Goal: Task Accomplishment & Management: Complete application form

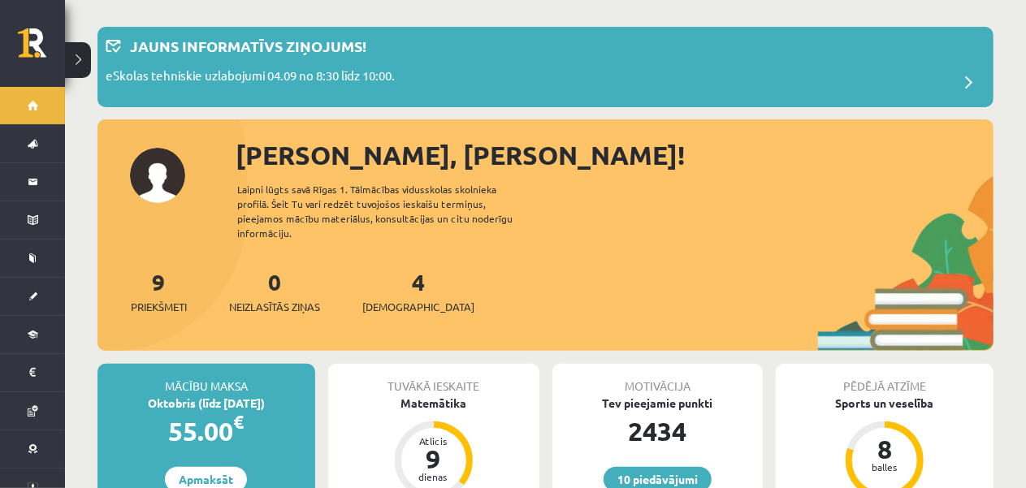
scroll to position [163, 0]
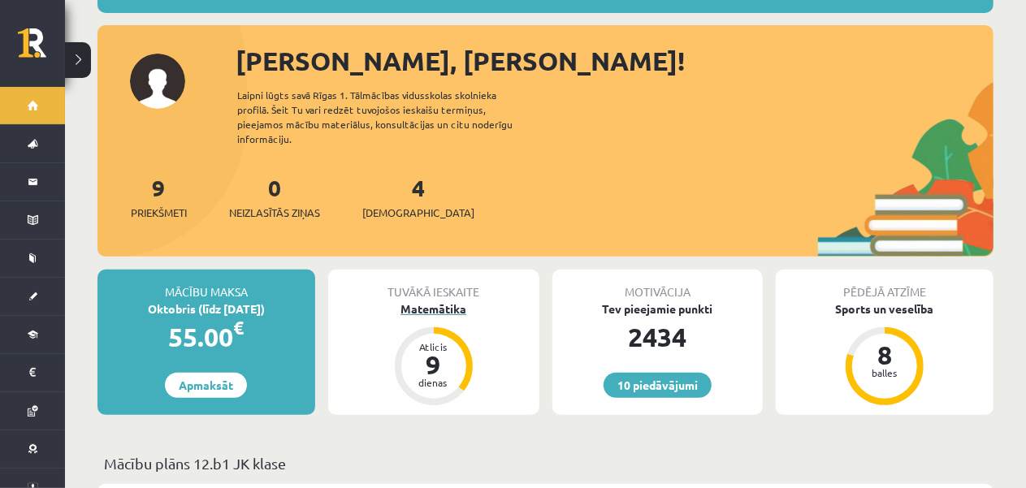
click at [447, 301] on div "Matemātika" at bounding box center [433, 309] width 211 height 17
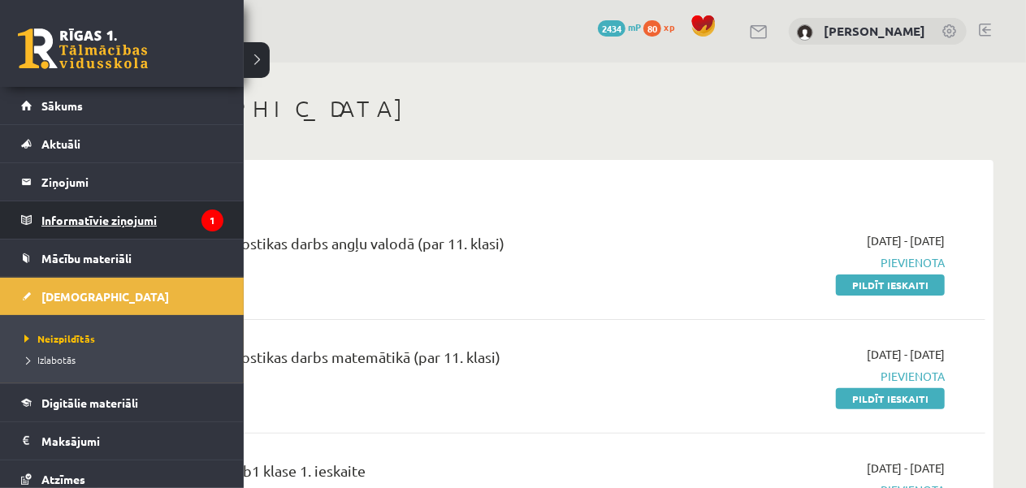
click at [89, 220] on legend "Informatīvie ziņojumi 1" at bounding box center [132, 220] width 182 height 37
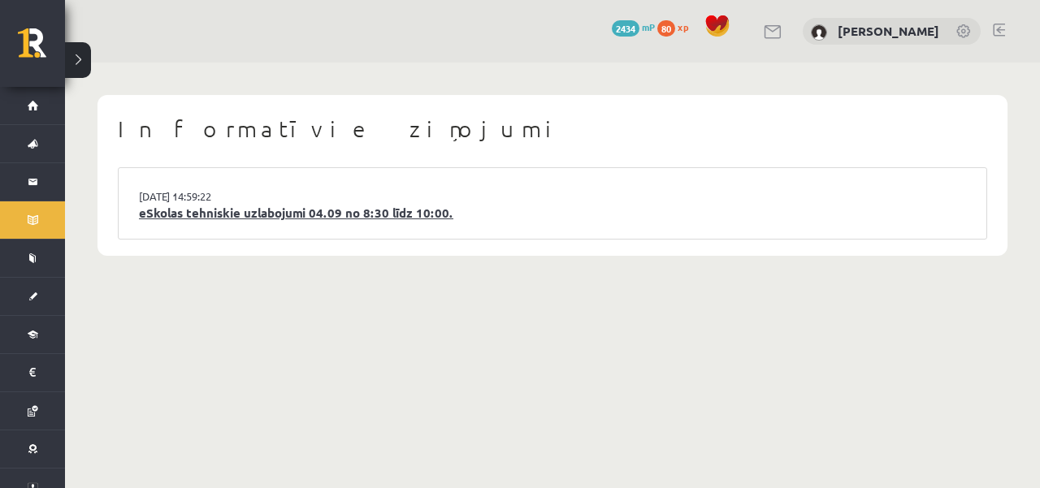
click at [302, 218] on link "eSkolas tehniskie uzlabojumi 04.09 no 8:30 līdz 10:00." at bounding box center [552, 213] width 827 height 19
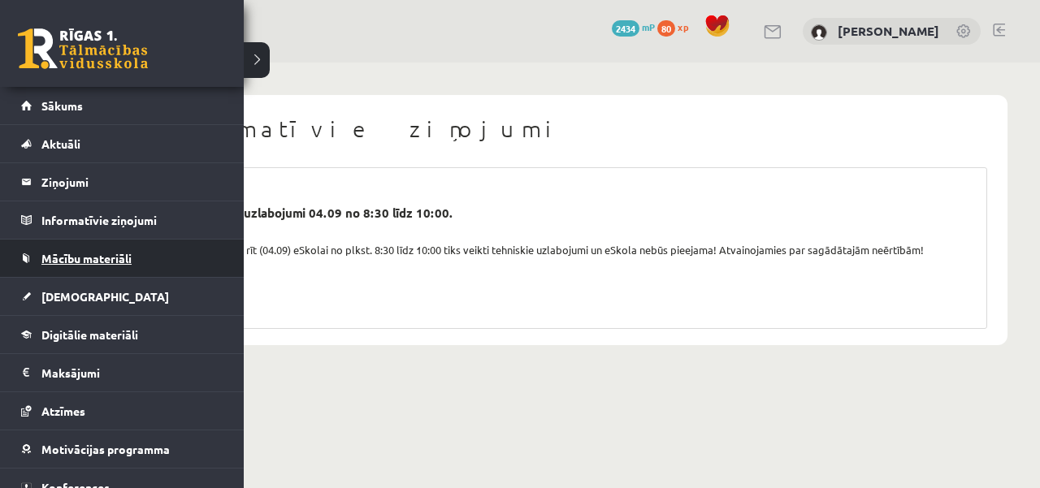
click at [136, 254] on link "Mācību materiāli" at bounding box center [122, 258] width 202 height 37
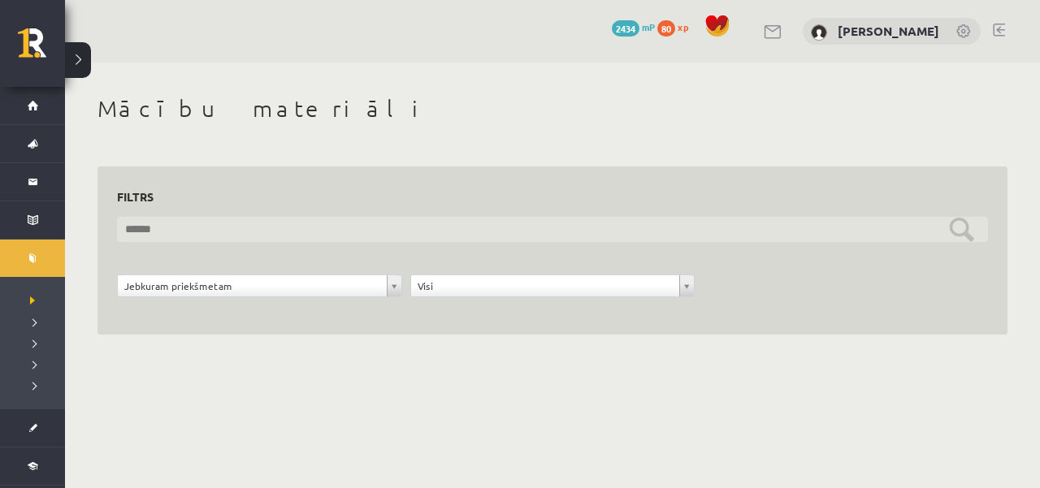
click at [374, 222] on input "text" at bounding box center [552, 229] width 871 height 25
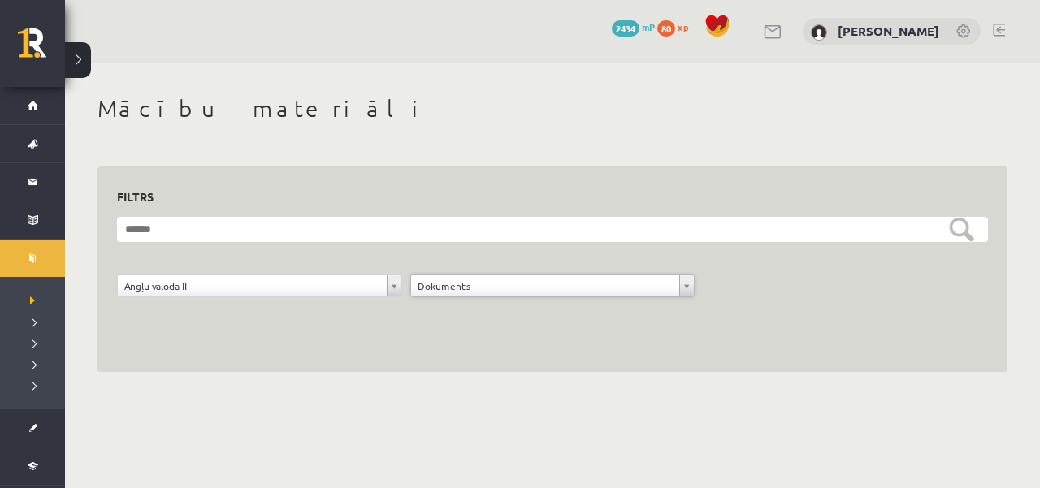
click at [618, 276] on form "**********" at bounding box center [552, 266] width 871 height 98
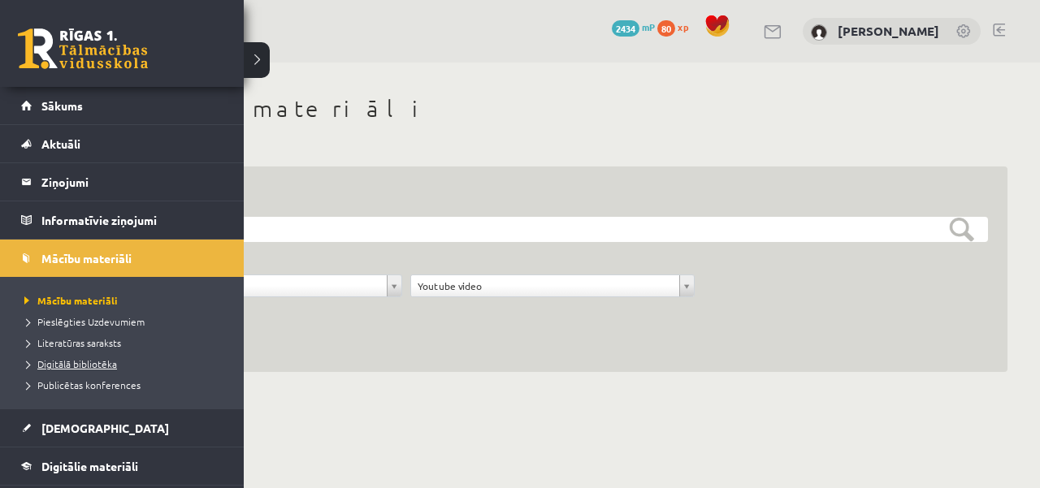
click at [94, 362] on span "Digitālā bibliotēka" at bounding box center [68, 364] width 97 height 13
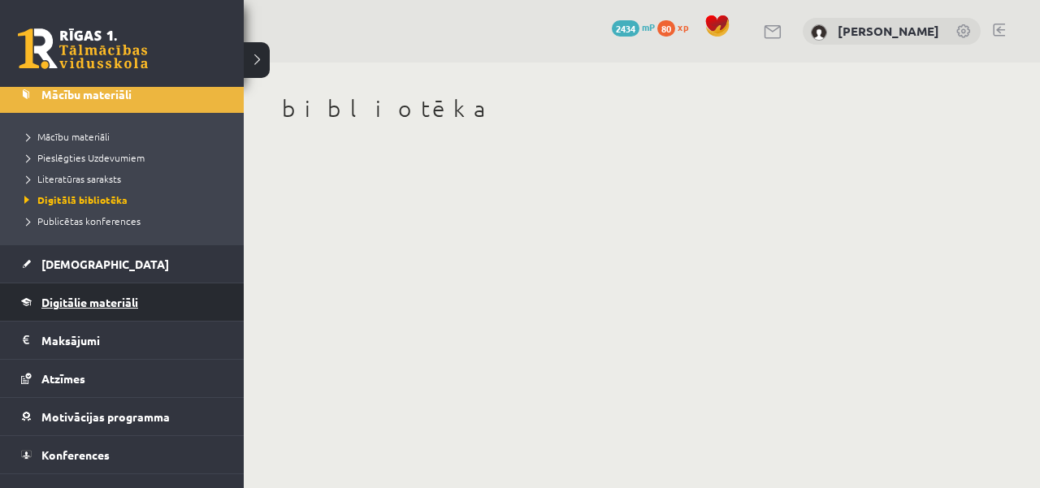
scroll to position [184, 0]
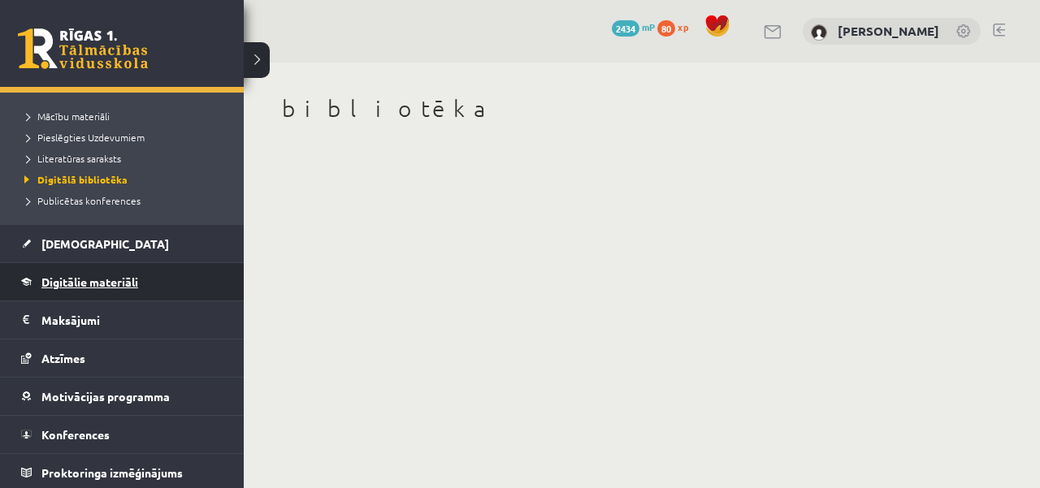
click at [126, 280] on span "Digitālie materiāli" at bounding box center [89, 282] width 97 height 15
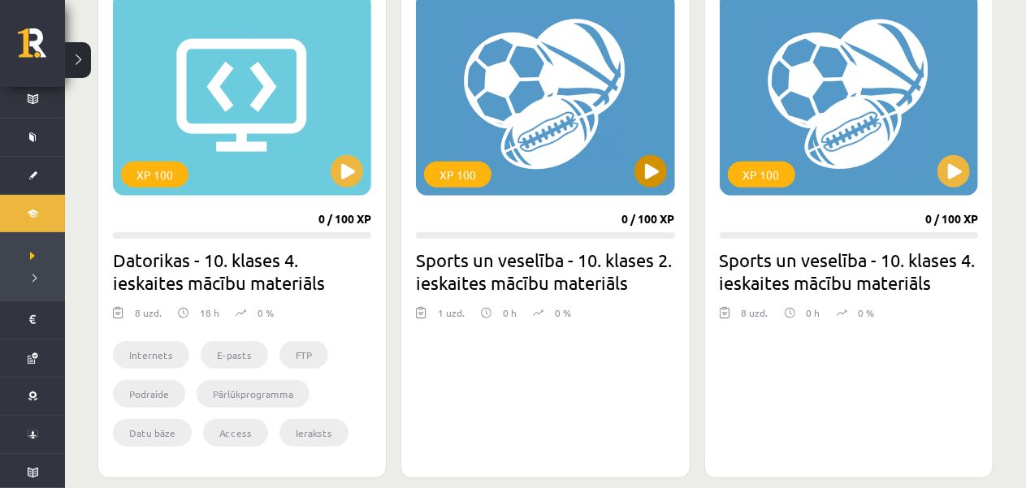
scroll to position [488, 0]
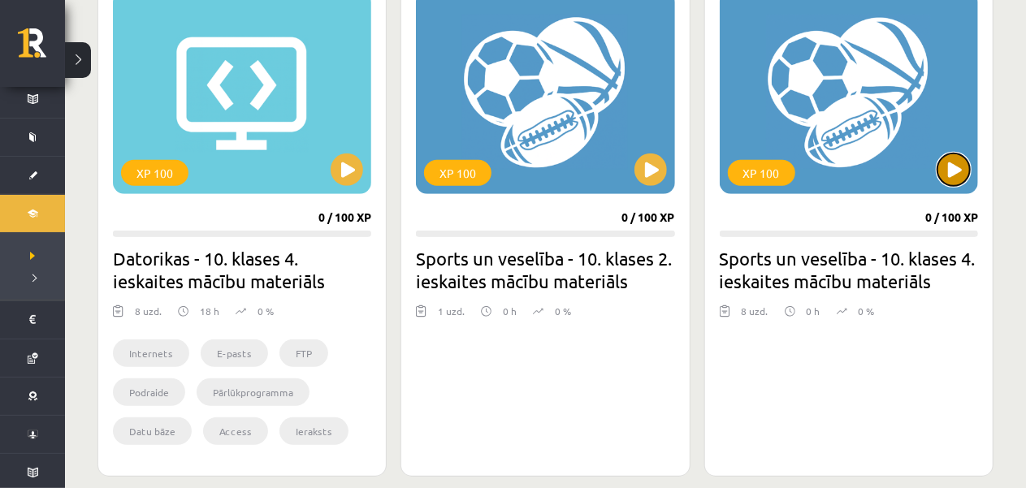
click at [964, 175] on button at bounding box center [954, 170] width 33 height 33
click at [864, 92] on div "XP 100" at bounding box center [849, 92] width 258 height 203
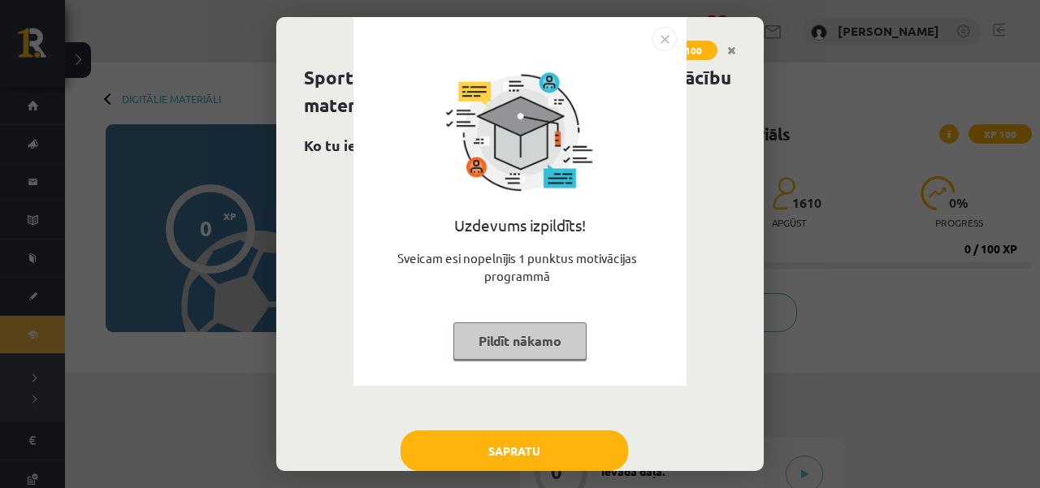
click at [564, 344] on button "Pildīt nākamo" at bounding box center [519, 341] width 133 height 37
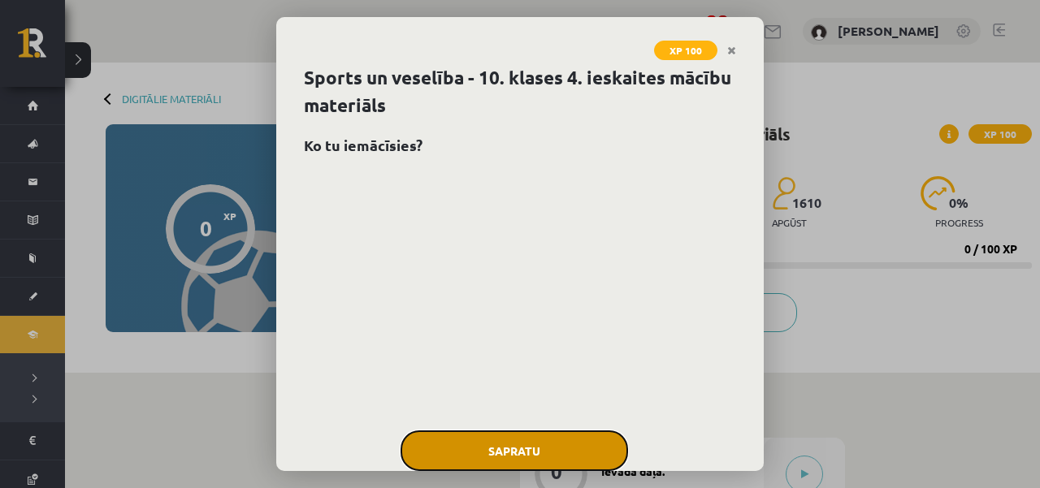
click at [526, 436] on button "Sapratu" at bounding box center [515, 451] width 228 height 41
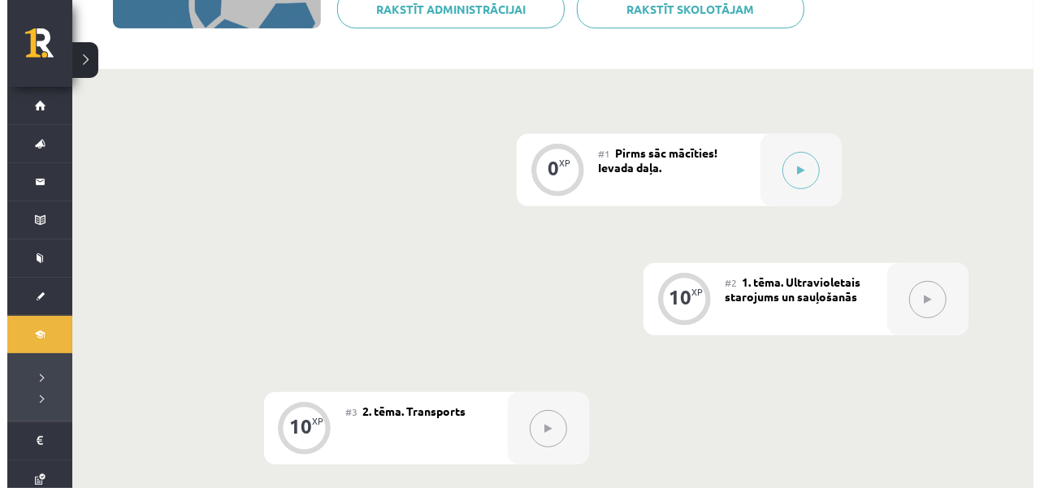
scroll to position [325, 0]
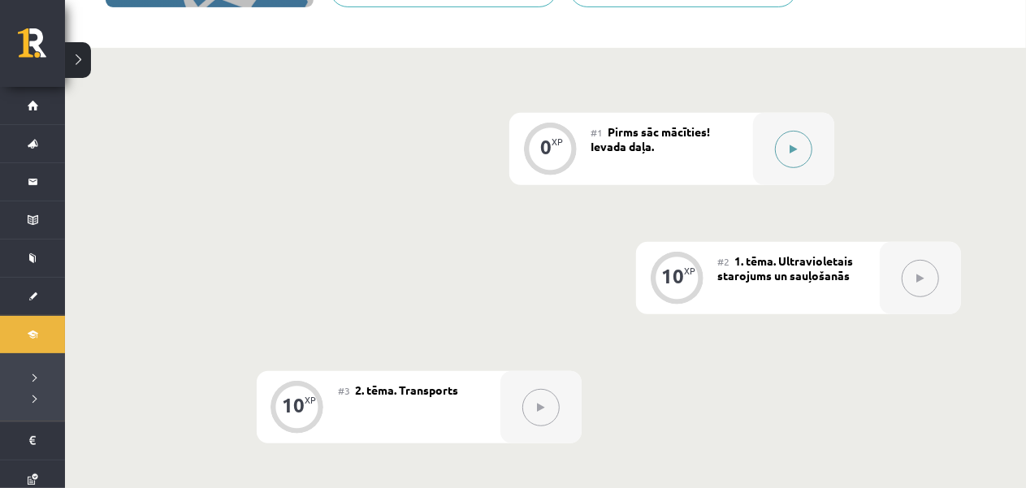
click at [792, 154] on icon at bounding box center [794, 150] width 7 height 10
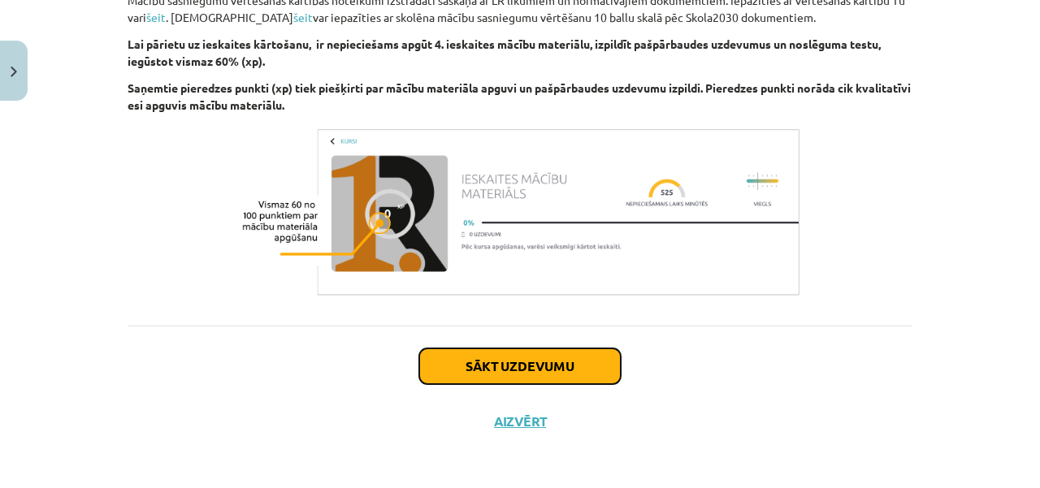
click at [486, 352] on button "Sākt uzdevumu" at bounding box center [520, 367] width 202 height 36
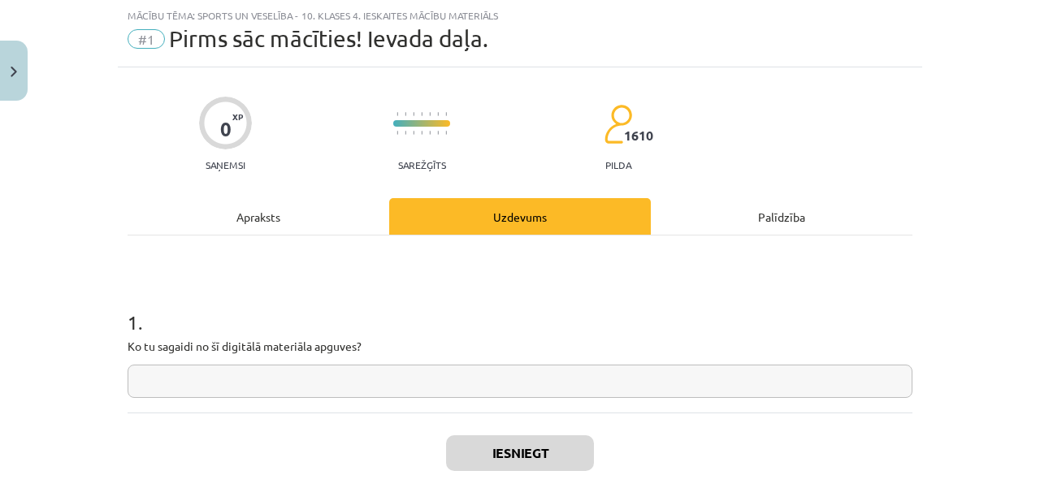
scroll to position [41, 0]
click at [443, 375] on input "text" at bounding box center [520, 381] width 785 height 33
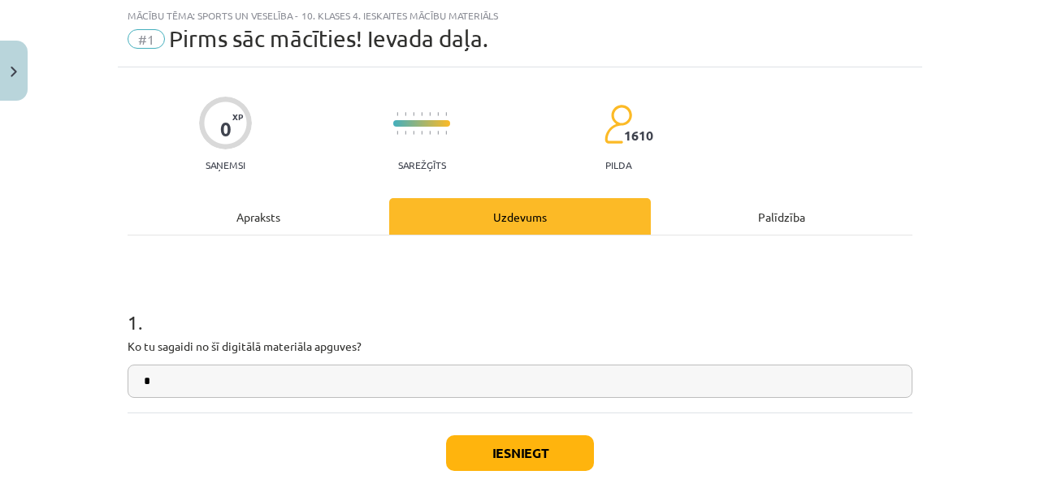
type input "*"
click at [504, 453] on button "Iesniegt" at bounding box center [520, 454] width 148 height 36
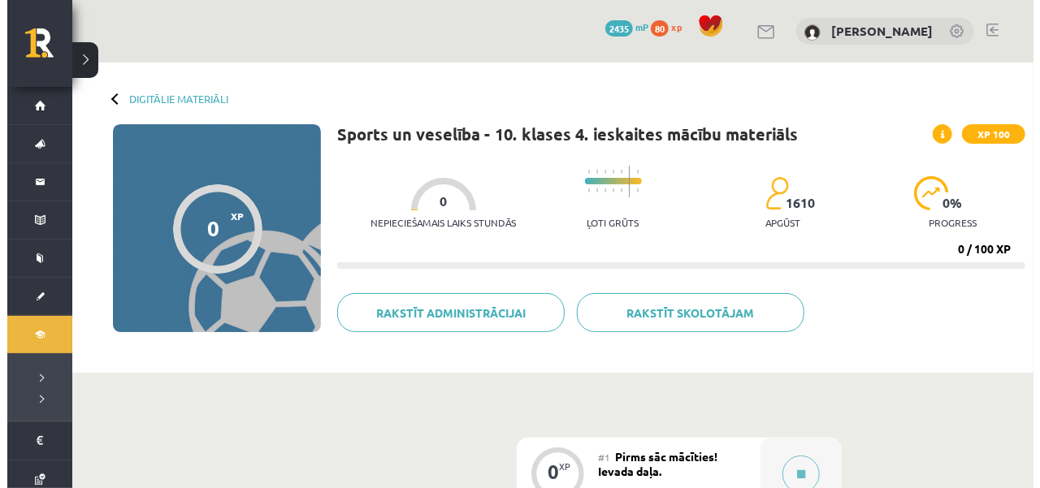
scroll to position [406, 0]
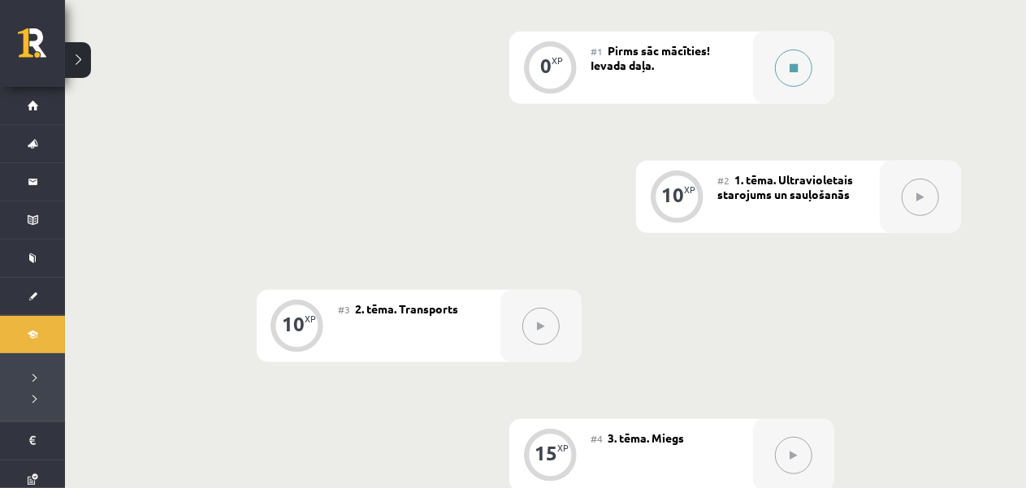
click at [809, 69] on button at bounding box center [793, 68] width 37 height 37
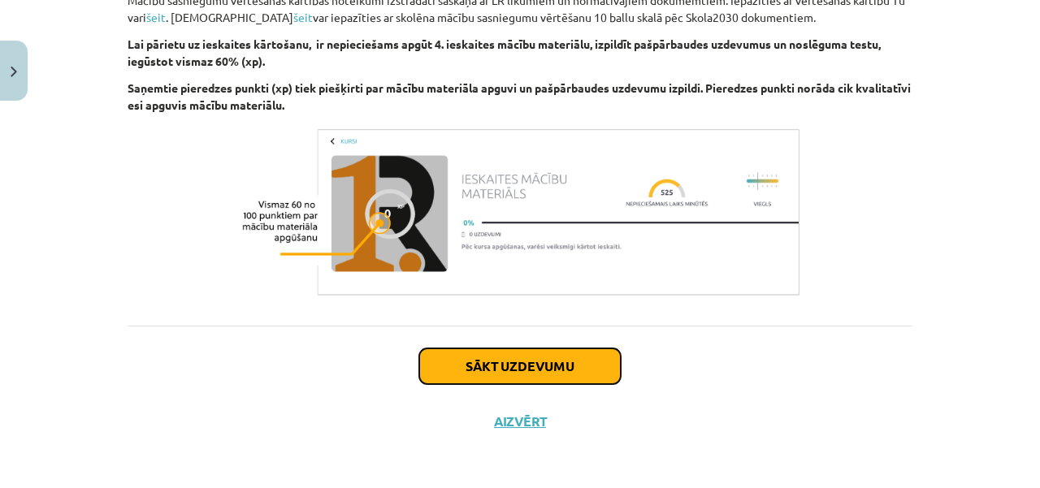
click at [542, 358] on button "Sākt uzdevumu" at bounding box center [520, 367] width 202 height 36
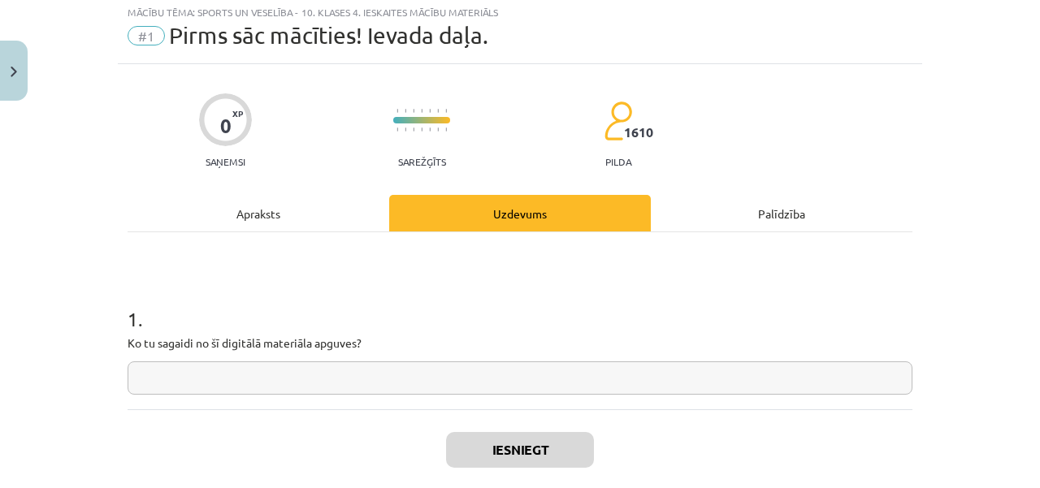
scroll to position [41, 0]
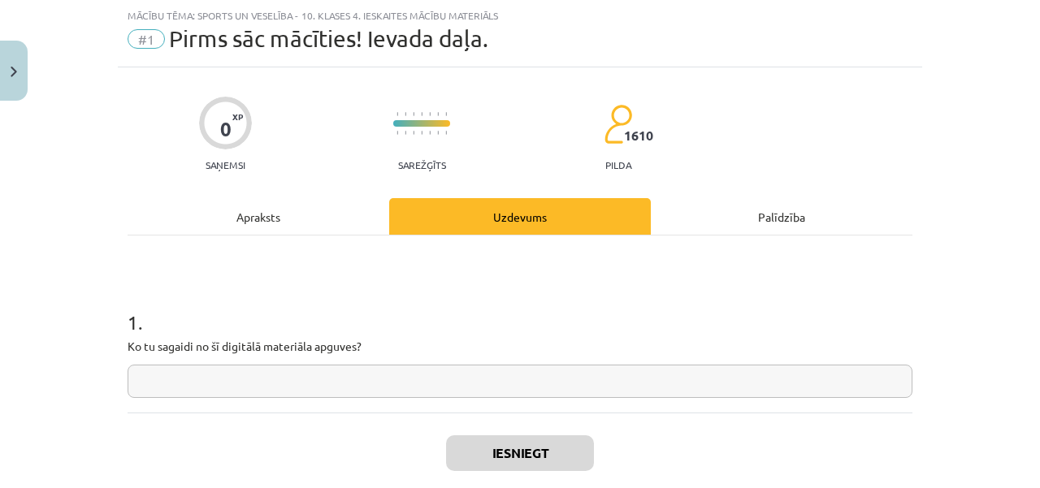
click at [510, 385] on input "text" at bounding box center [520, 381] width 785 height 33
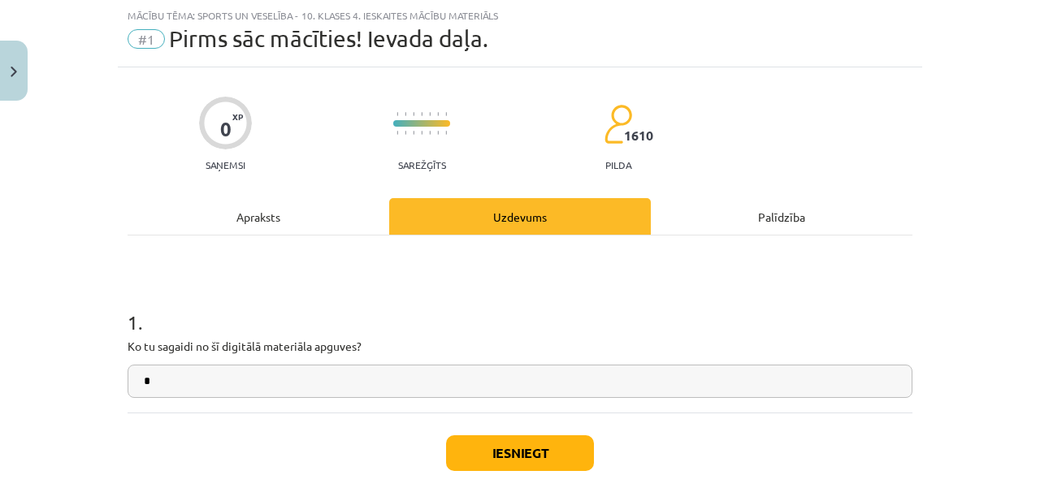
type input "*"
click at [540, 453] on button "Iesniegt" at bounding box center [520, 454] width 148 height 36
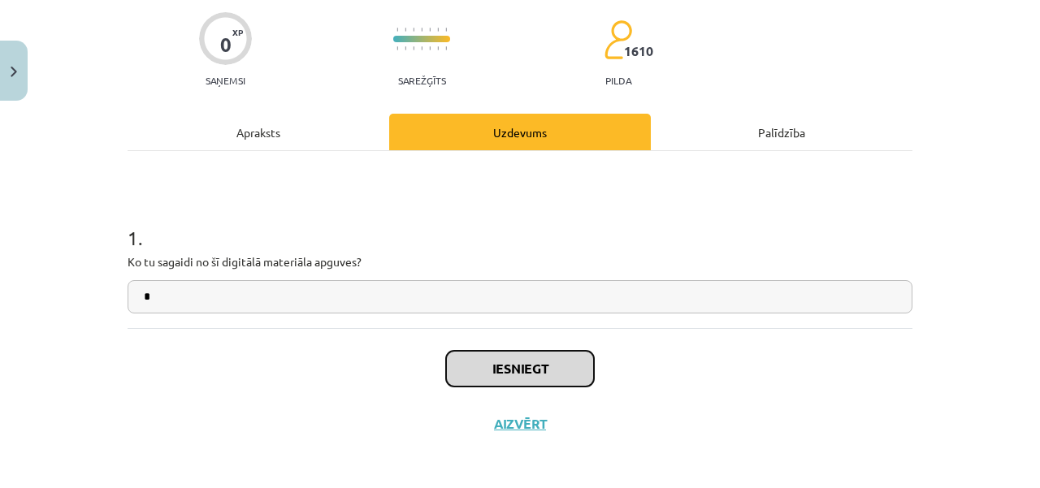
scroll to position [128, 0]
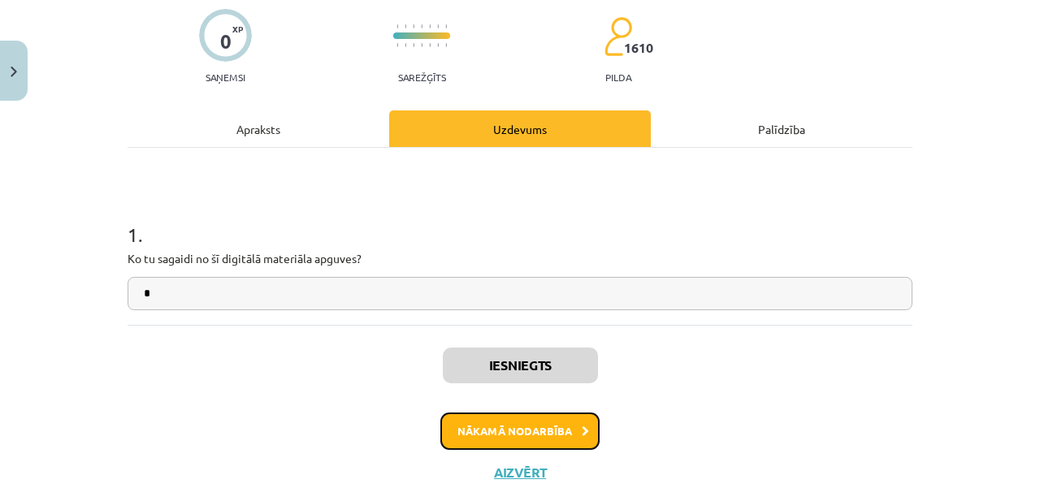
click at [553, 439] on button "Nākamā nodarbība" at bounding box center [519, 431] width 159 height 37
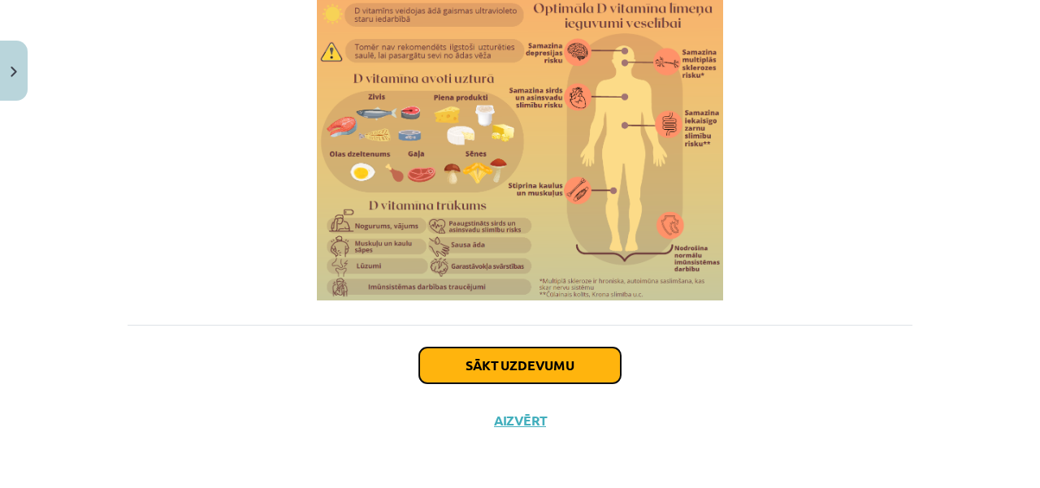
click at [541, 354] on button "Sākt uzdevumu" at bounding box center [520, 366] width 202 height 36
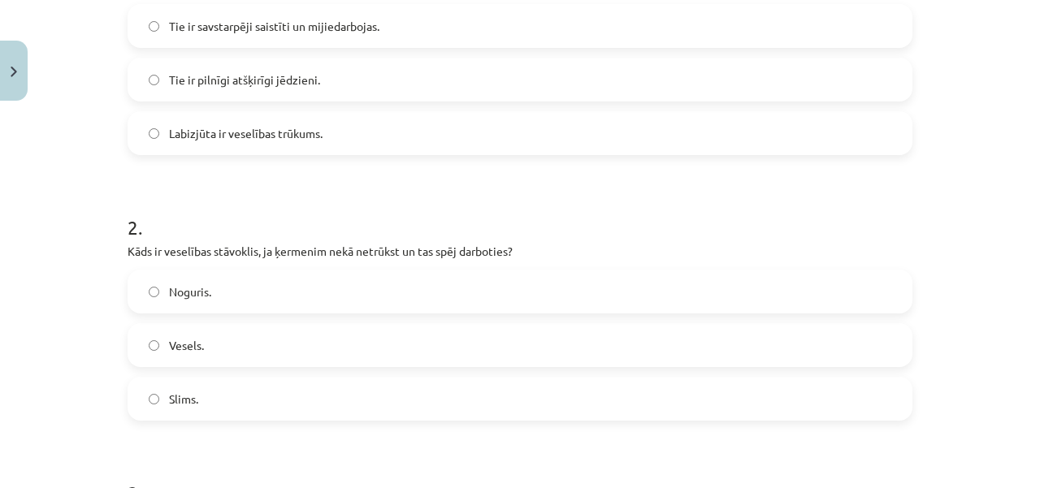
scroll to position [158, 0]
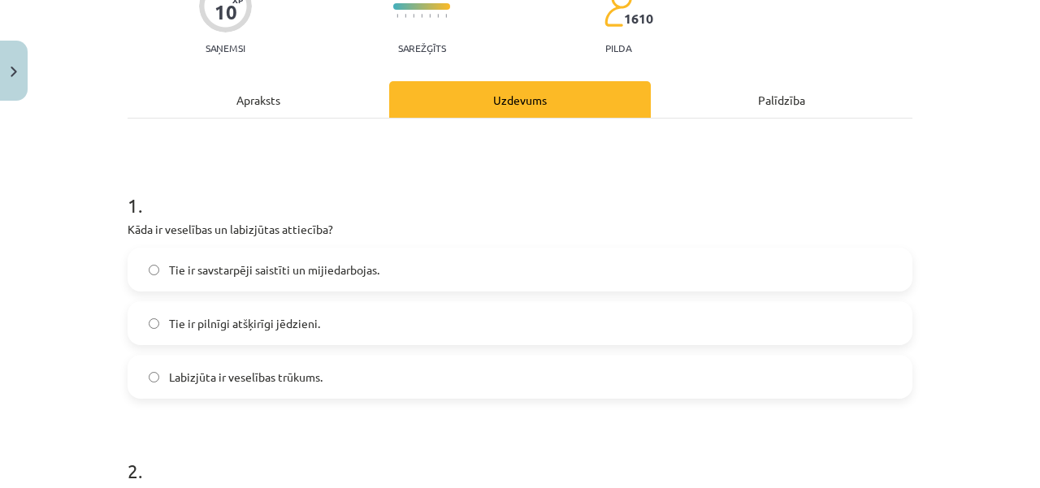
click at [401, 264] on label "Tie ir savstarpēji saistīti un mijiedarbojas." at bounding box center [520, 270] width 782 height 41
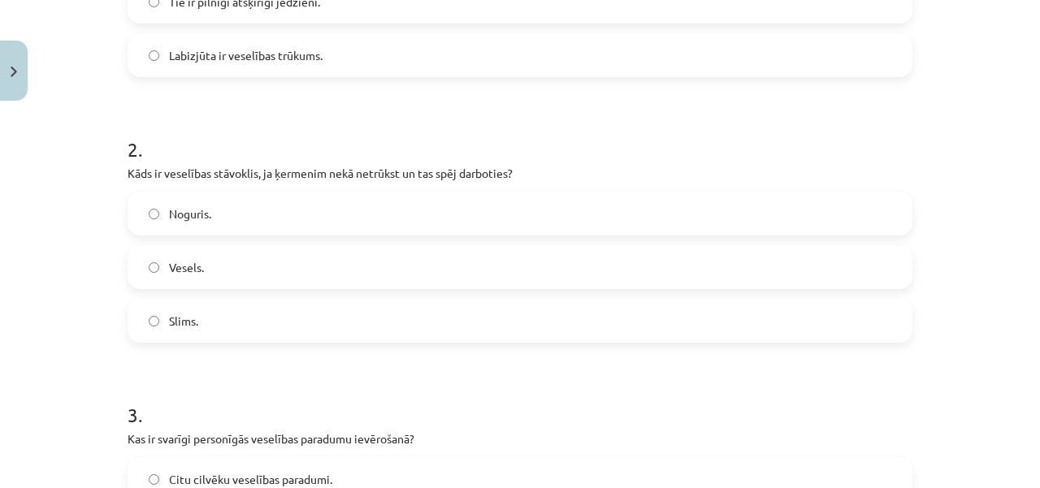
scroll to position [483, 0]
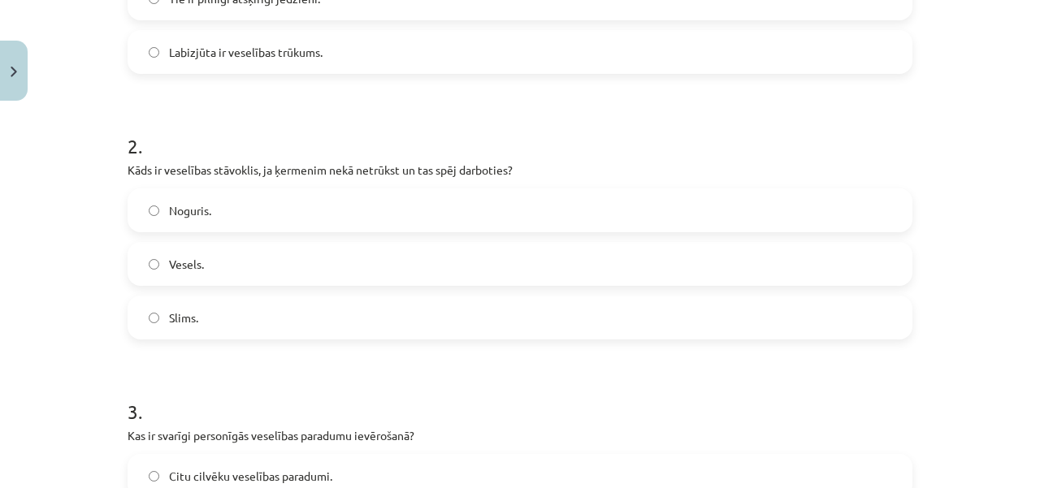
click at [260, 266] on label "Vesels." at bounding box center [520, 264] width 782 height 41
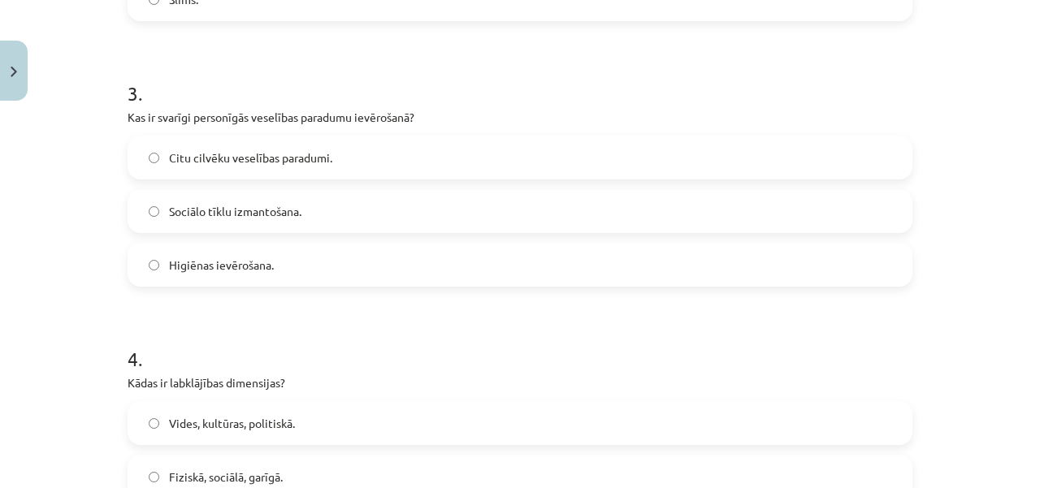
scroll to position [808, 0]
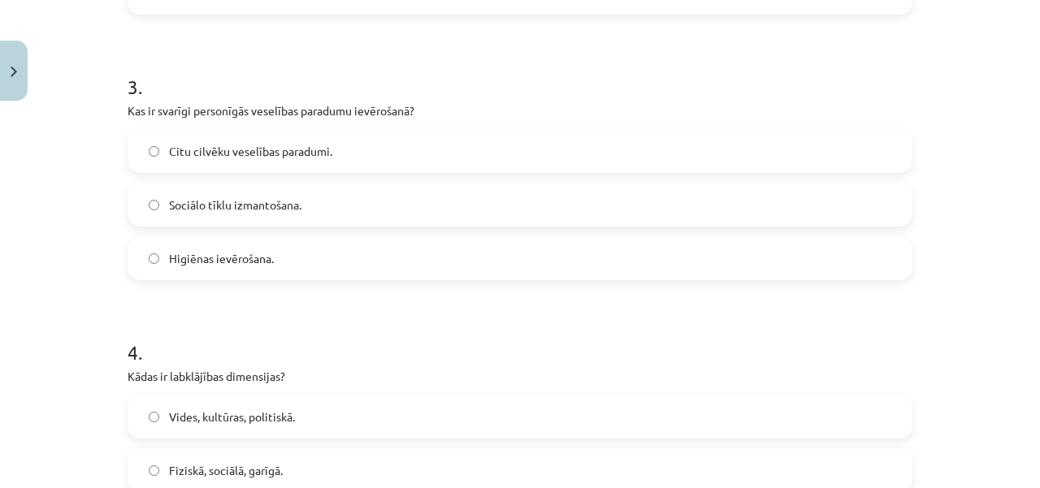
click at [272, 271] on label "Higiēnas ievērošana." at bounding box center [520, 258] width 782 height 41
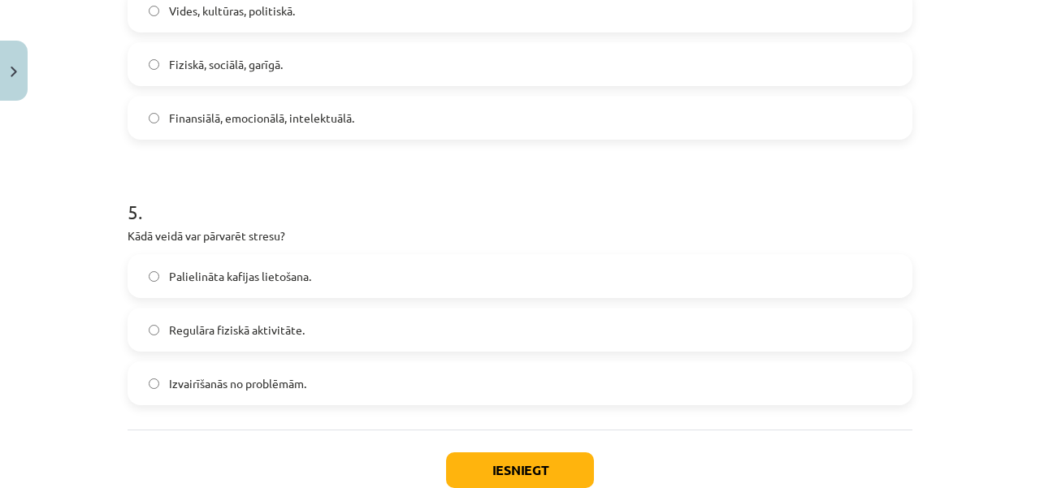
scroll to position [1052, 0]
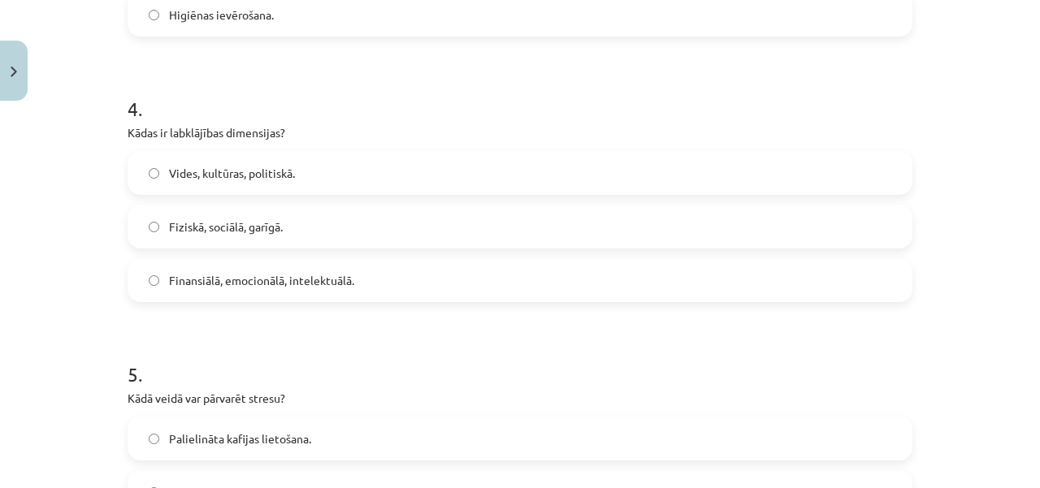
click at [276, 288] on span "Finansiālā, emocionālā, intelektuālā." at bounding box center [261, 280] width 185 height 17
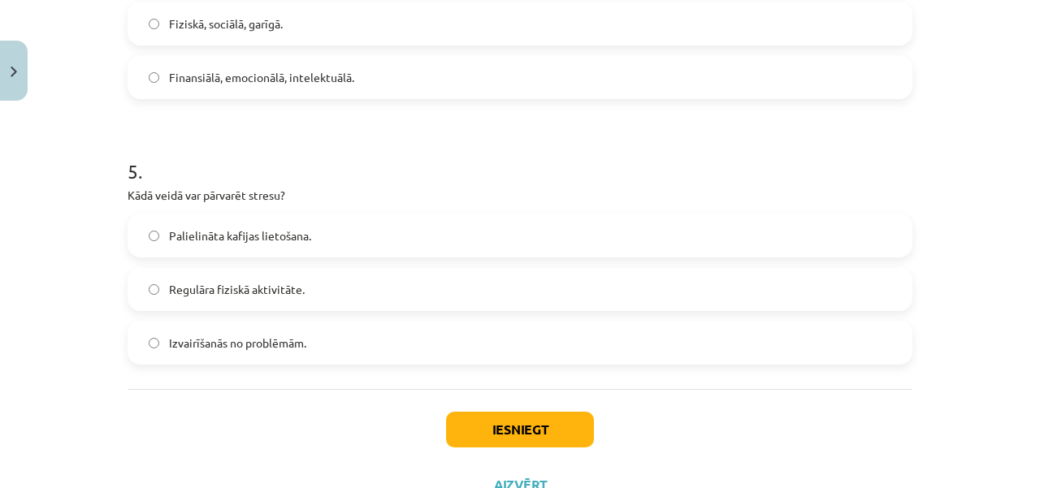
scroll to position [1318, 0]
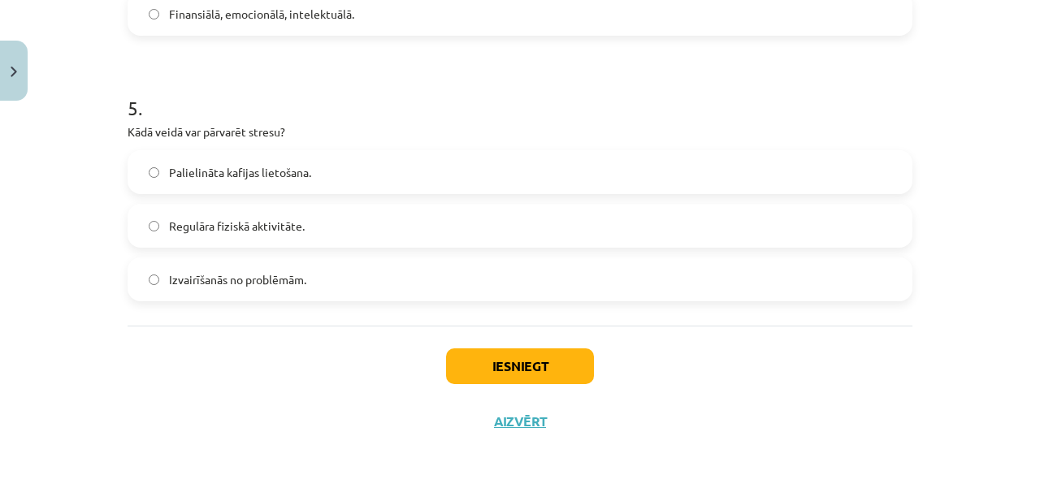
click at [255, 219] on span "Regulāra fiziskā aktivitāte." at bounding box center [237, 226] width 136 height 17
click at [489, 352] on button "Iesniegt" at bounding box center [520, 367] width 148 height 36
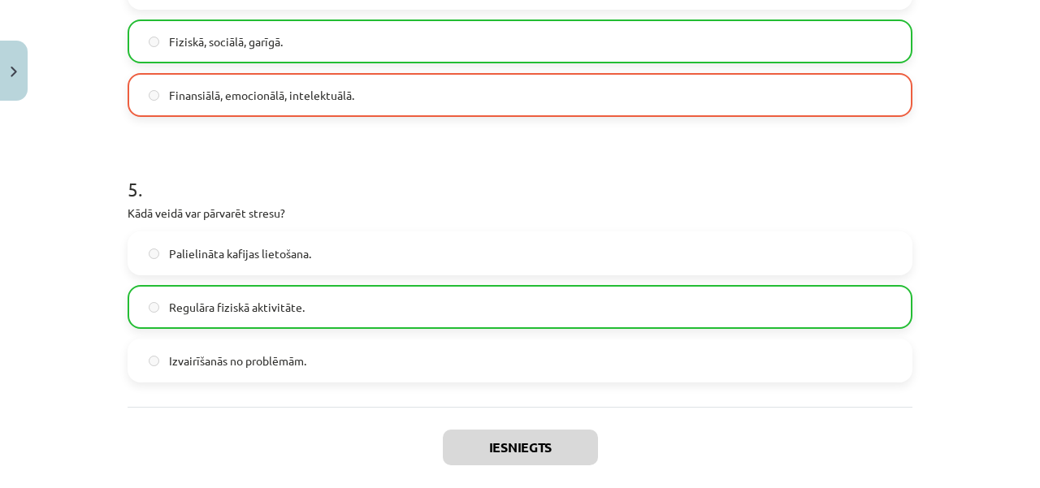
scroll to position [1074, 0]
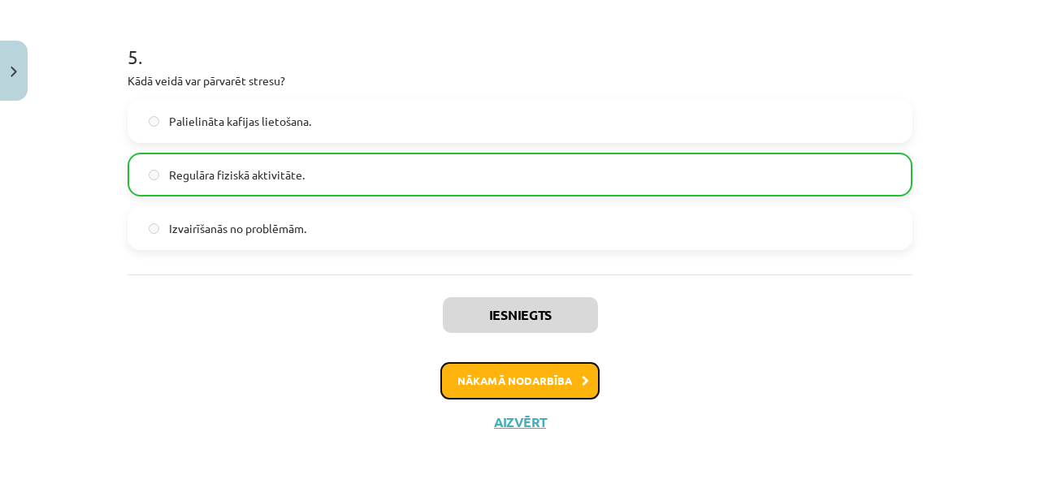
click at [525, 381] on button "Nākamā nodarbība" at bounding box center [519, 380] width 159 height 37
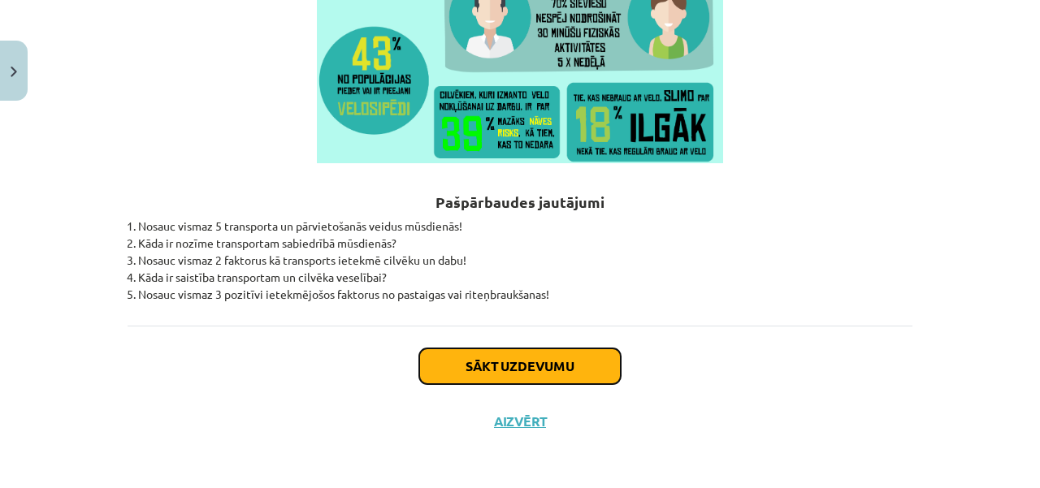
click at [491, 362] on button "Sākt uzdevumu" at bounding box center [520, 367] width 202 height 36
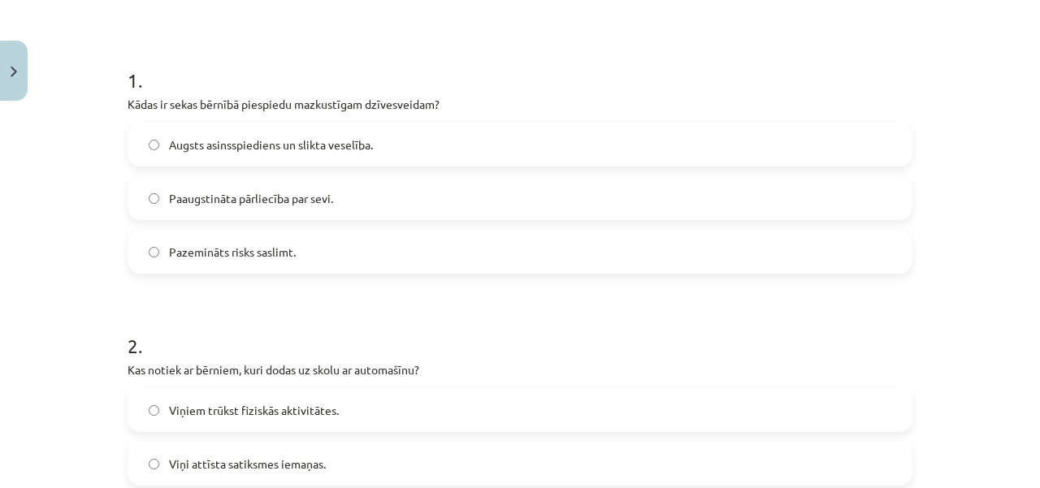
scroll to position [284, 0]
click at [357, 147] on span "Augsts asinsspiediens un slikta veselība." at bounding box center [271, 143] width 204 height 17
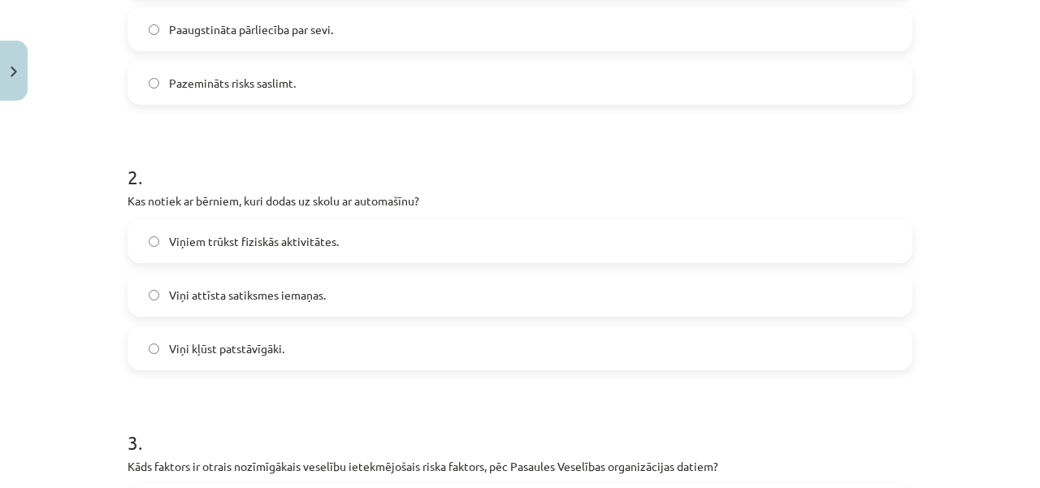
scroll to position [528, 0]
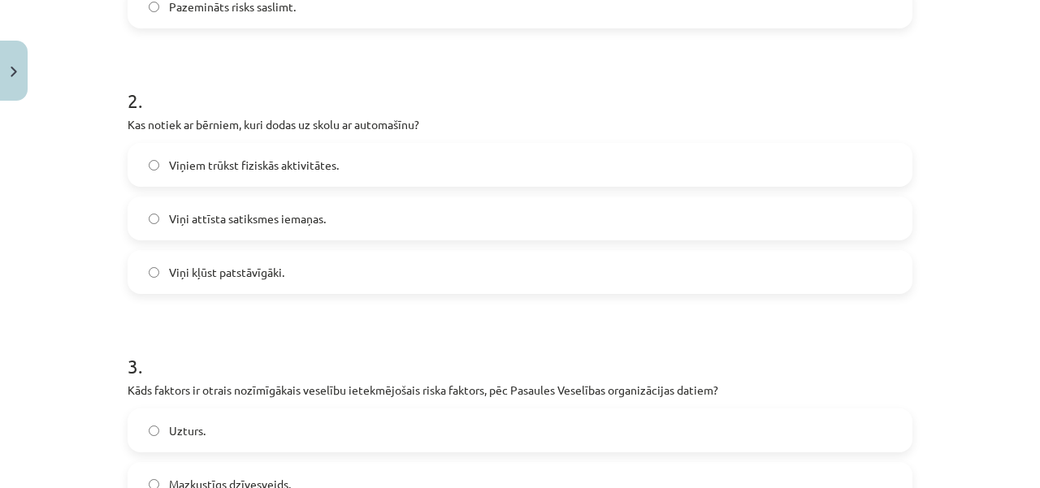
click at [338, 157] on label "Viņiem trūkst fiziskās aktivitātes." at bounding box center [520, 165] width 782 height 41
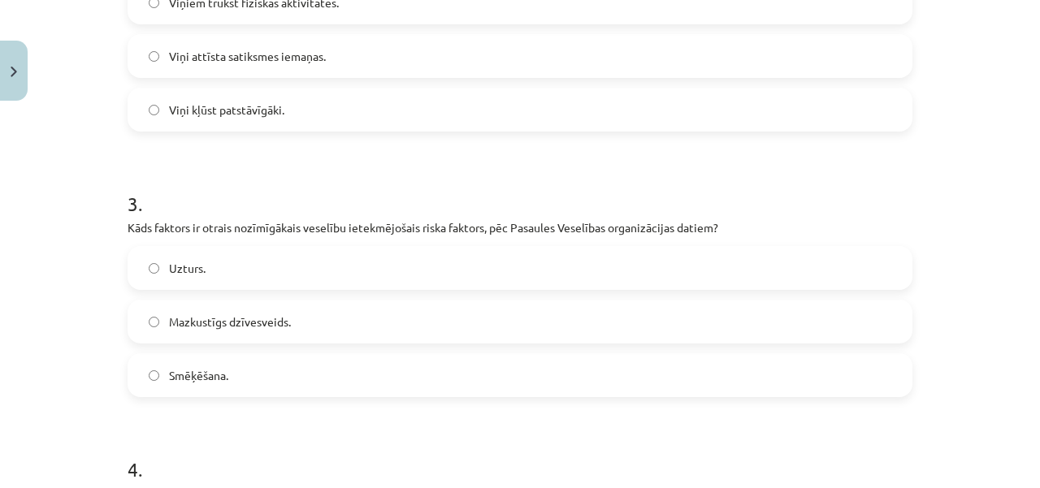
scroll to position [853, 0]
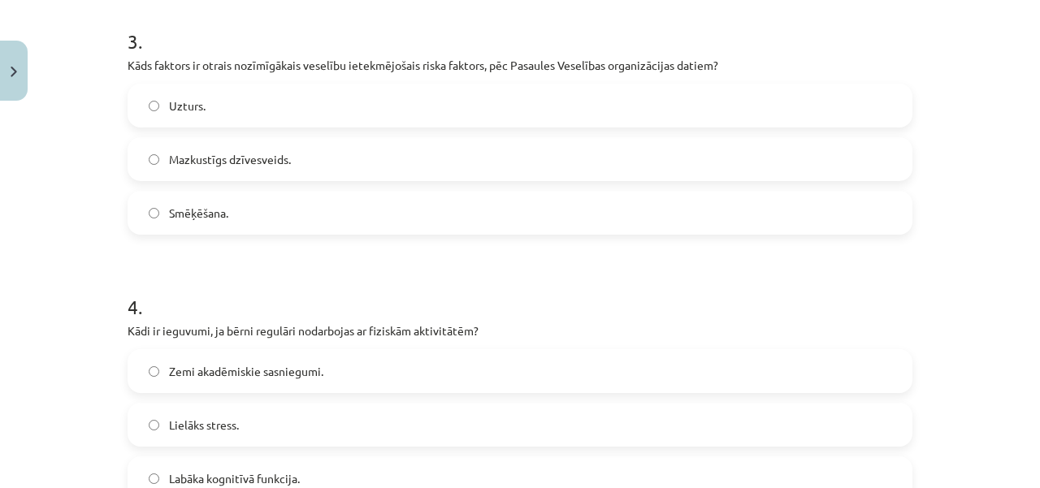
click at [401, 215] on label "Smēķēšana." at bounding box center [520, 213] width 782 height 41
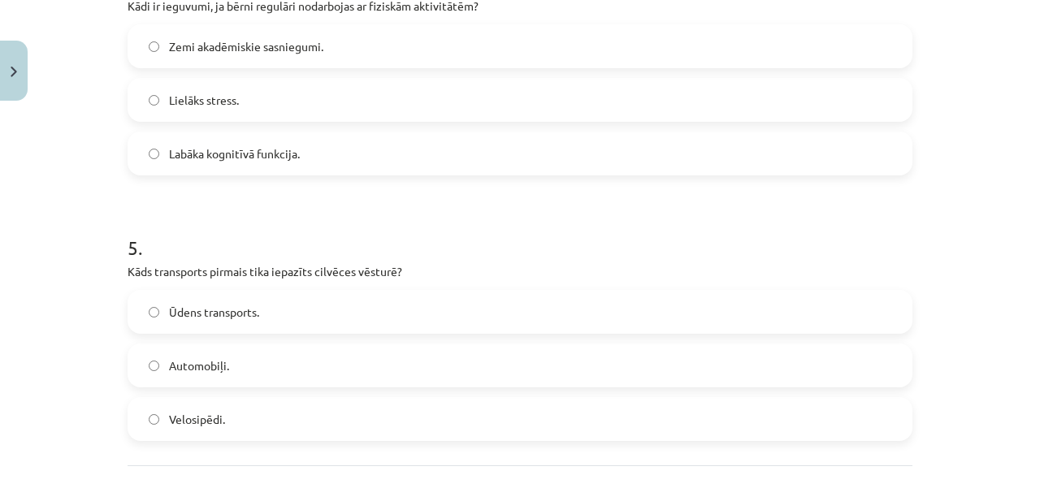
scroll to position [1097, 0]
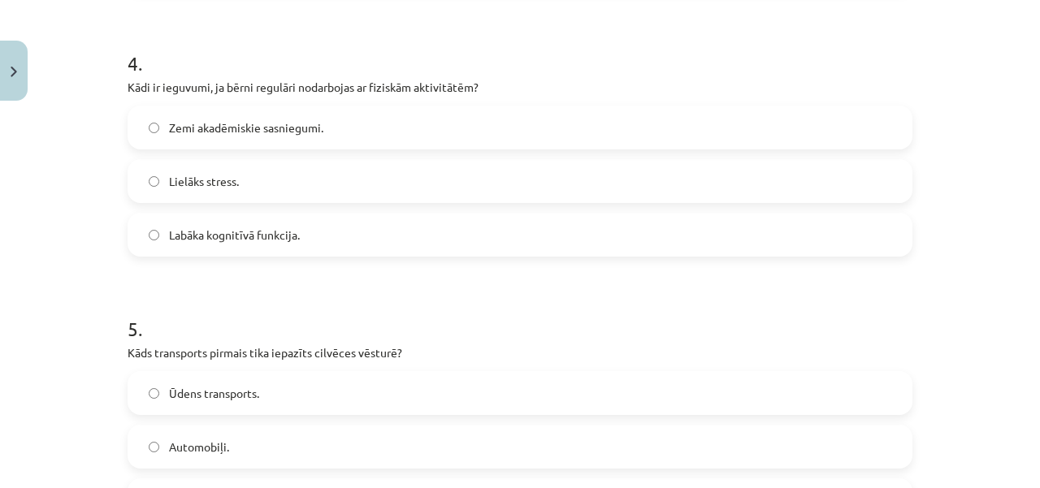
click at [307, 246] on label "Labāka kognitīvā funkcija." at bounding box center [520, 235] width 782 height 41
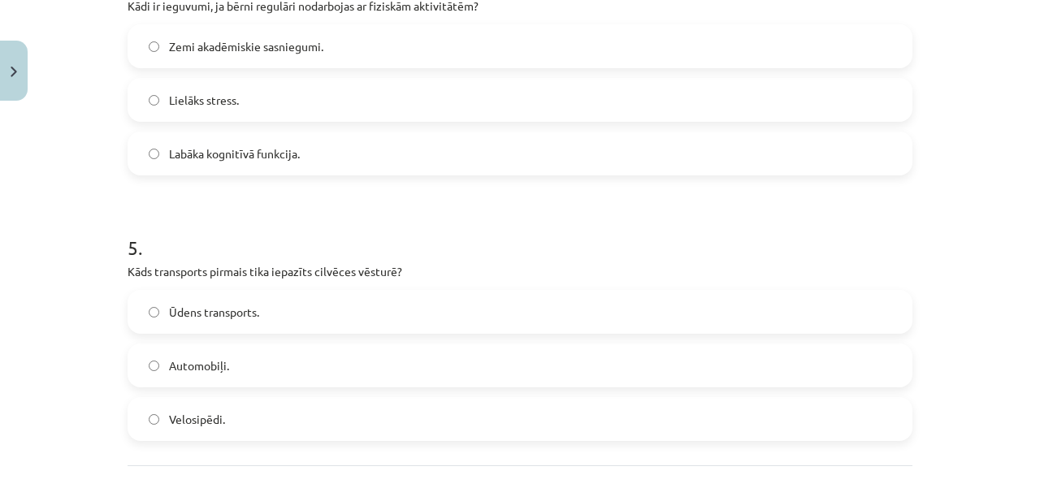
scroll to position [1260, 0]
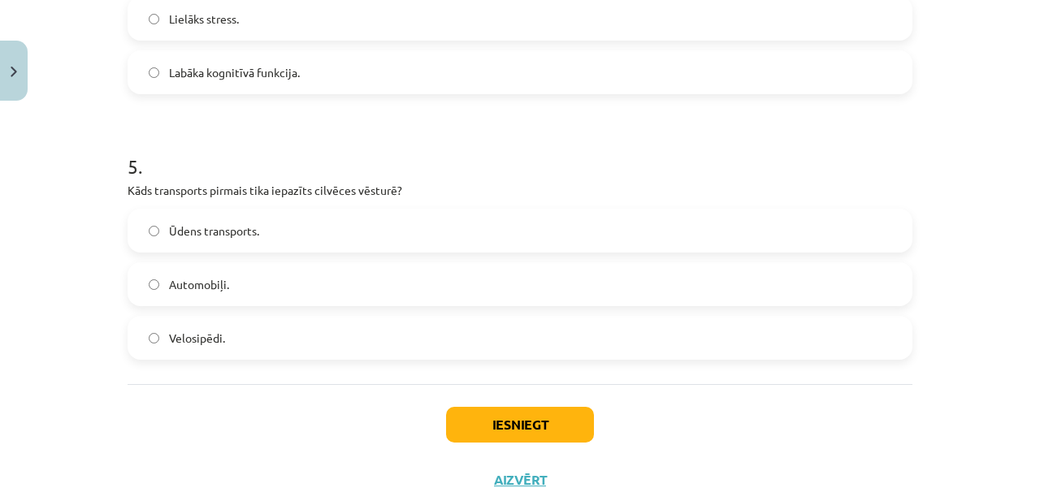
click at [328, 345] on label "Velosipēdi." at bounding box center [520, 338] width 782 height 41
click at [752, 232] on label "Ūdens transports." at bounding box center [520, 230] width 782 height 41
click at [559, 434] on button "Iesniegt" at bounding box center [520, 425] width 148 height 36
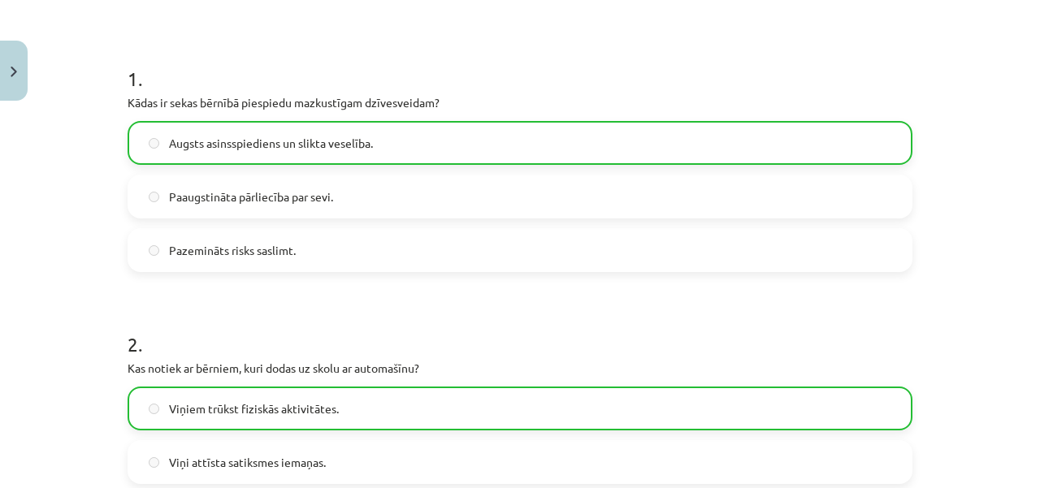
scroll to position [0, 0]
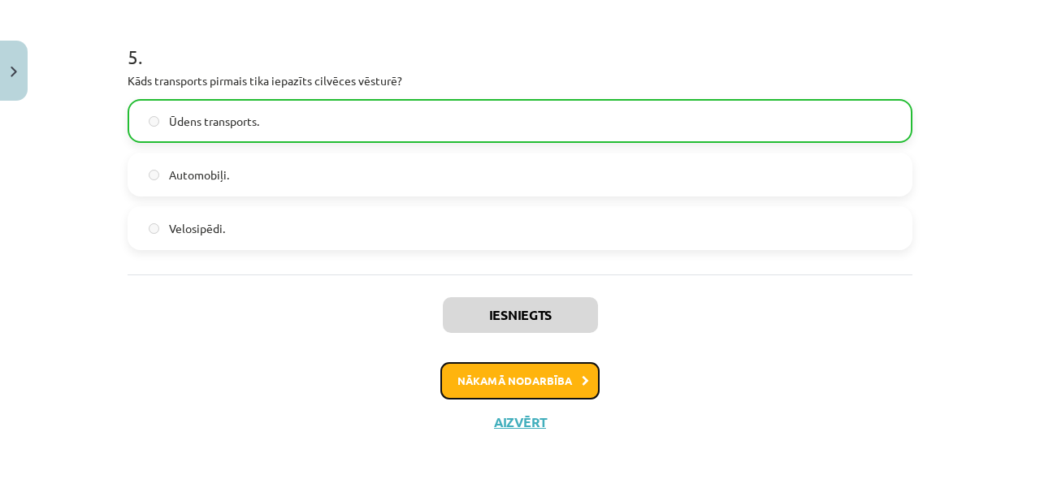
click at [549, 392] on button "Nākamā nodarbība" at bounding box center [519, 380] width 159 height 37
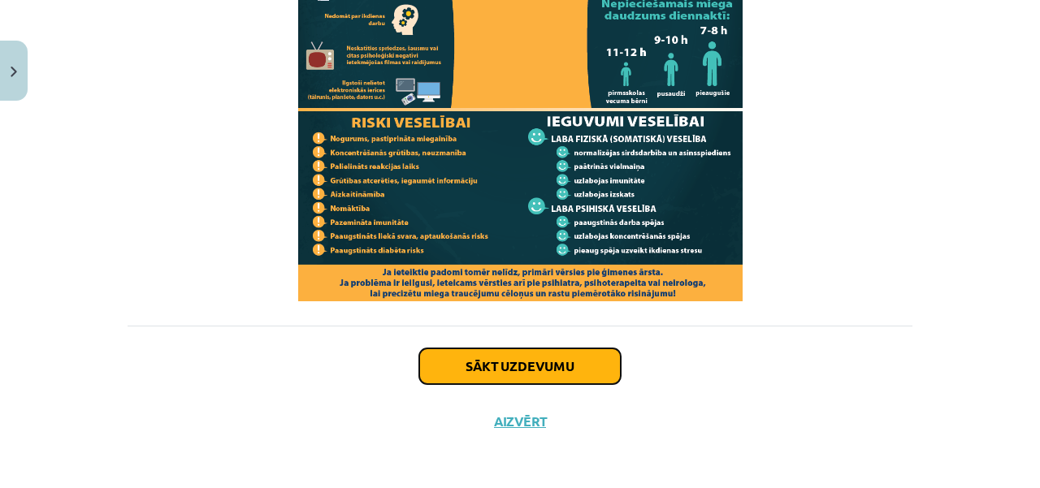
click at [506, 371] on button "Sākt uzdevumu" at bounding box center [520, 367] width 202 height 36
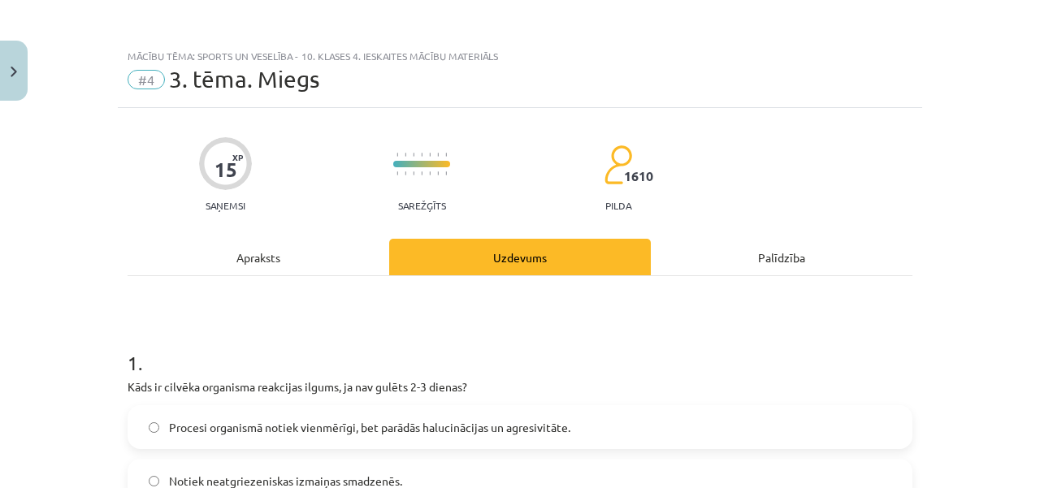
scroll to position [325, 0]
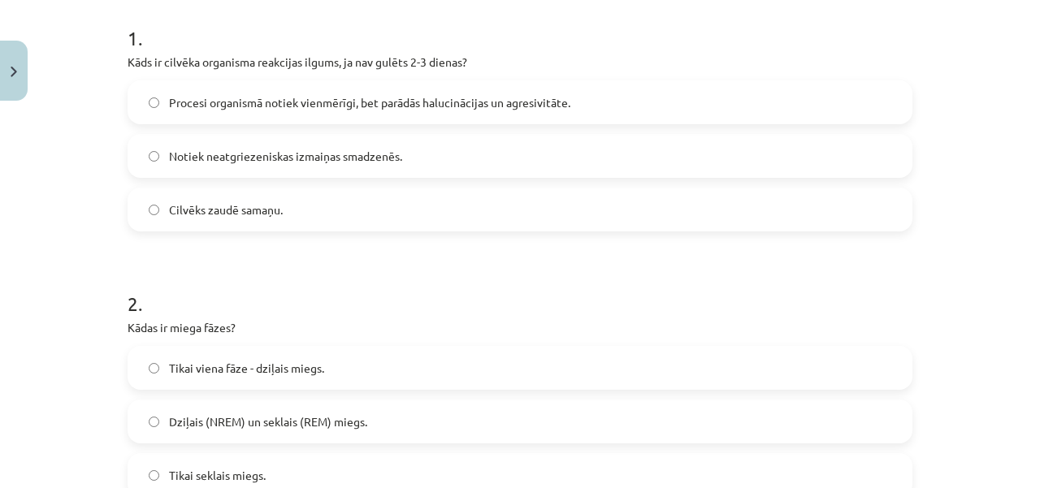
click at [542, 80] on div "1 . Kāds ir cilvēka organisma reakcijas ilgums, ja nav gulēts 2-3 dienas? Proce…" at bounding box center [520, 114] width 785 height 233
click at [531, 103] on span "Procesi organismā notiek vienmērīgi, bet parādās halucinācijas un agresivitāte." at bounding box center [369, 102] width 401 height 17
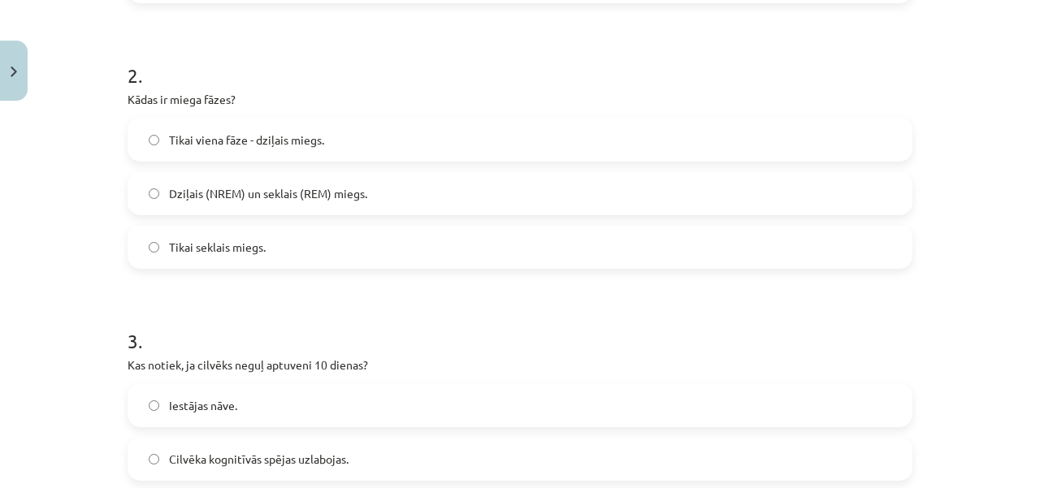
scroll to position [569, 0]
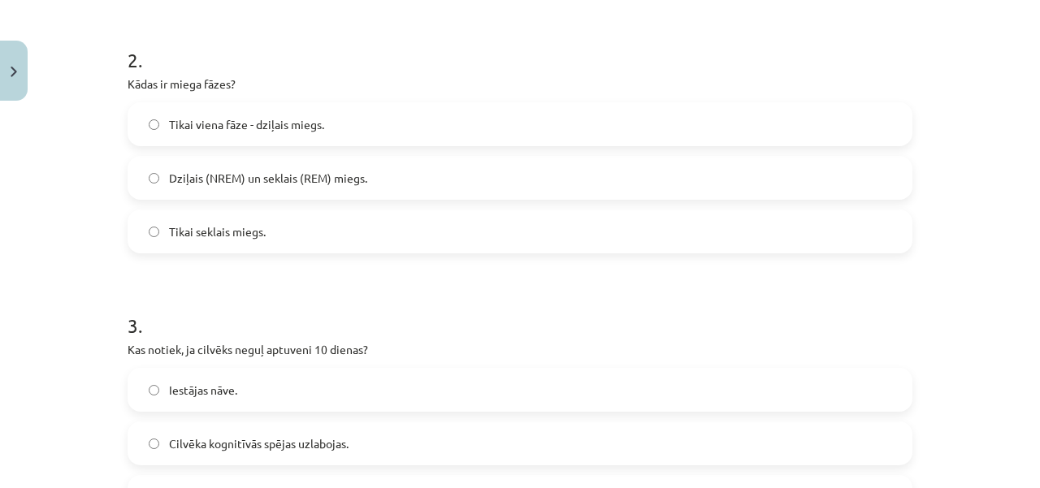
click at [375, 176] on label "Dziļais (NREM) un seklais (REM) miegs." at bounding box center [520, 178] width 782 height 41
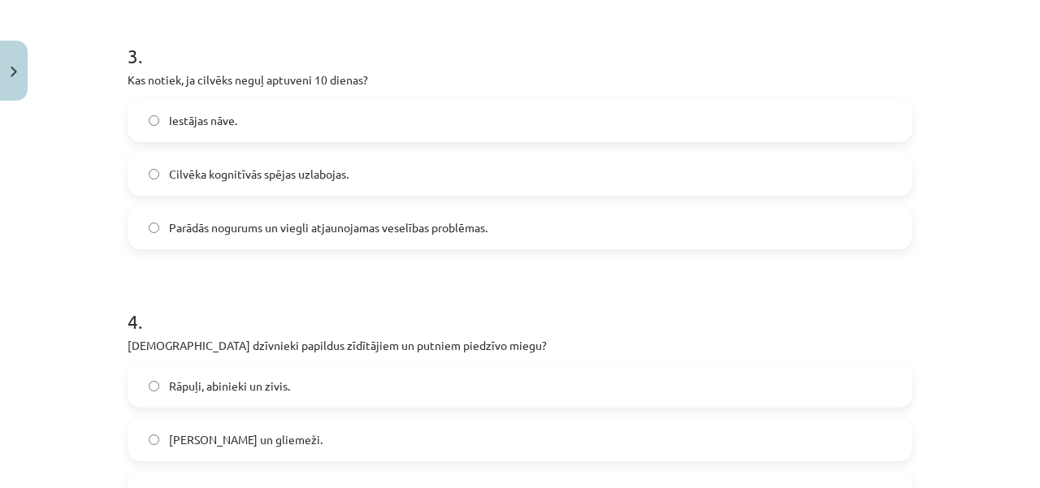
scroll to position [894, 0]
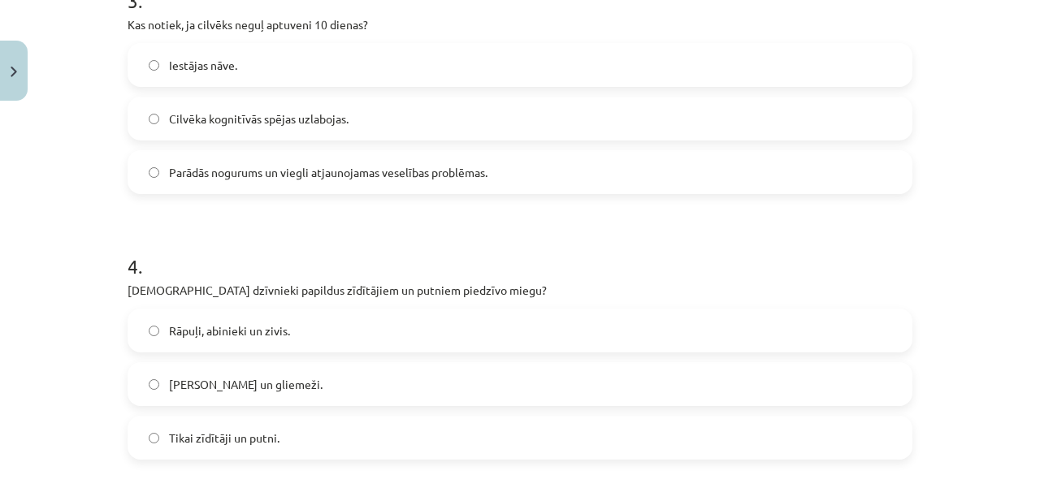
click at [327, 56] on label "Iestājas nāve." at bounding box center [520, 65] width 782 height 41
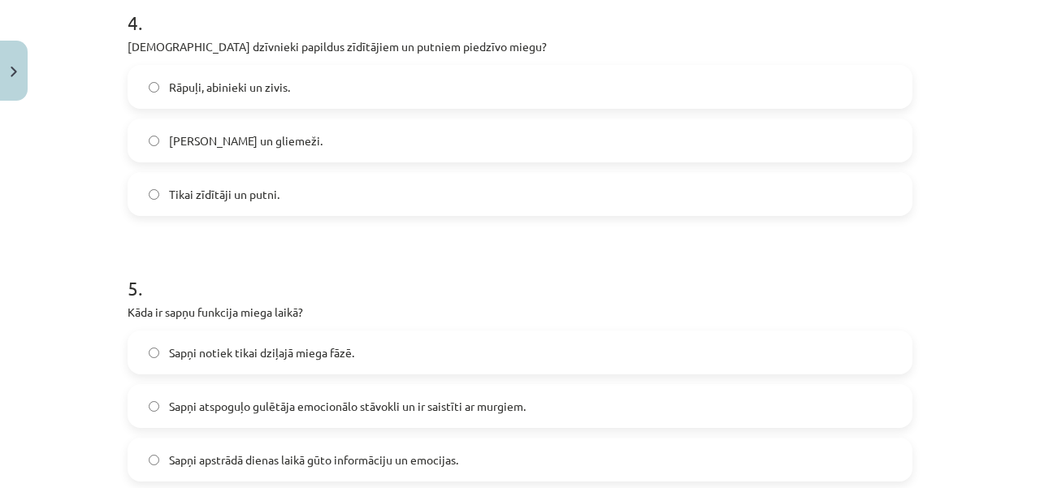
click at [301, 94] on label "Rāpuļi, abinieki un zivis." at bounding box center [520, 87] width 782 height 41
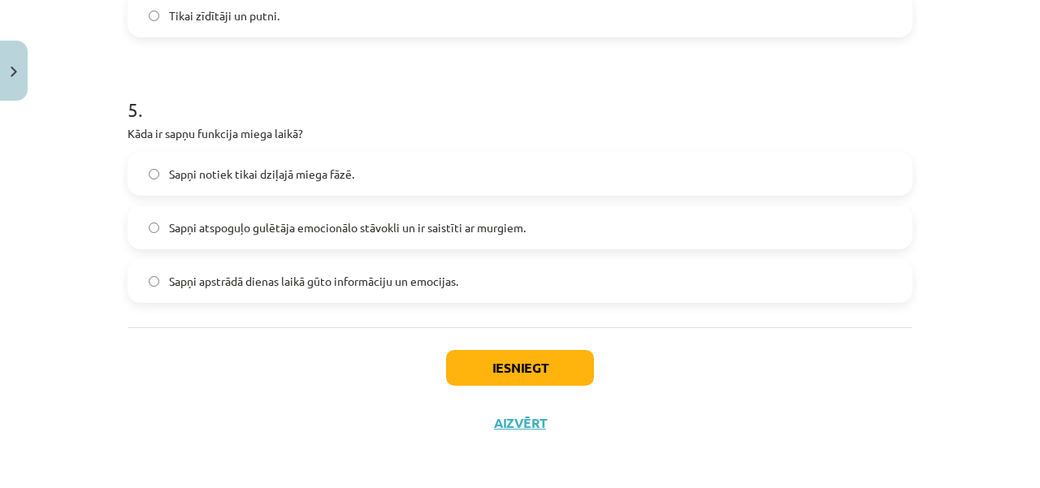
scroll to position [1318, 0]
click at [527, 275] on label "Sapņi apstrādā dienas laikā gūto informāciju un emocijas." at bounding box center [520, 279] width 782 height 41
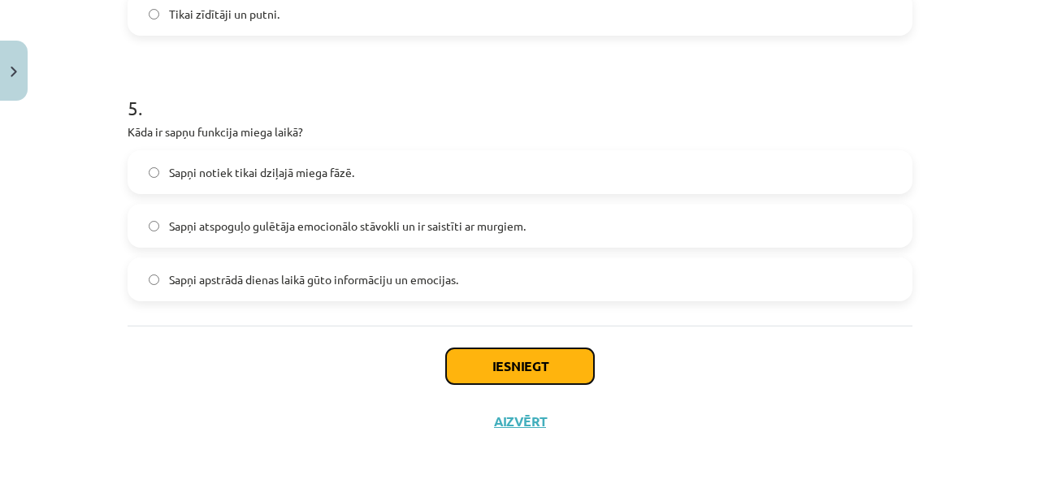
click at [498, 371] on button "Iesniegt" at bounding box center [520, 367] width 148 height 36
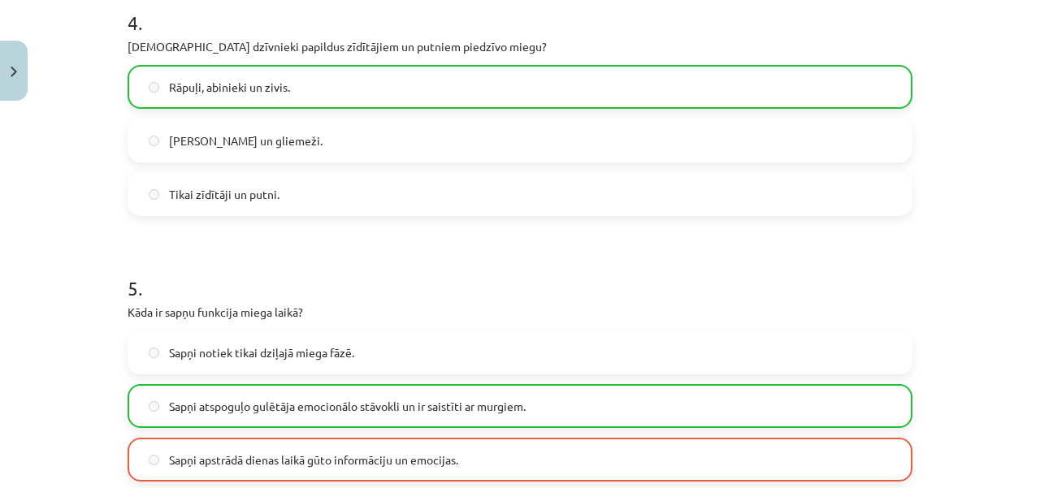
scroll to position [1300, 0]
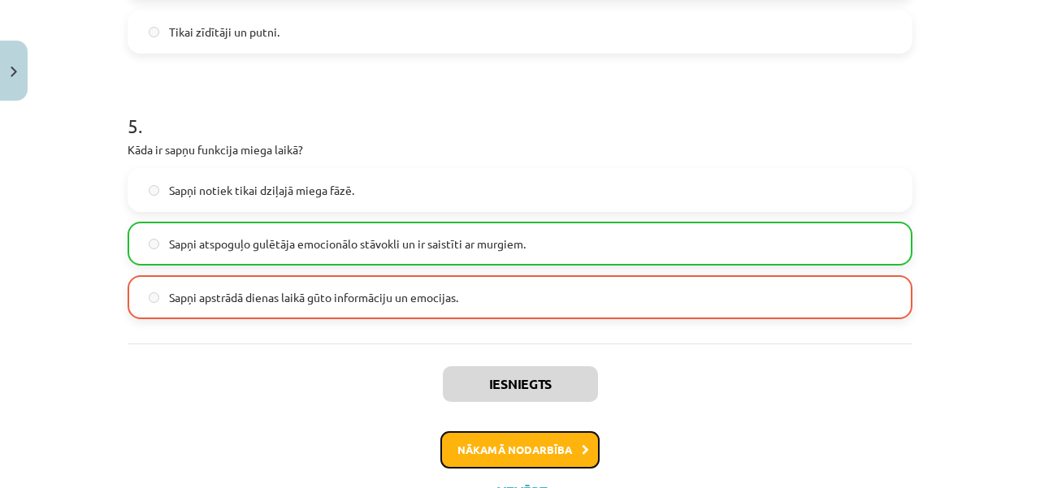
click at [520, 439] on button "Nākamā nodarbība" at bounding box center [519, 450] width 159 height 37
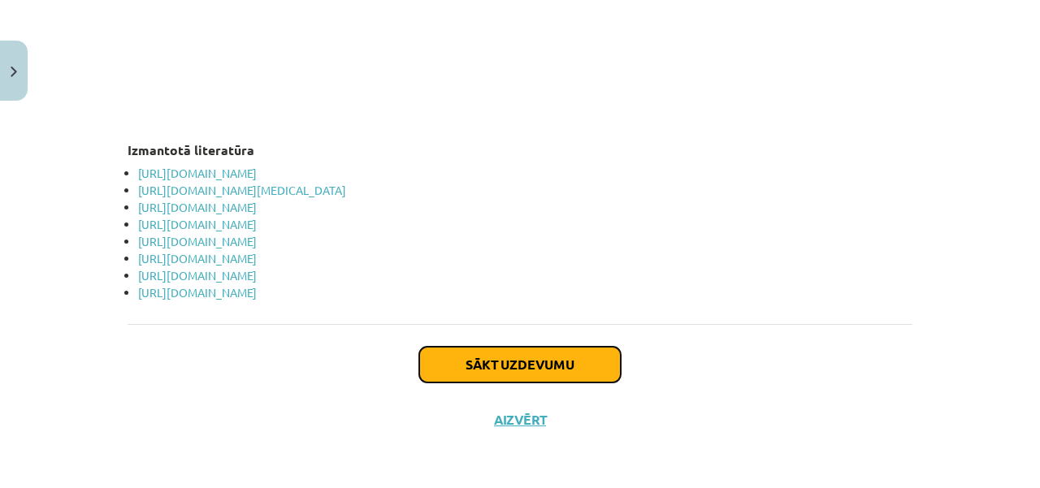
click at [476, 366] on button "Sākt uzdevumu" at bounding box center [520, 365] width 202 height 36
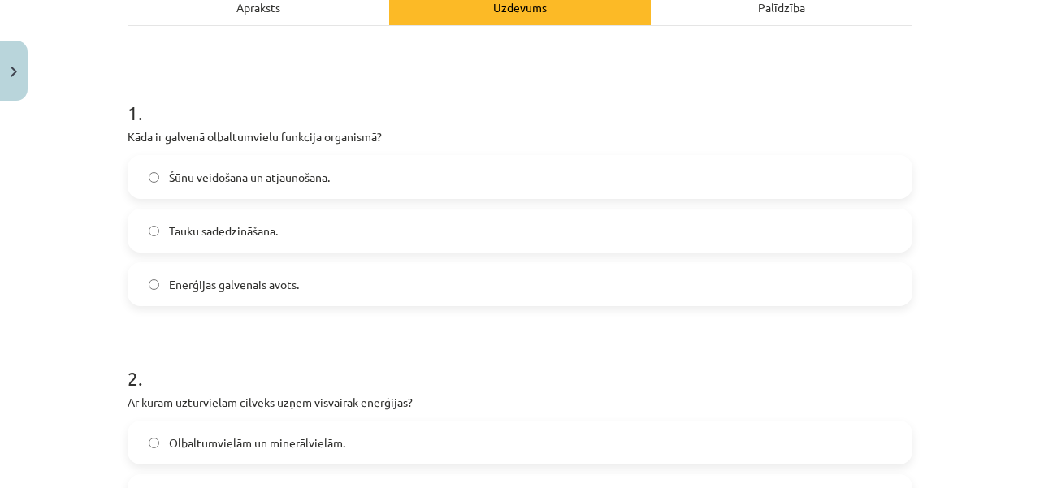
scroll to position [284, 0]
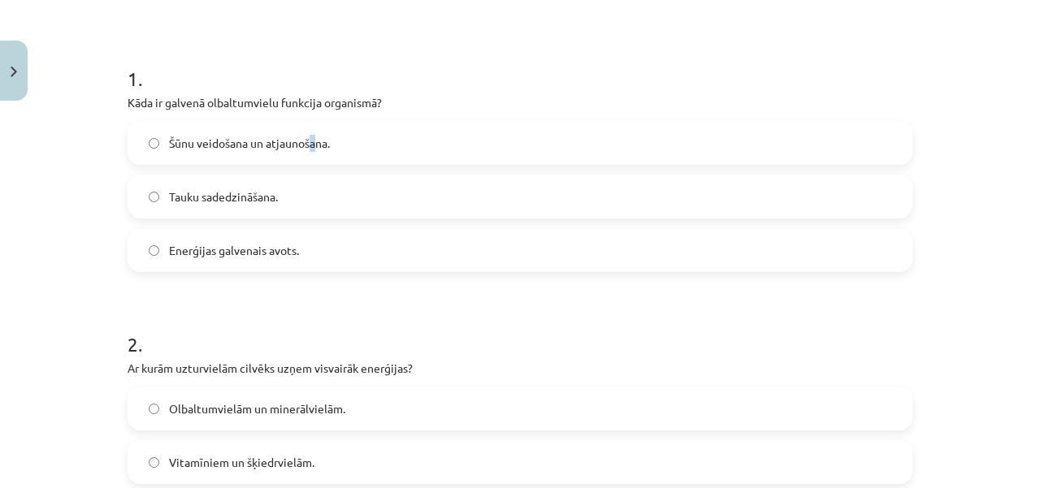
click at [308, 139] on span "Šūnu veidošana un atjaunošana." at bounding box center [249, 143] width 161 height 17
click at [314, 128] on label "Šūnu veidošana un atjaunošana." at bounding box center [520, 143] width 782 height 41
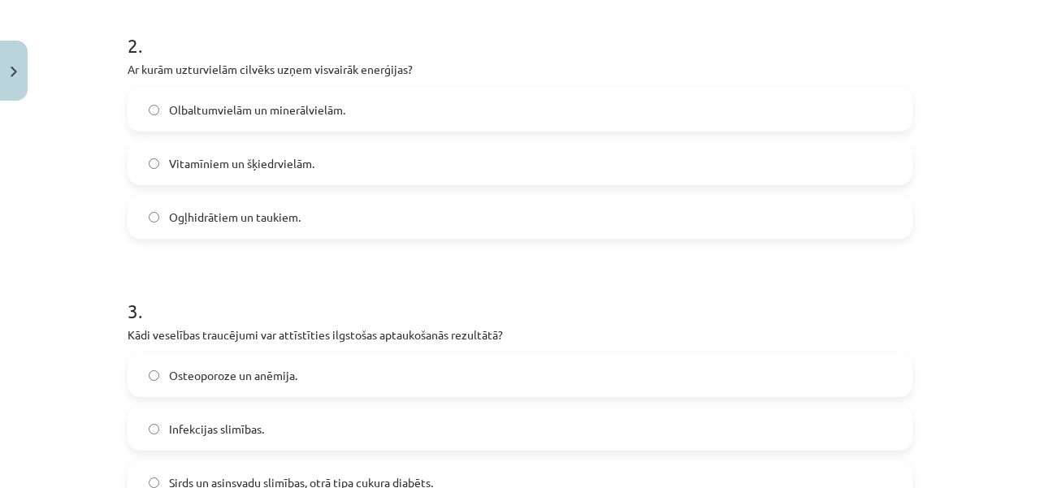
scroll to position [610, 0]
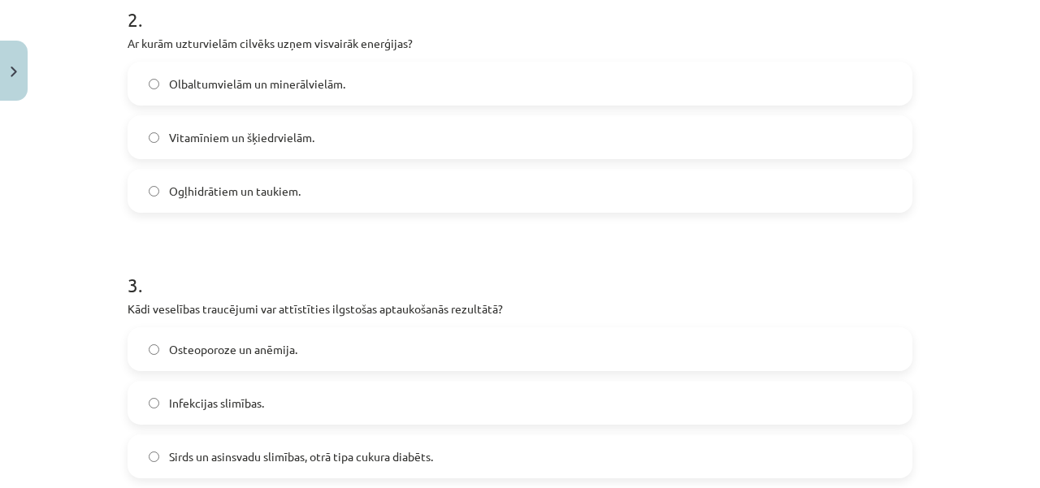
click at [257, 201] on label "Ogļhidrātiem un taukiem." at bounding box center [520, 191] width 782 height 41
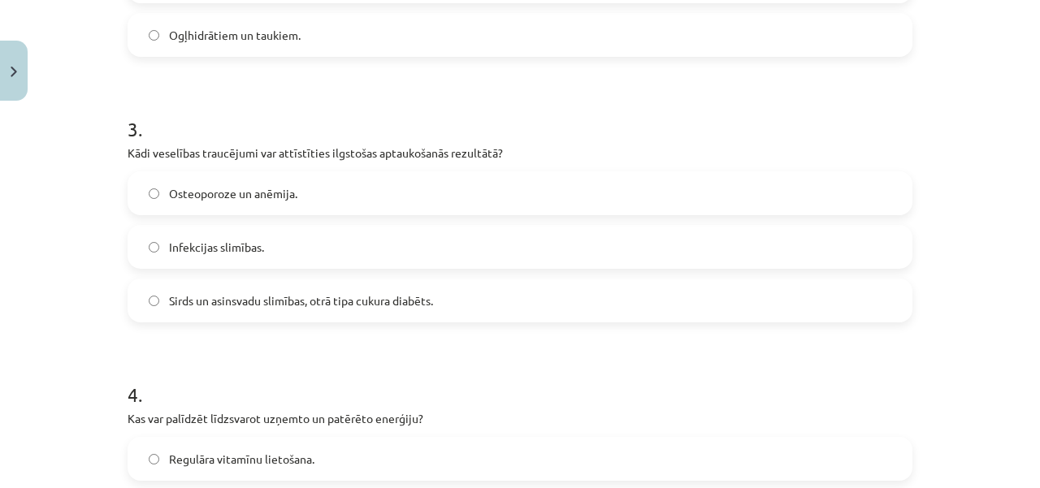
scroll to position [853, 0]
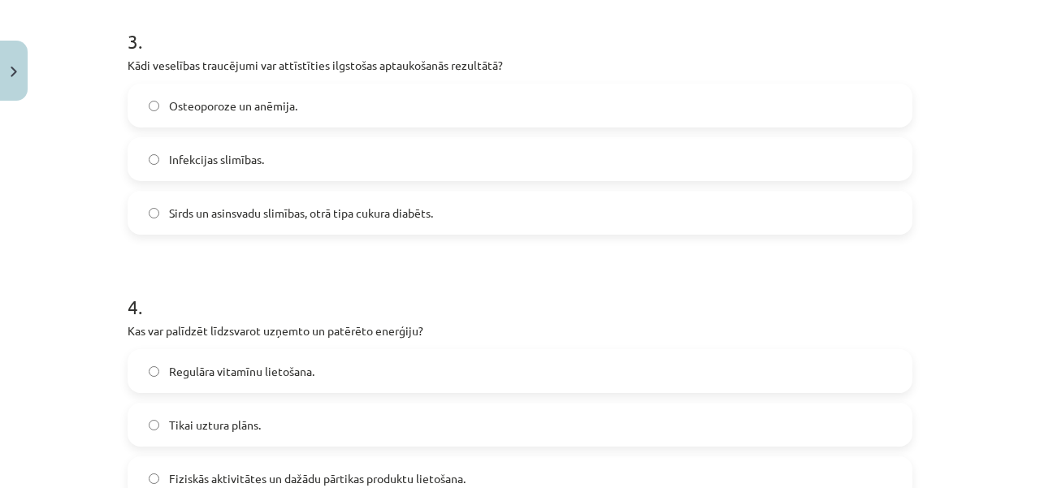
click at [408, 225] on label "Sirds un asinsvadu slimības, otrā tipa cukura diabēts." at bounding box center [520, 213] width 782 height 41
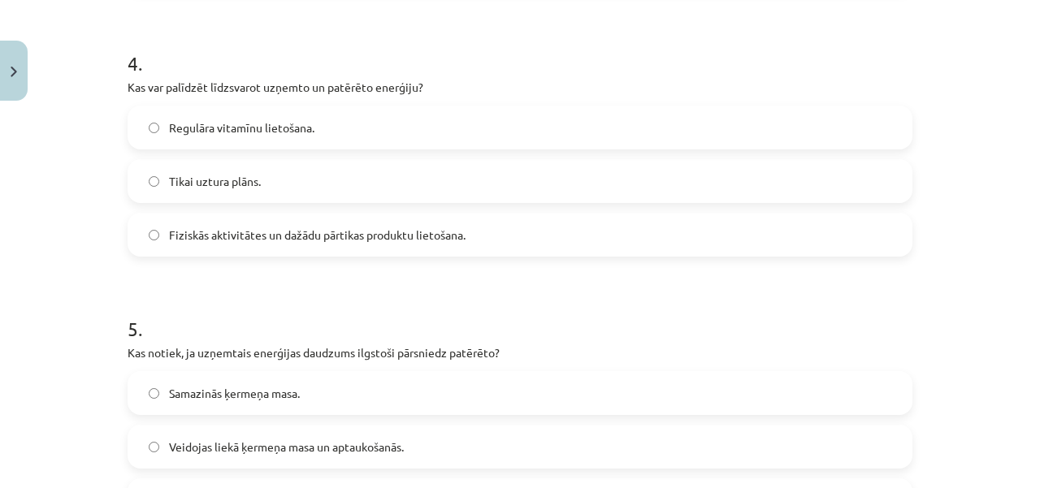
click at [304, 251] on label "Fiziskās aktivitātes un dažādu pārtikas produktu lietošana." at bounding box center [520, 235] width 782 height 41
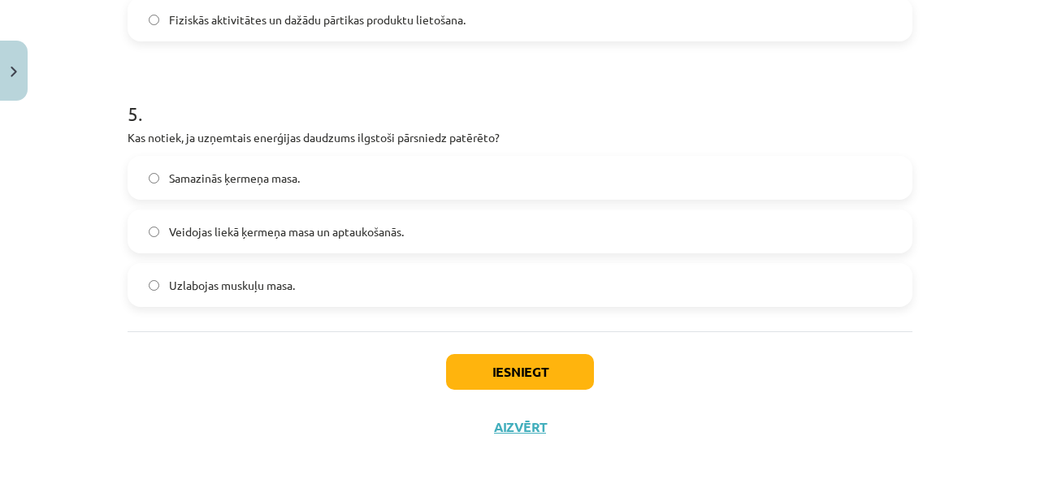
scroll to position [1318, 0]
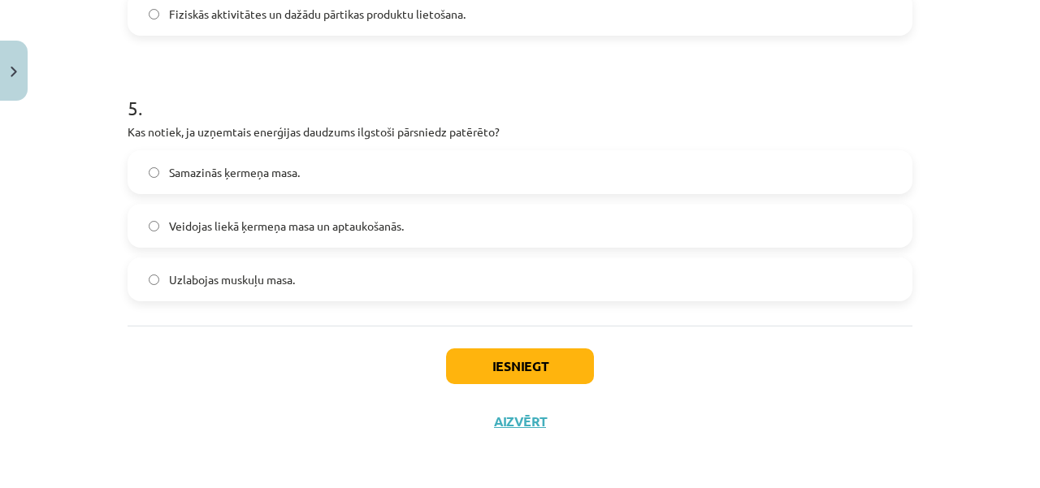
click at [453, 229] on label "Veidojas liekā ķermeņa masa un aptaukošanās." at bounding box center [520, 226] width 782 height 41
click at [479, 371] on button "Iesniegt" at bounding box center [520, 367] width 148 height 36
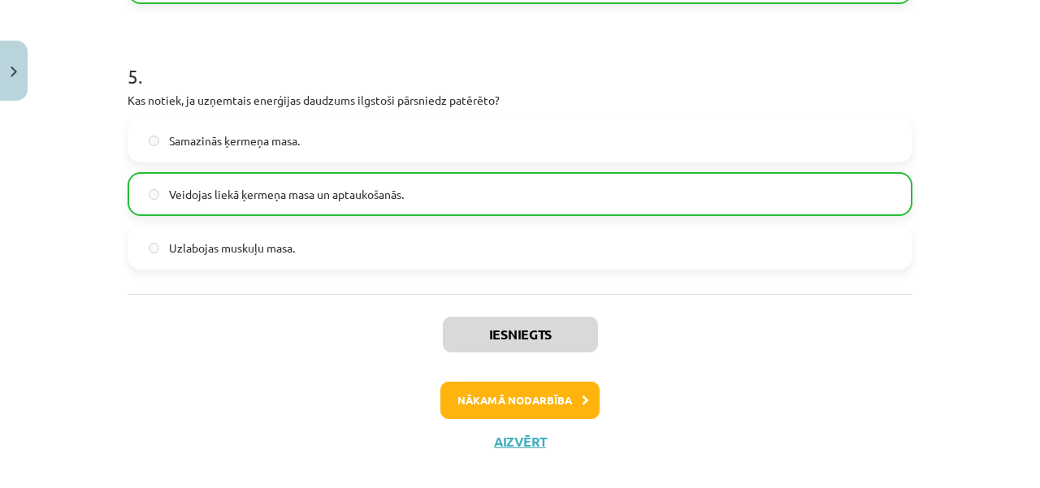
scroll to position [1369, 0]
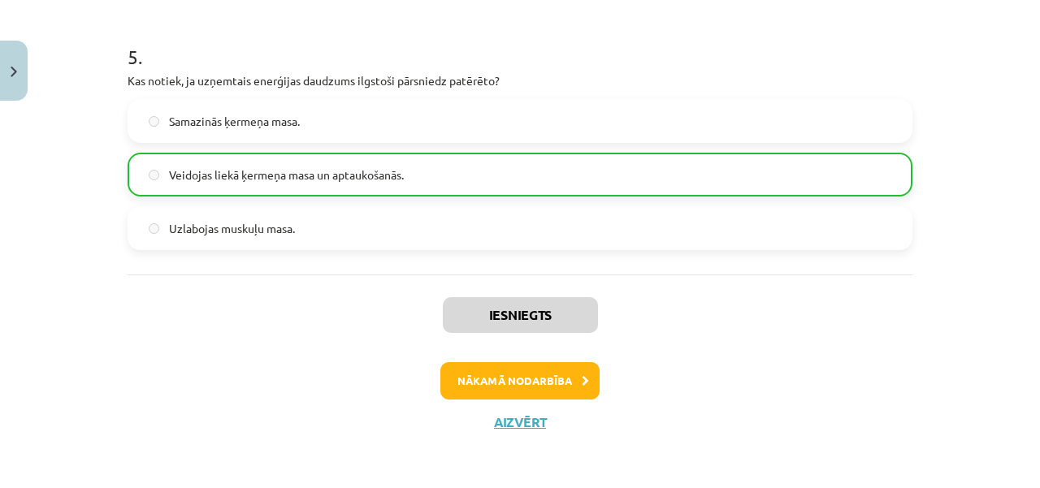
click at [538, 400] on div "Iesniegts Nākamā nodarbība Aizvērt" at bounding box center [520, 358] width 785 height 166
click at [541, 381] on button "Nākamā nodarbība" at bounding box center [519, 380] width 159 height 37
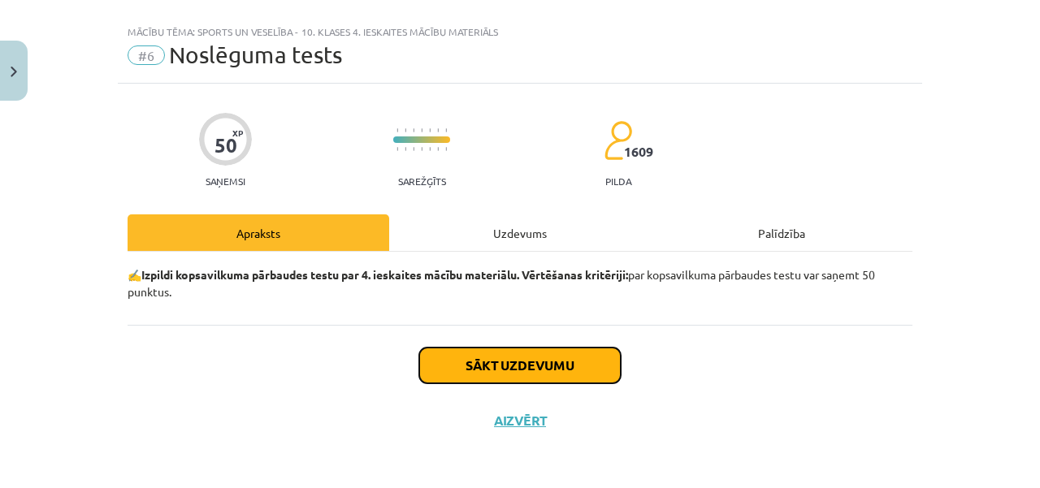
click at [545, 360] on button "Sākt uzdevumu" at bounding box center [520, 366] width 202 height 36
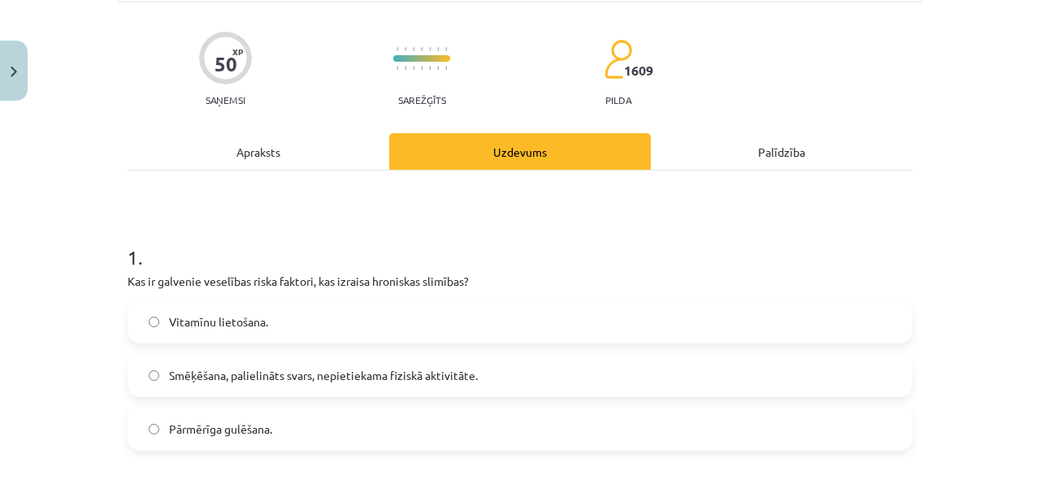
scroll to position [268, 0]
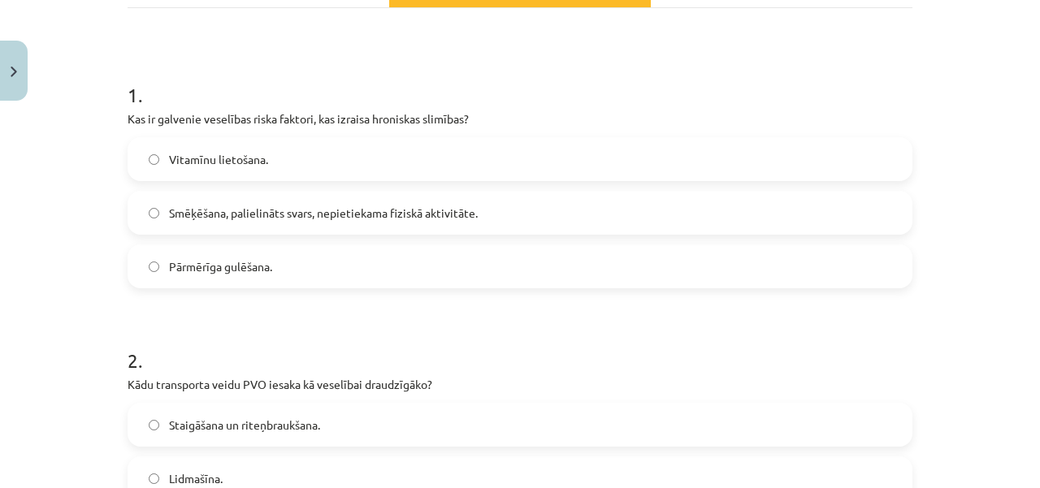
click at [380, 207] on span "Smēķēšana, palielināts svars, nepietiekama fiziskā aktivitāte." at bounding box center [323, 213] width 309 height 17
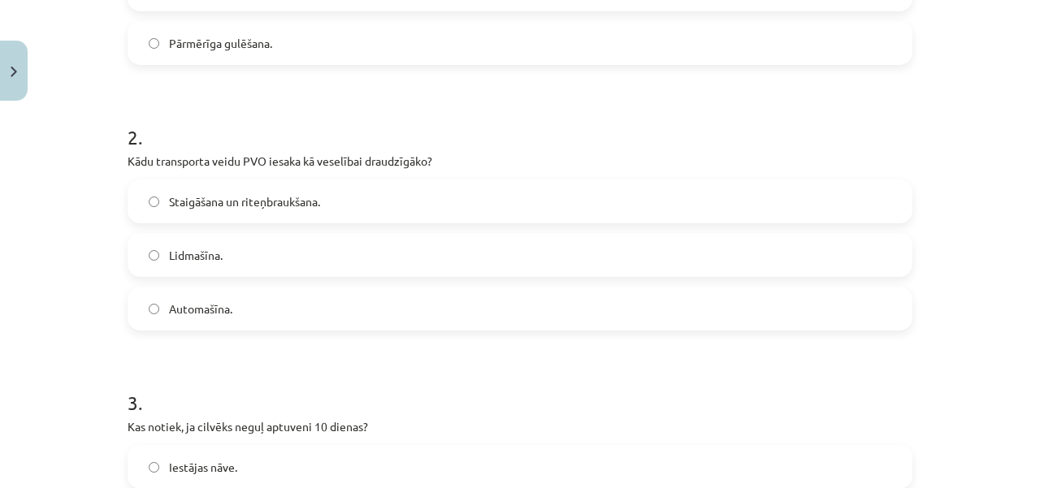
scroll to position [512, 0]
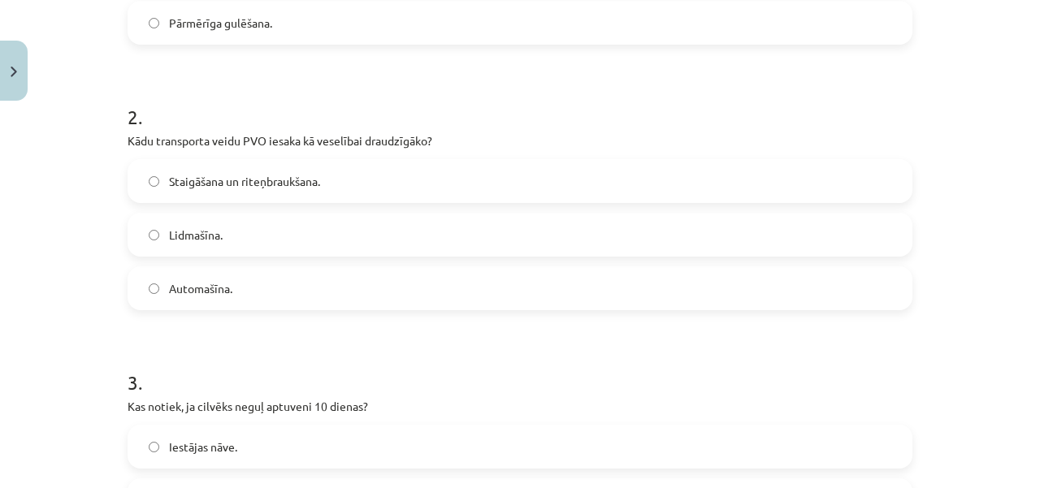
click at [323, 186] on label "Staigāšana un riteņbraukšana." at bounding box center [520, 181] width 782 height 41
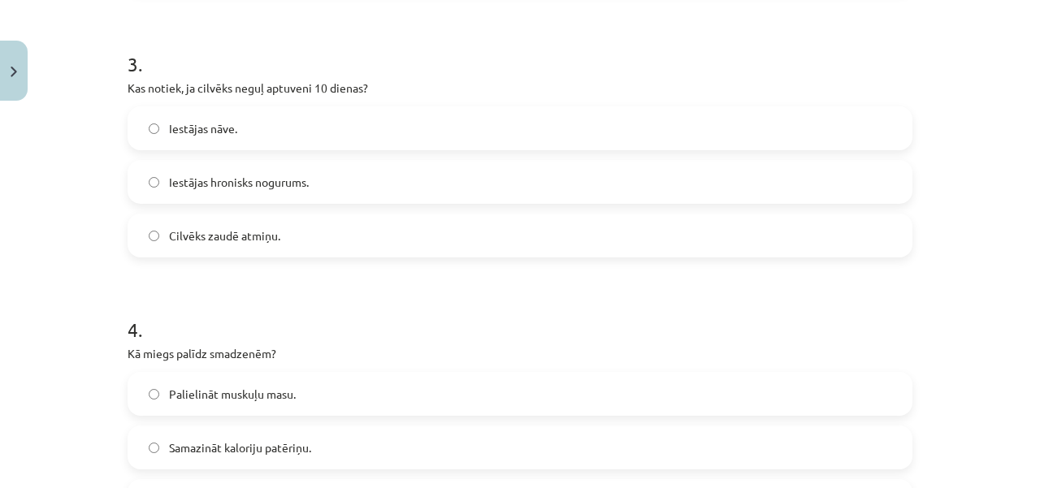
scroll to position [837, 0]
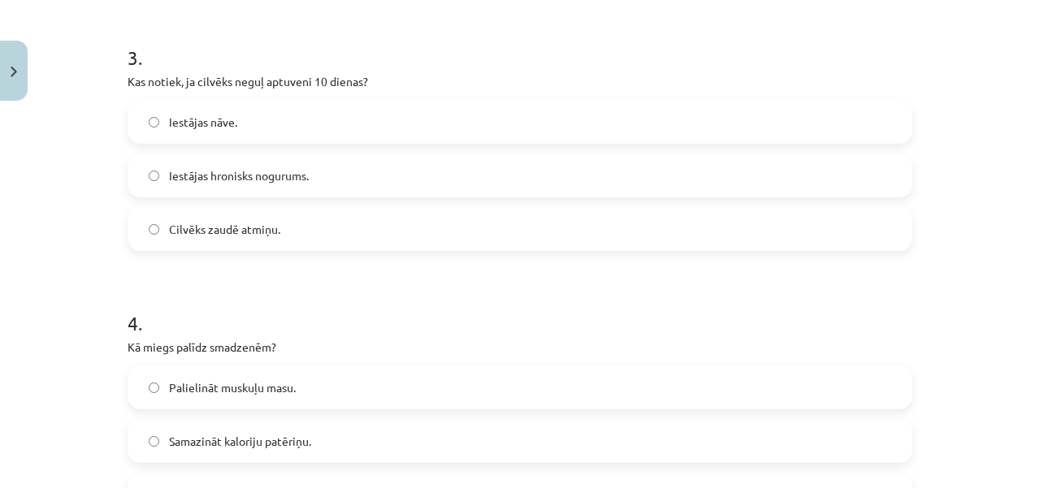
click at [637, 122] on label "Iestājas nāve." at bounding box center [520, 122] width 782 height 41
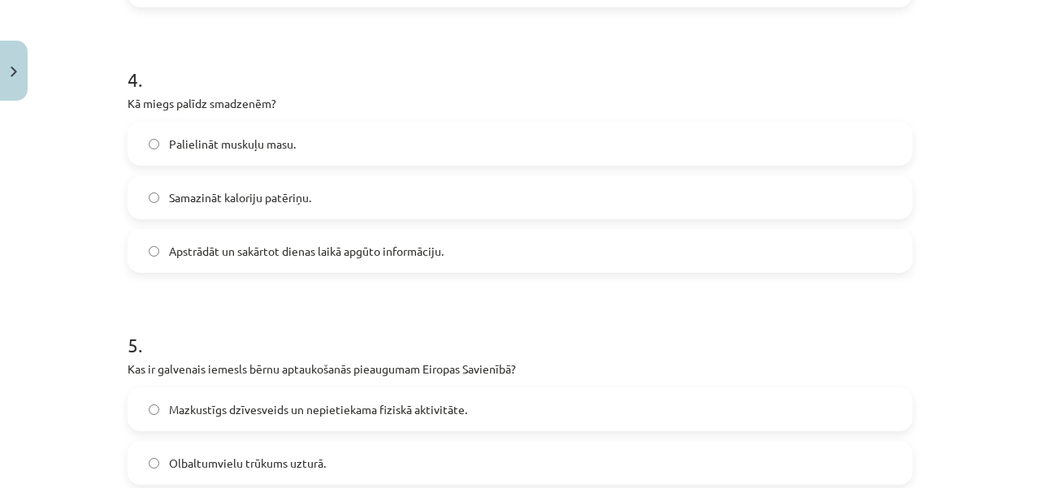
scroll to position [1162, 0]
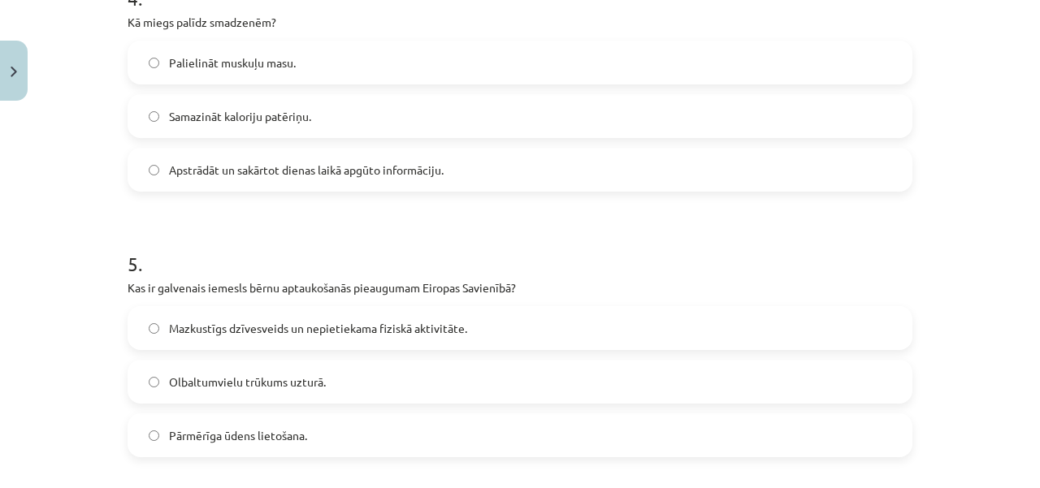
click at [442, 180] on label "Apstrādāt un sakārtot dienas laikā apgūto informāciju." at bounding box center [520, 170] width 782 height 41
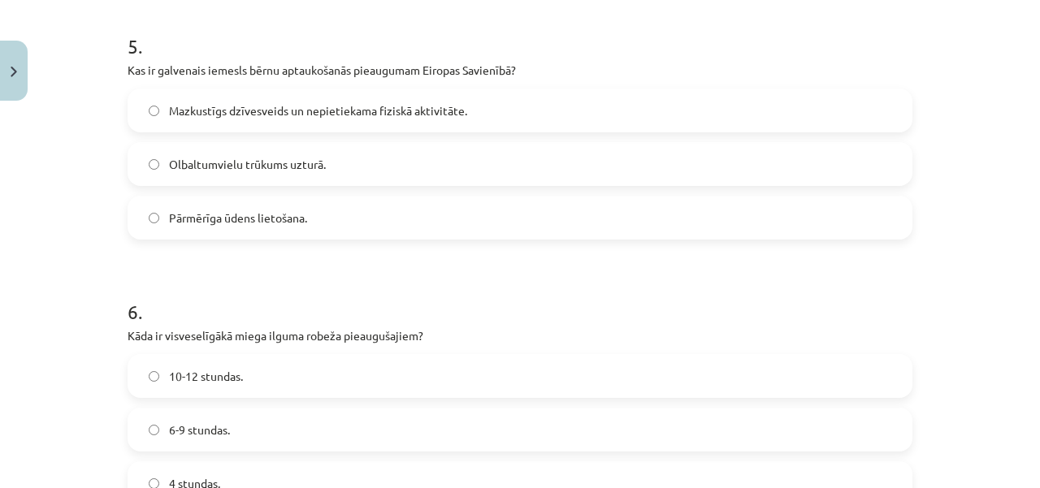
scroll to position [1406, 0]
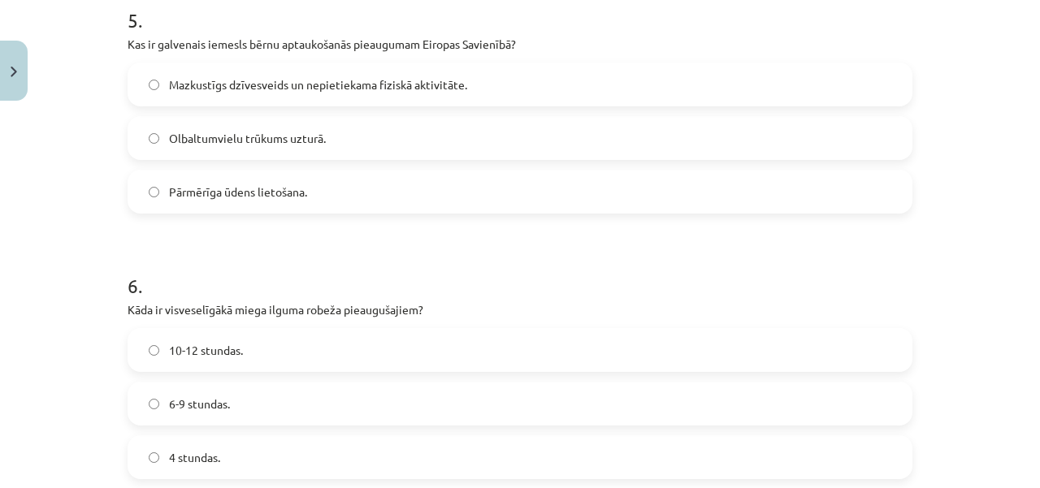
click at [414, 85] on span "Mazkustīgs dzīvesveids un nepietiekama fiziskā aktivitāte." at bounding box center [318, 84] width 298 height 17
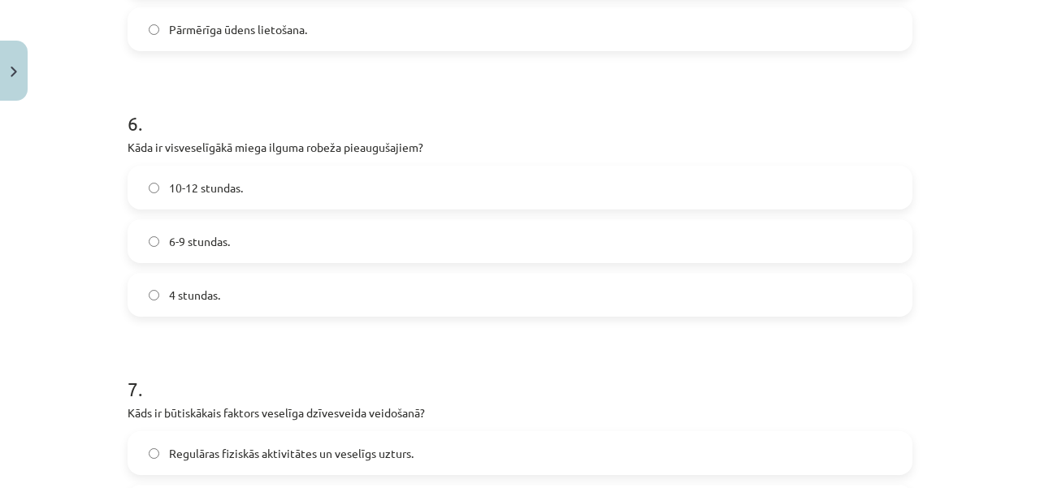
scroll to position [1650, 0]
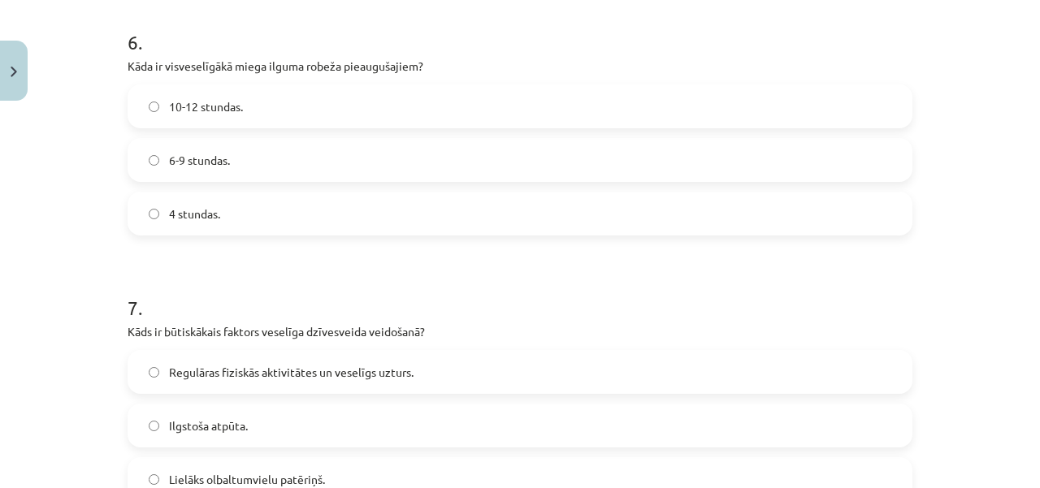
click at [327, 163] on label "6-9 stundas." at bounding box center [520, 160] width 782 height 41
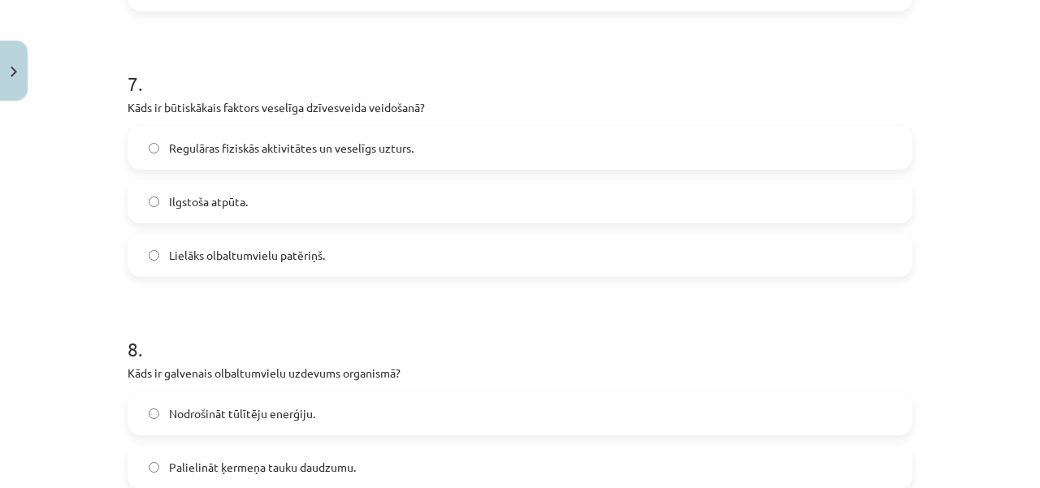
scroll to position [1894, 0]
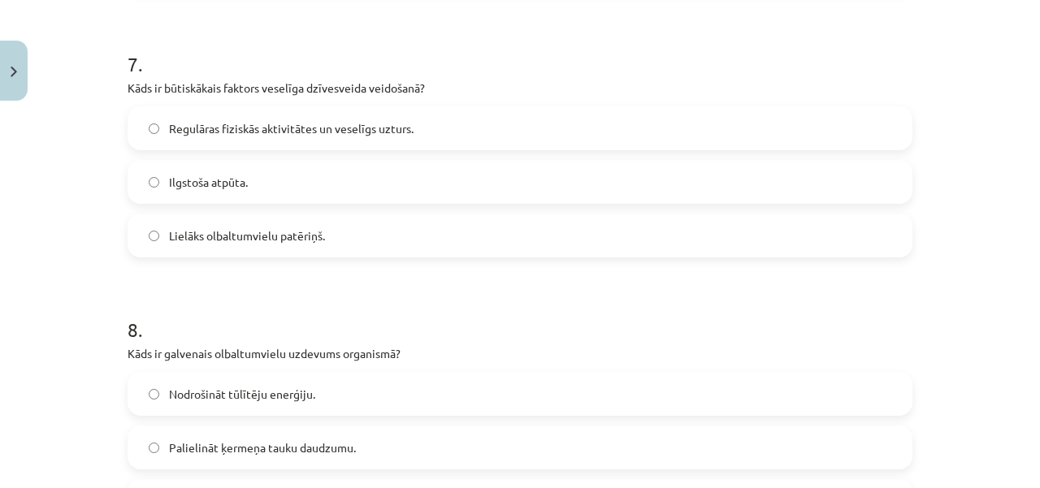
click at [356, 120] on span "Regulāras fiziskās aktivitātes un veselīgs uzturs." at bounding box center [291, 128] width 245 height 17
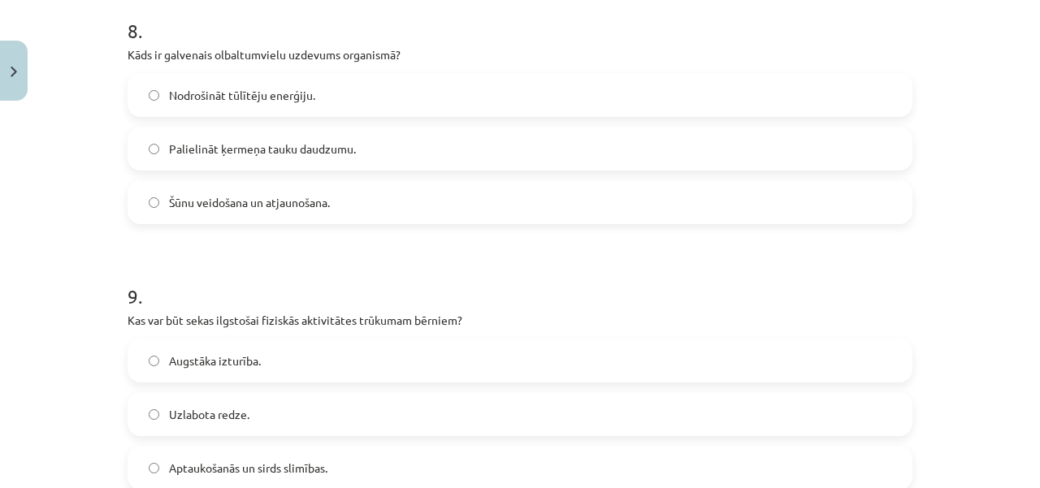
scroll to position [2219, 0]
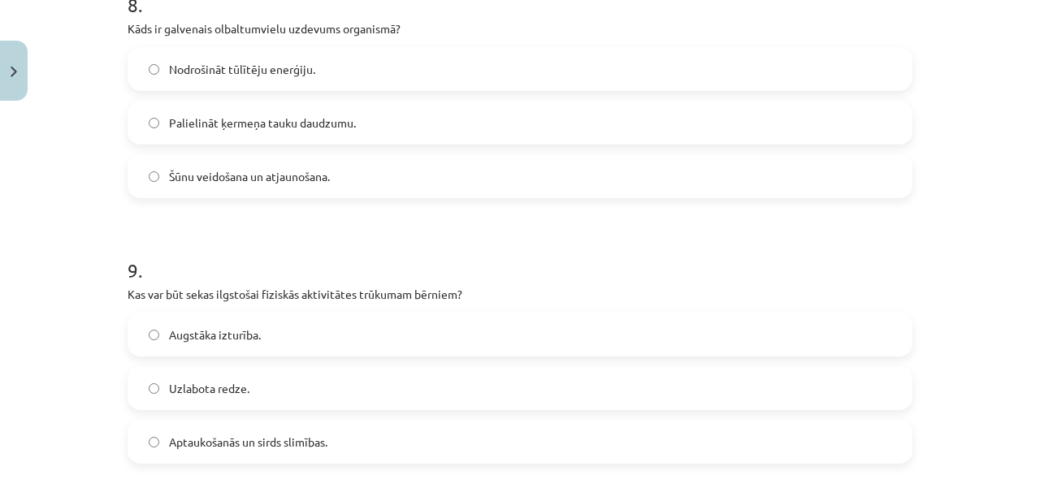
click at [310, 157] on label "Šūnu veidošana un atjaunošana." at bounding box center [520, 176] width 782 height 41
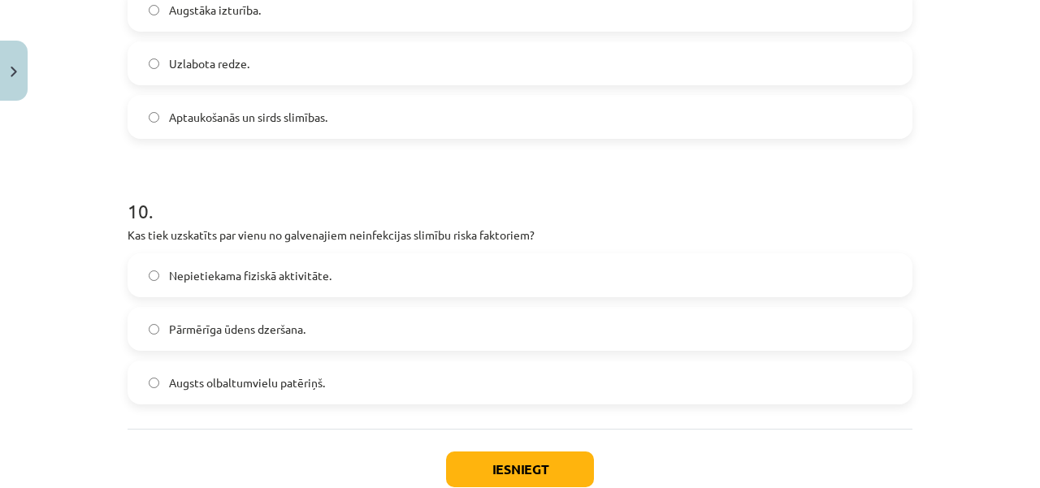
scroll to position [2300, 0]
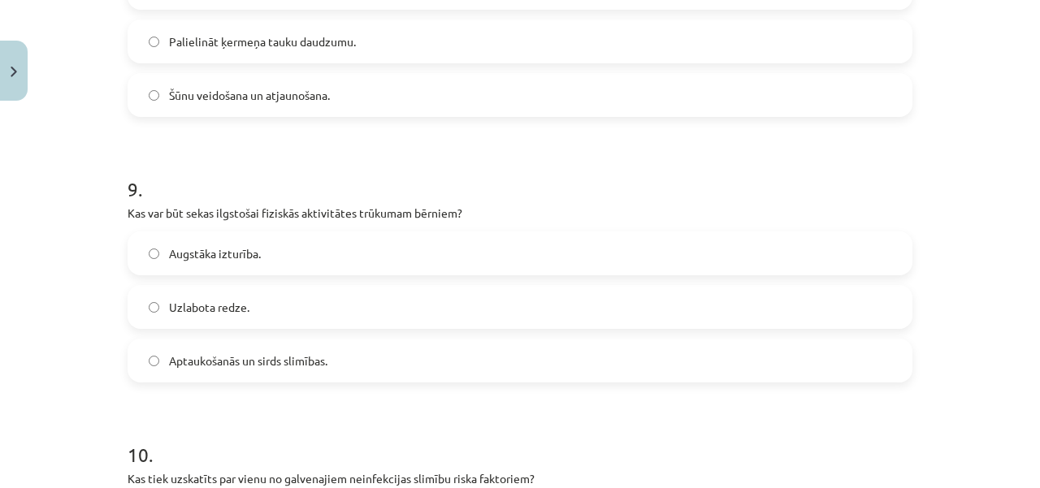
click at [561, 351] on label "Aptaukošanās un sirds slimības." at bounding box center [520, 361] width 782 height 41
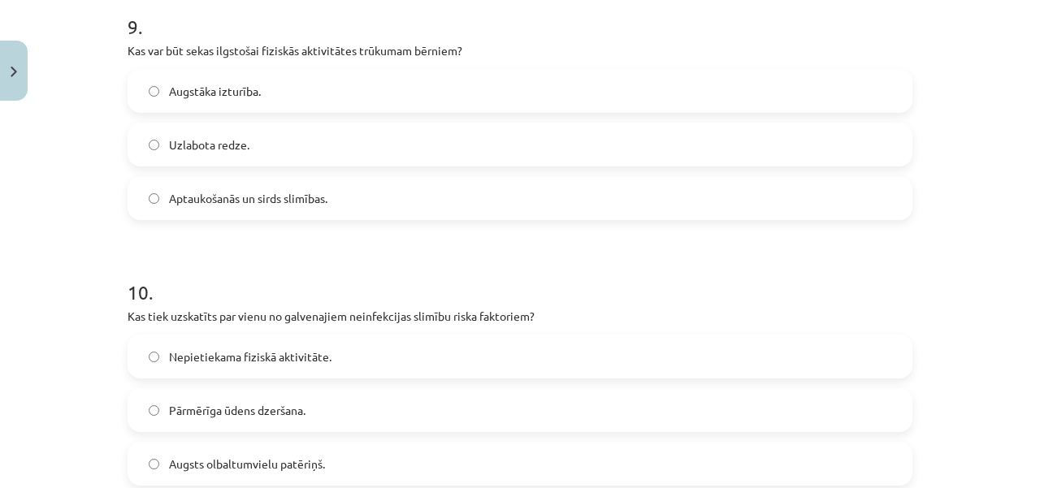
scroll to position [2625, 0]
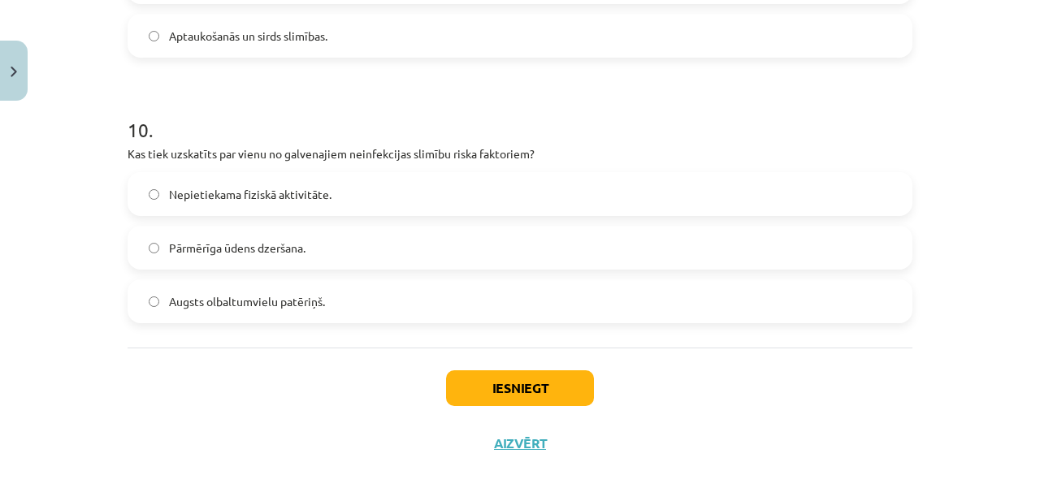
click at [528, 197] on label "Nepietiekama fiziskā aktivitāte." at bounding box center [520, 194] width 782 height 41
click at [512, 382] on button "Iesniegt" at bounding box center [520, 389] width 148 height 36
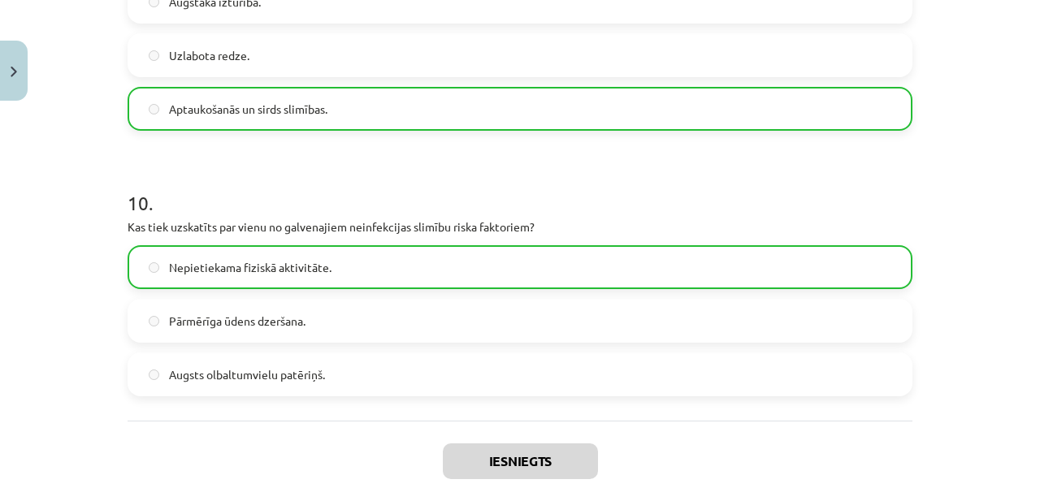
scroll to position [2682, 0]
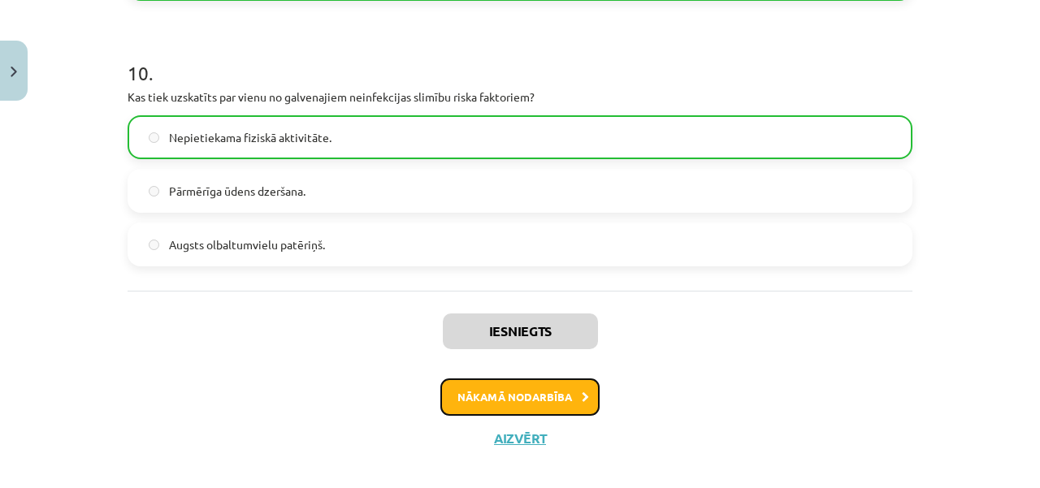
click at [516, 402] on button "Nākamā nodarbība" at bounding box center [519, 397] width 159 height 37
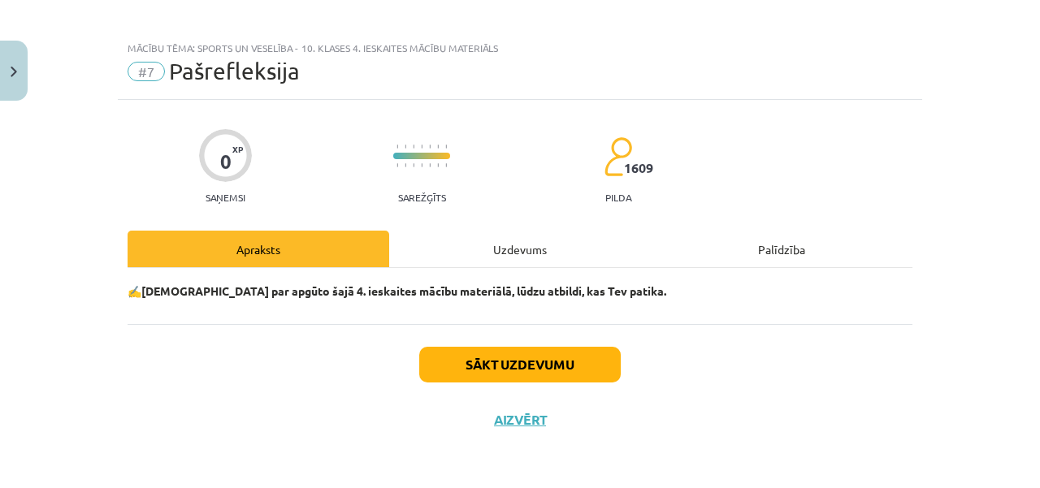
scroll to position [7, 0]
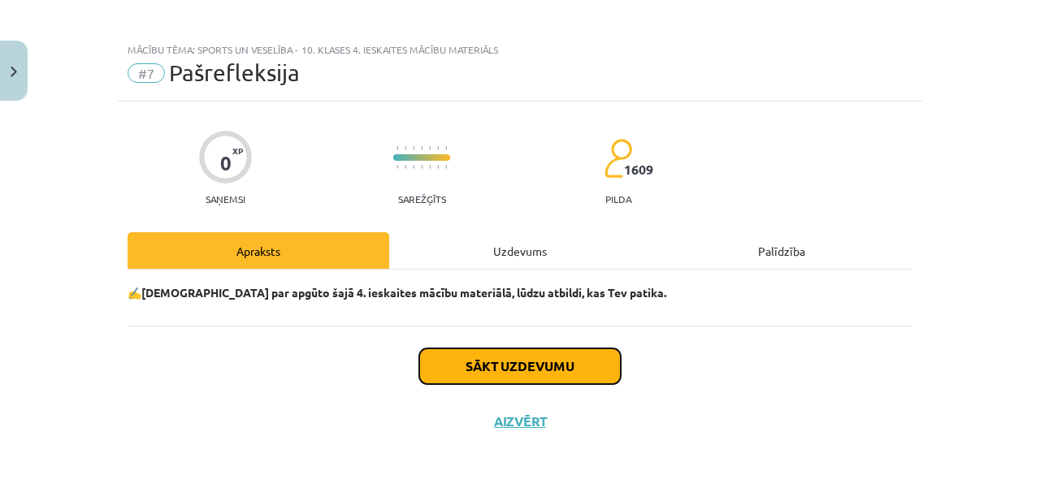
click at [512, 367] on button "Sākt uzdevumu" at bounding box center [520, 367] width 202 height 36
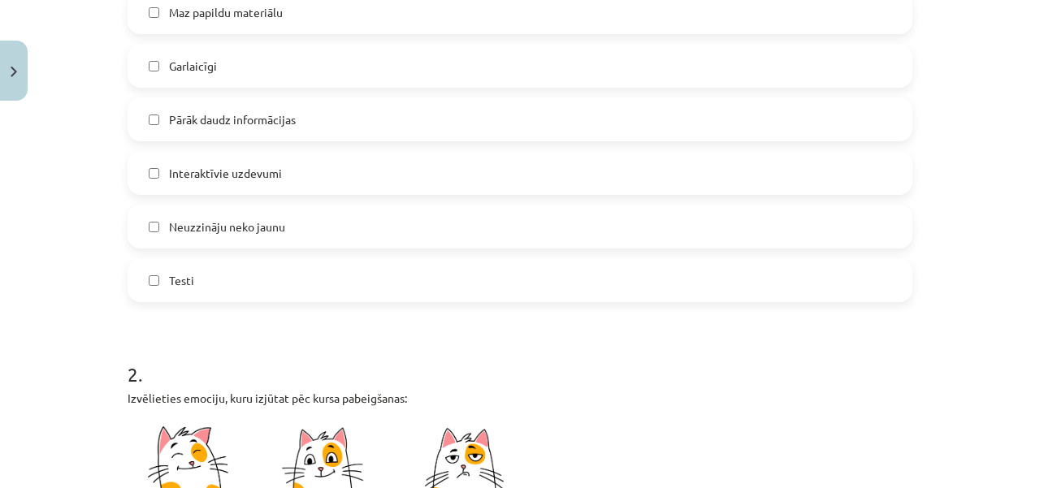
scroll to position [494, 0]
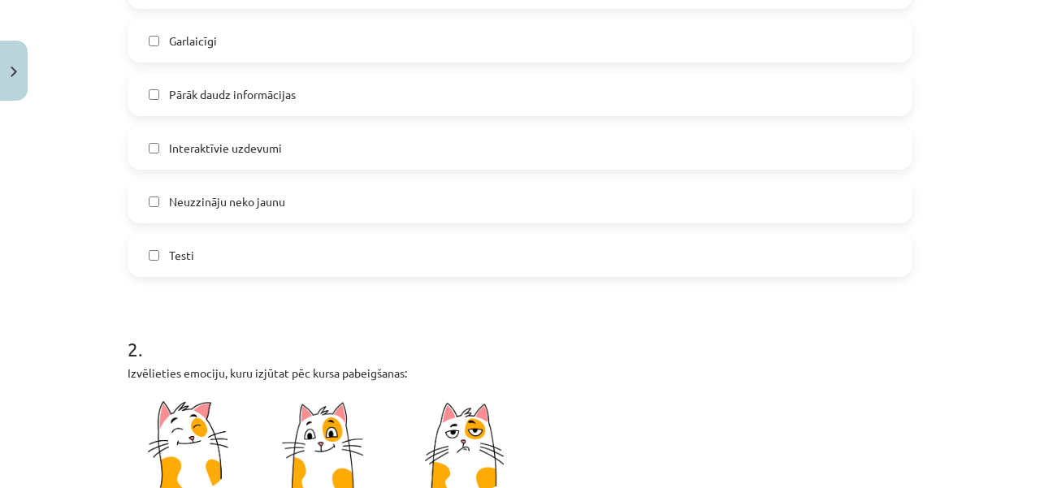
click at [331, 201] on label "Neuzzināju neko jaunu" at bounding box center [520, 201] width 782 height 41
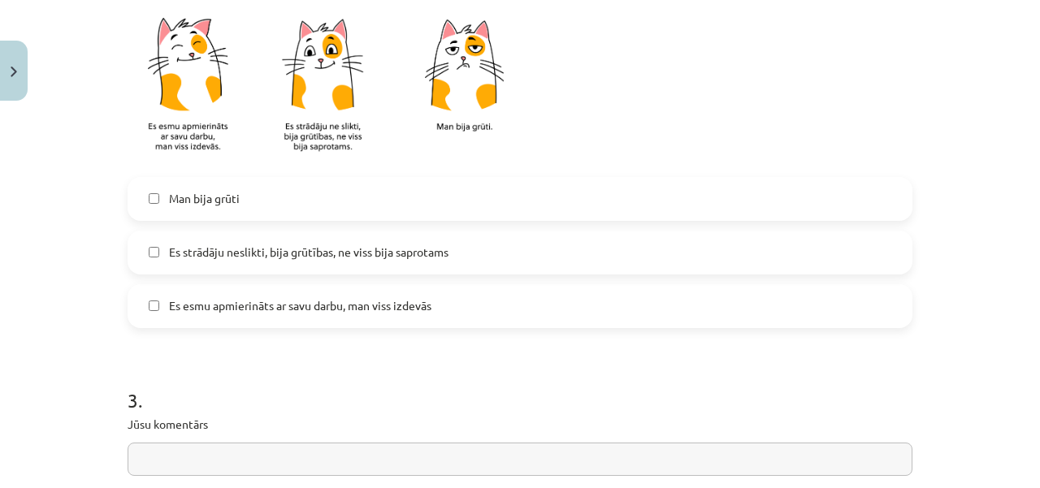
scroll to position [900, 0]
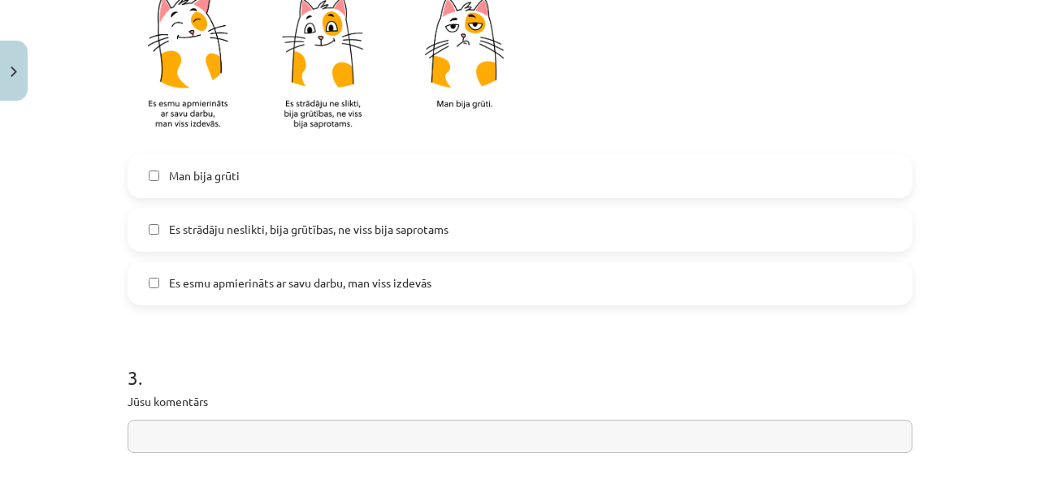
click at [325, 279] on span "Es esmu apmierināts ar savu darbu, man viss izdevās" at bounding box center [300, 283] width 263 height 17
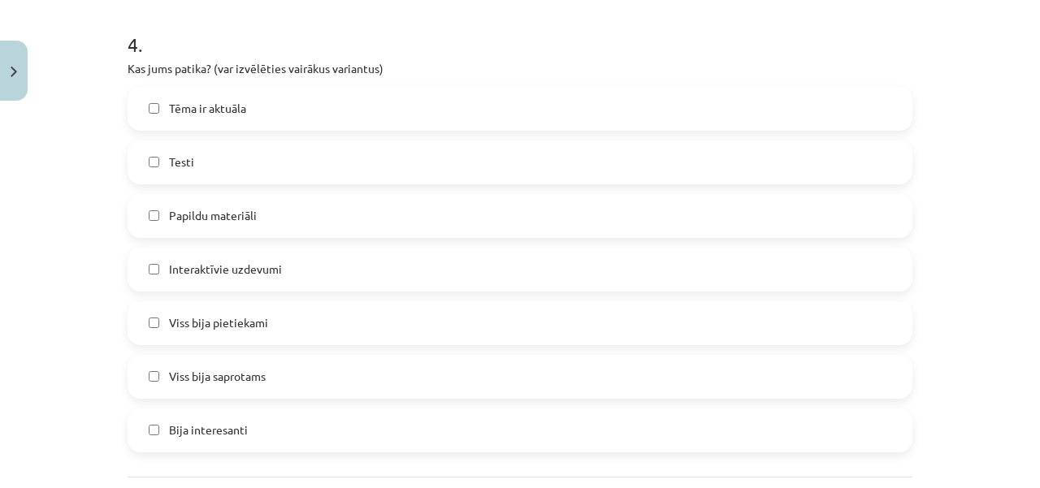
scroll to position [1388, 0]
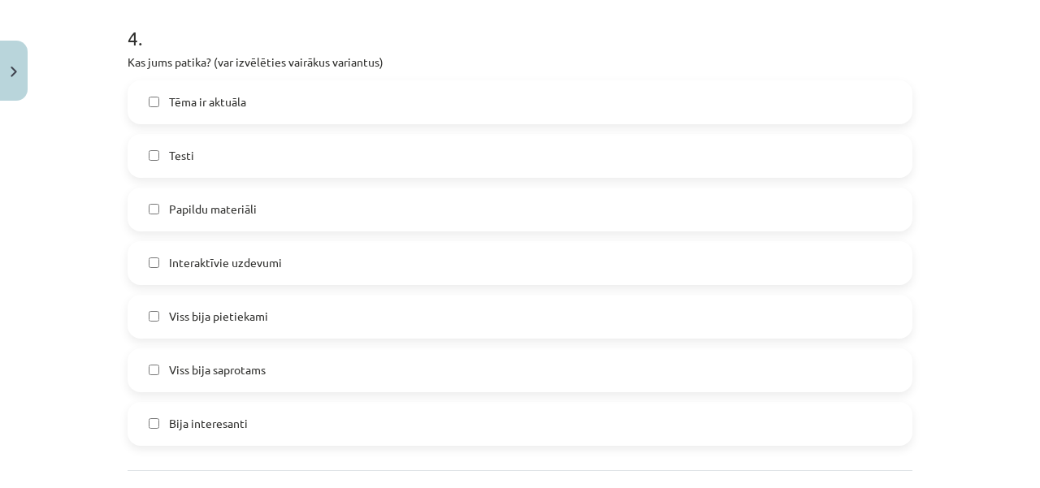
click at [320, 162] on label "Testi" at bounding box center [520, 156] width 782 height 41
click at [285, 215] on label "Papildu materiāli" at bounding box center [520, 209] width 782 height 41
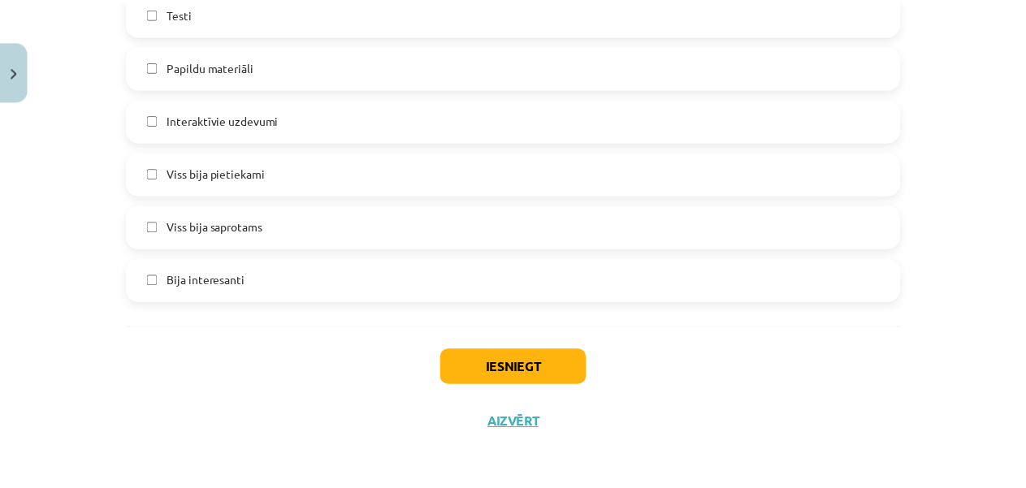
scroll to position [1533, 0]
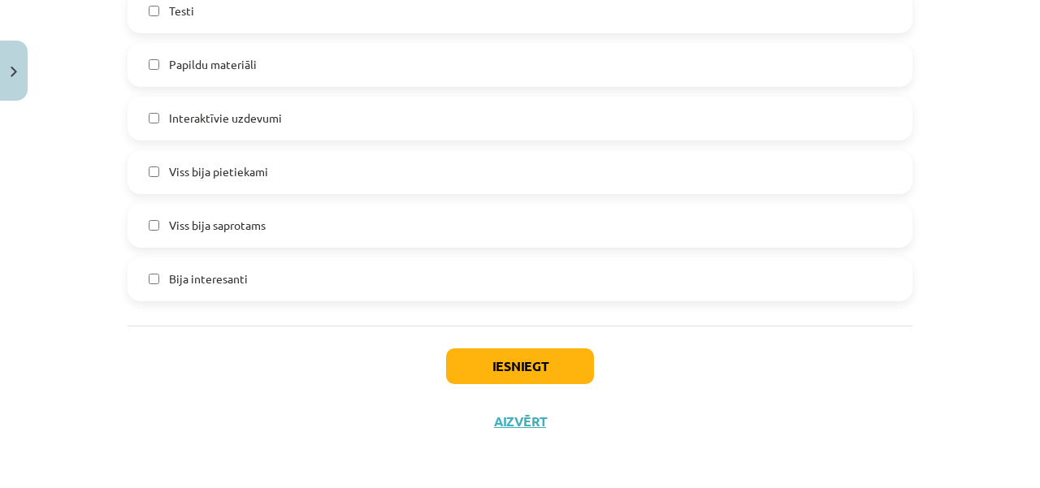
click at [283, 228] on label "Viss bija saprotams" at bounding box center [520, 226] width 782 height 41
click at [384, 287] on label "Bija interesanti" at bounding box center [520, 279] width 782 height 41
click at [512, 371] on button "Iesniegt" at bounding box center [520, 367] width 148 height 36
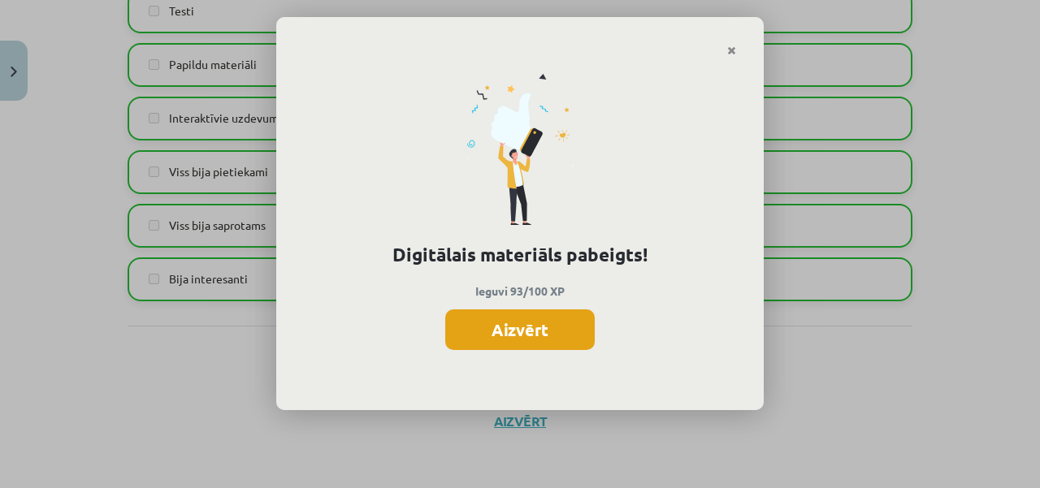
click at [543, 325] on button "Aizvērt" at bounding box center [520, 330] width 150 height 41
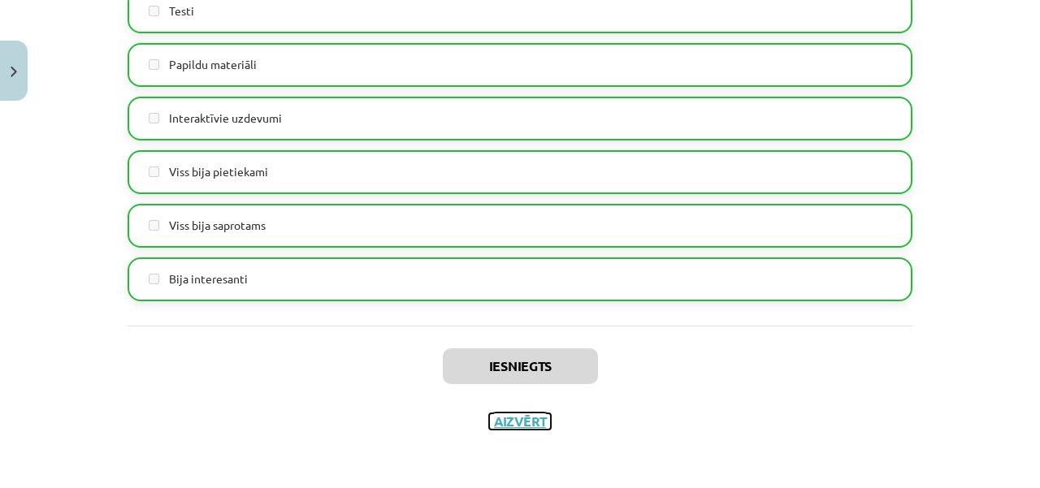
click at [506, 416] on button "Aizvērt" at bounding box center [520, 422] width 62 height 16
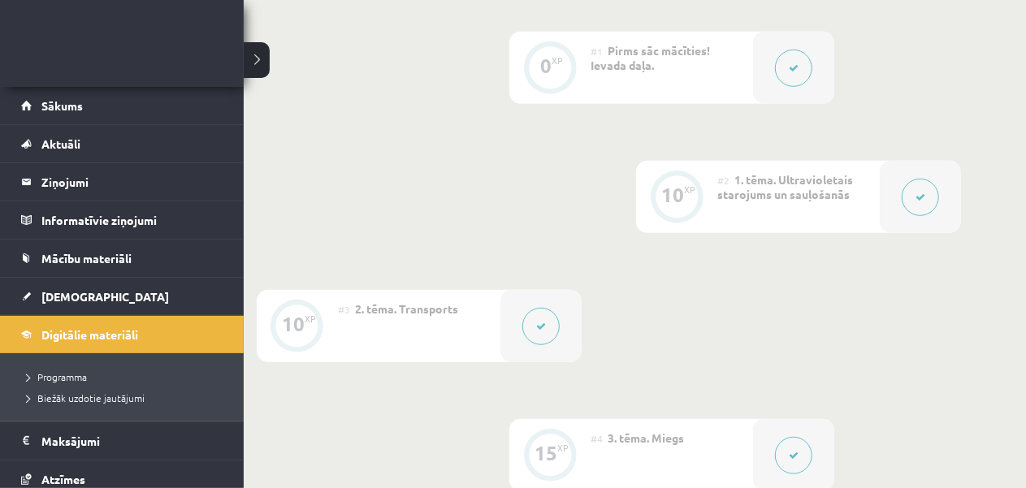
click at [59, 50] on link at bounding box center [83, 48] width 130 height 41
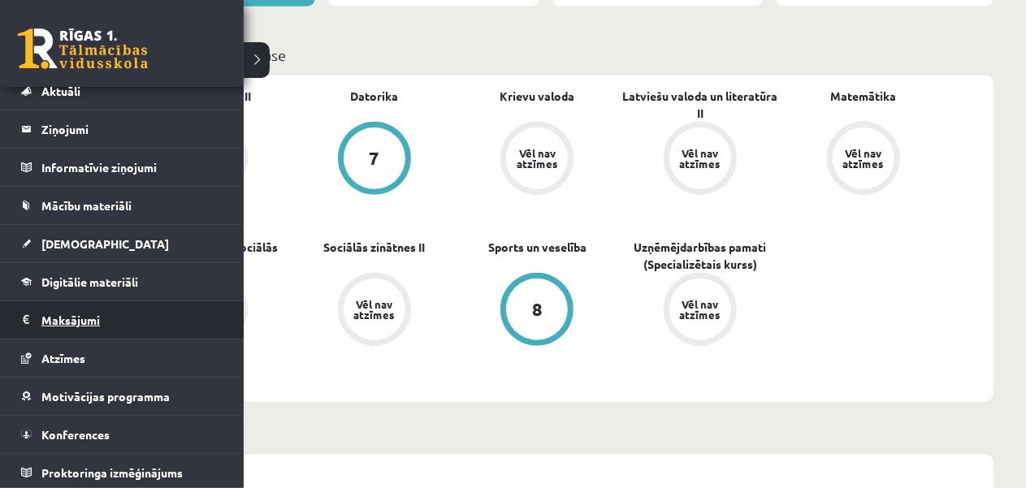
scroll to position [488, 0]
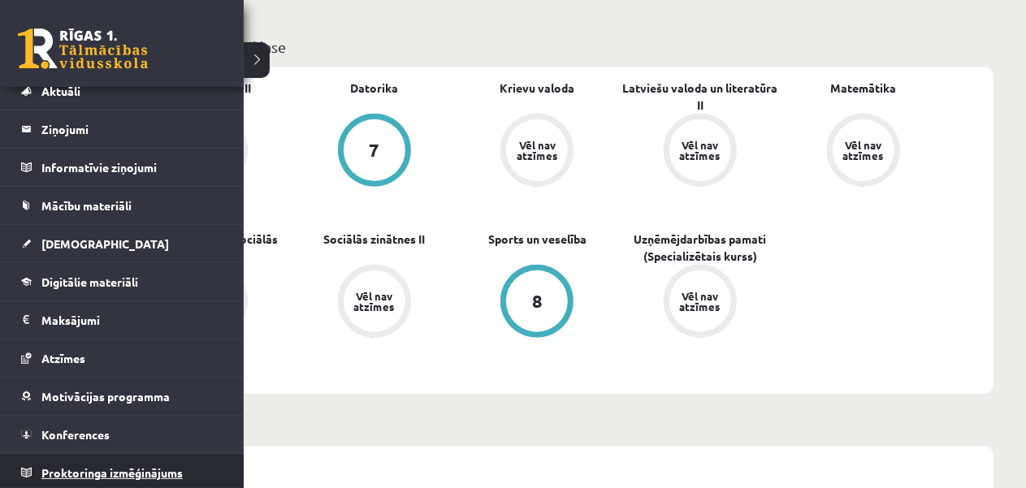
click at [161, 473] on span "Proktoringa izmēģinājums" at bounding box center [111, 473] width 141 height 15
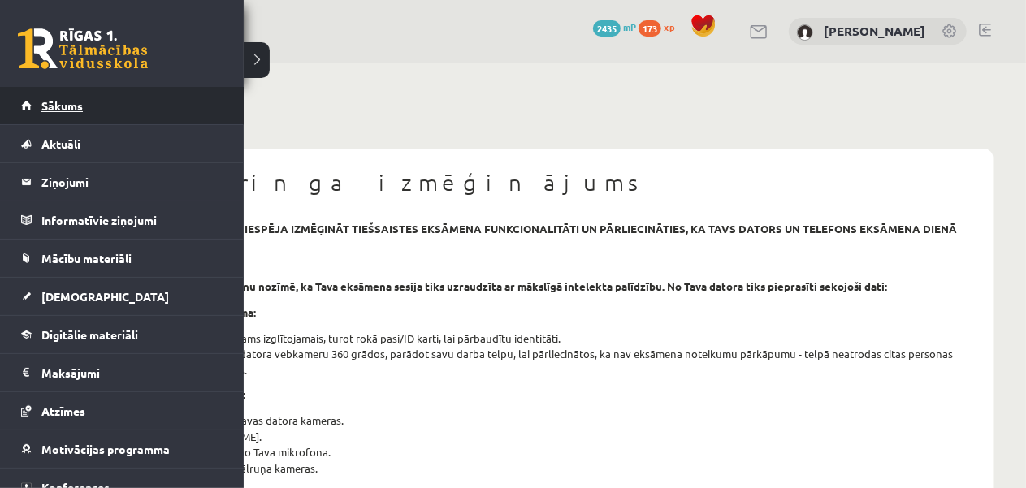
click at [72, 100] on span "Sākums" at bounding box center [61, 105] width 41 height 15
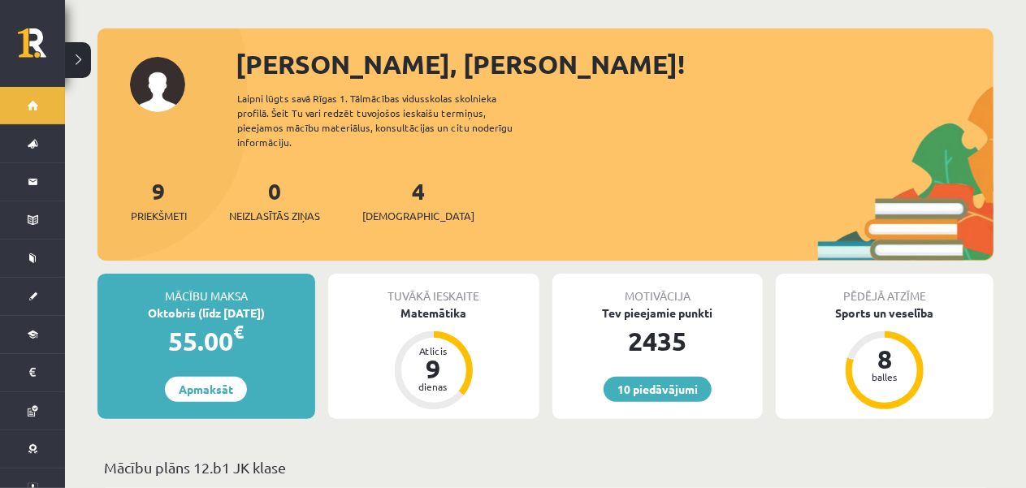
scroll to position [163, 0]
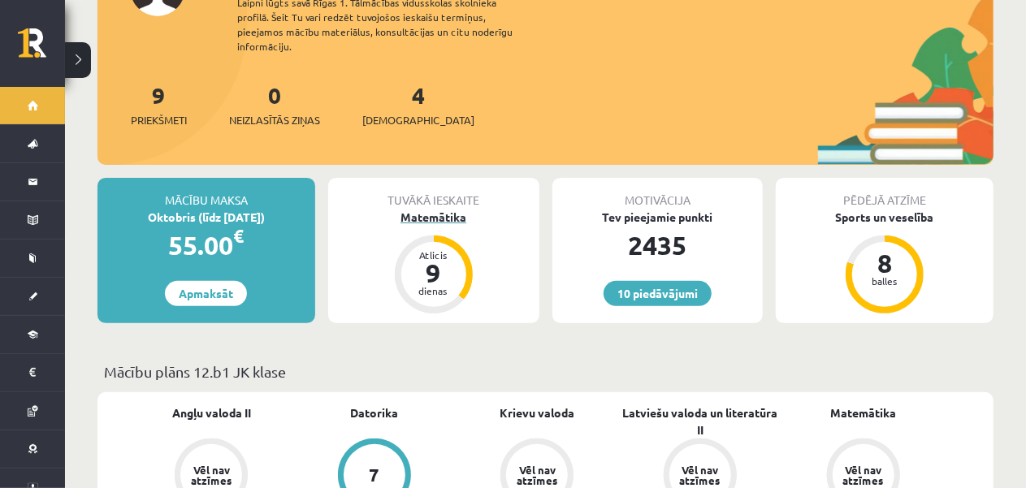
click at [423, 209] on div "Matemātika" at bounding box center [433, 217] width 211 height 17
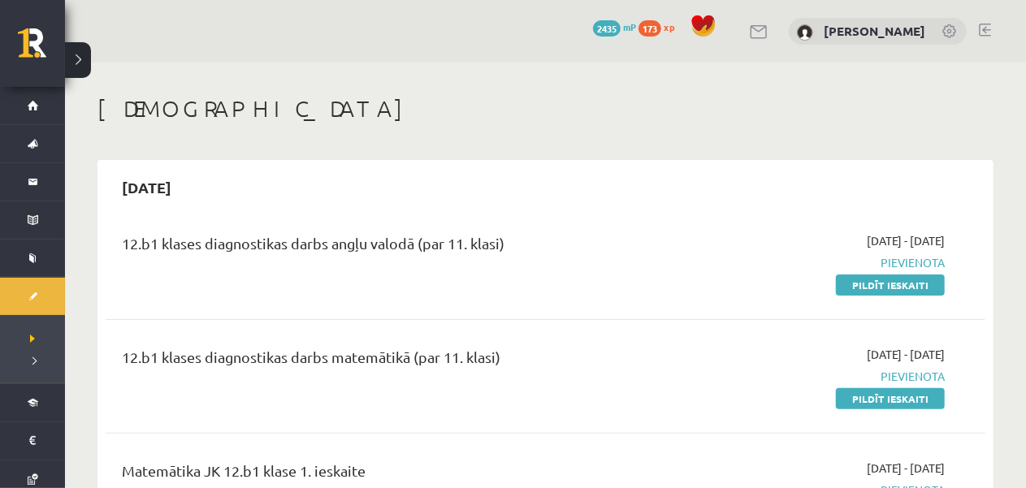
click at [384, 228] on div "12.b1 klases diagnostikas darbs angļu valodā (par 11. klasi) 2025-09-01 - 2025-…" at bounding box center [546, 262] width 880 height 93
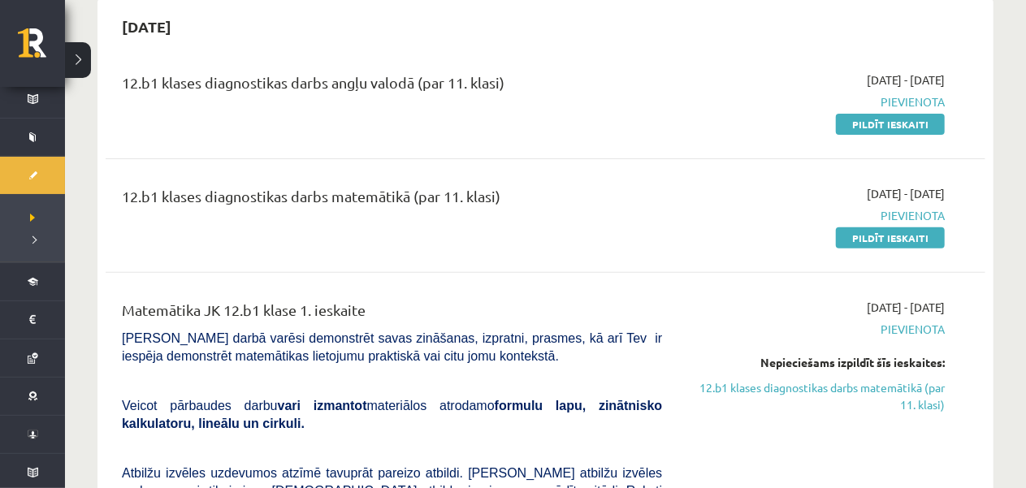
scroll to position [81, 0]
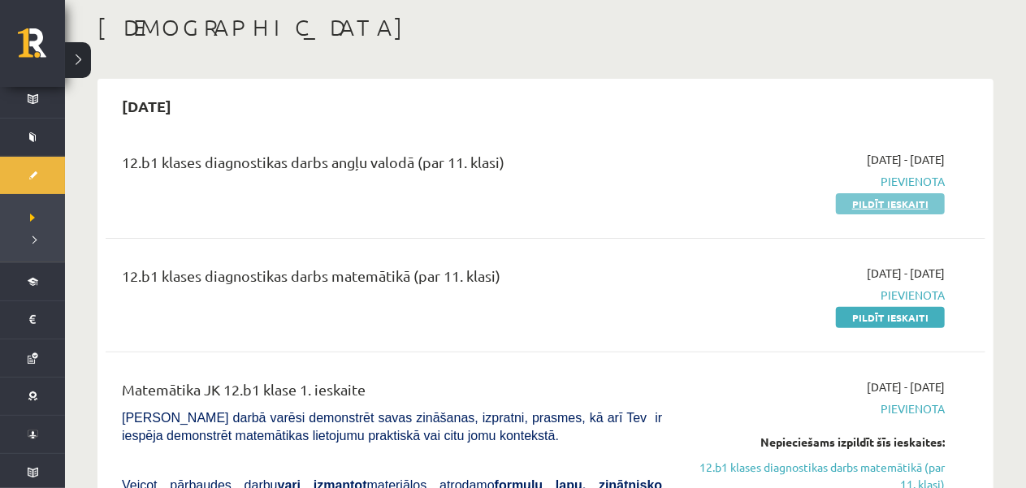
click at [877, 211] on link "Pildīt ieskaiti" at bounding box center [890, 203] width 109 height 21
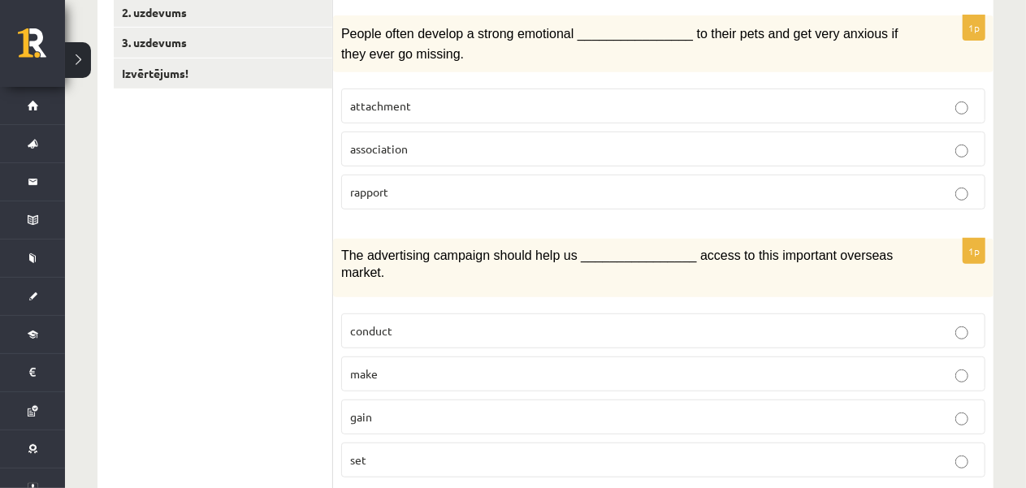
scroll to position [244, 0]
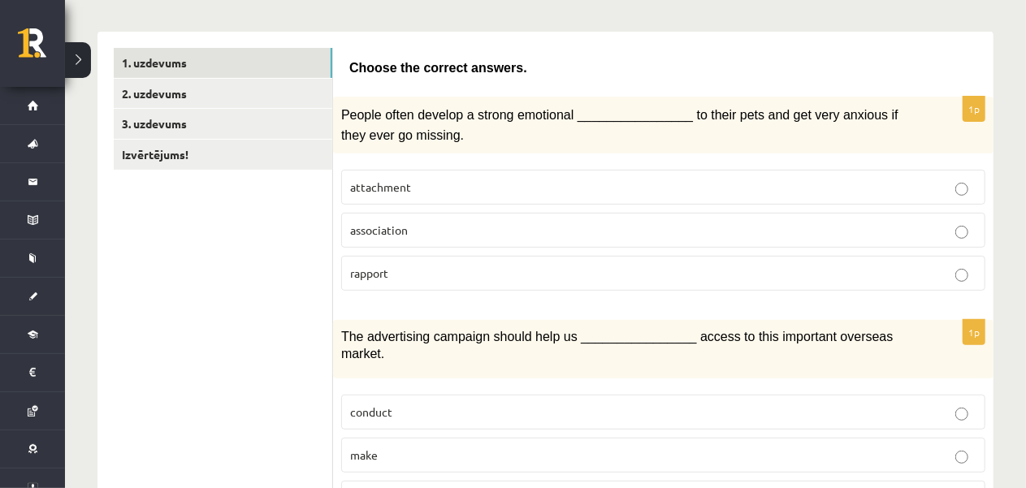
click at [537, 182] on p "attachment" at bounding box center [663, 187] width 627 height 17
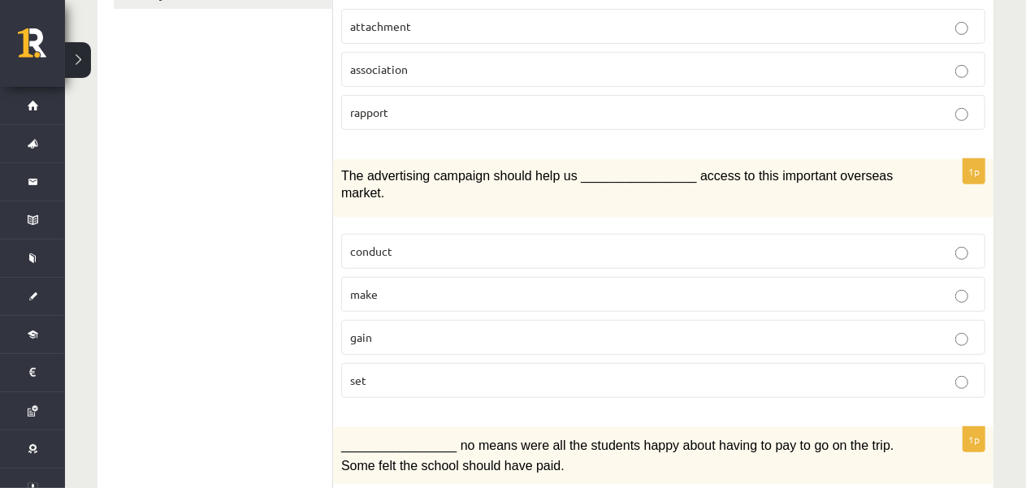
scroll to position [488, 0]
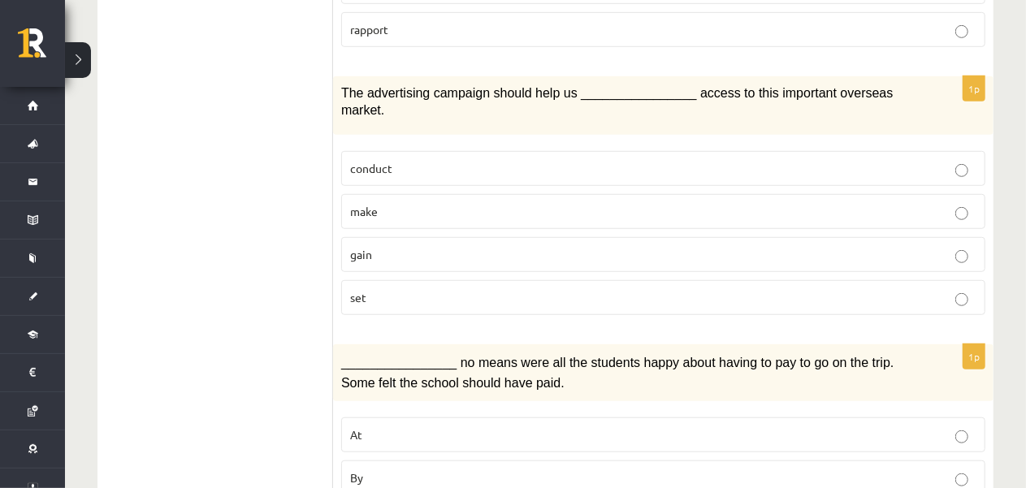
click at [479, 246] on p "gain" at bounding box center [663, 254] width 627 height 17
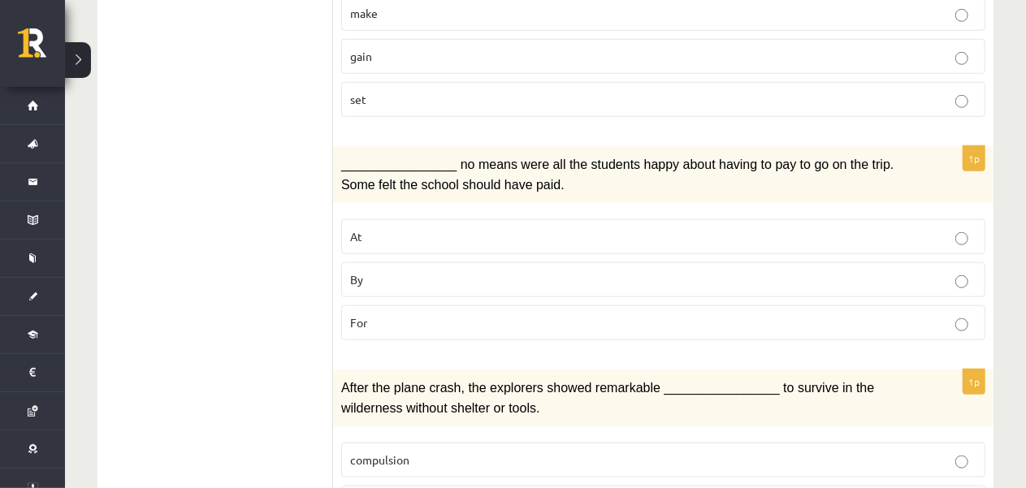
scroll to position [731, 0]
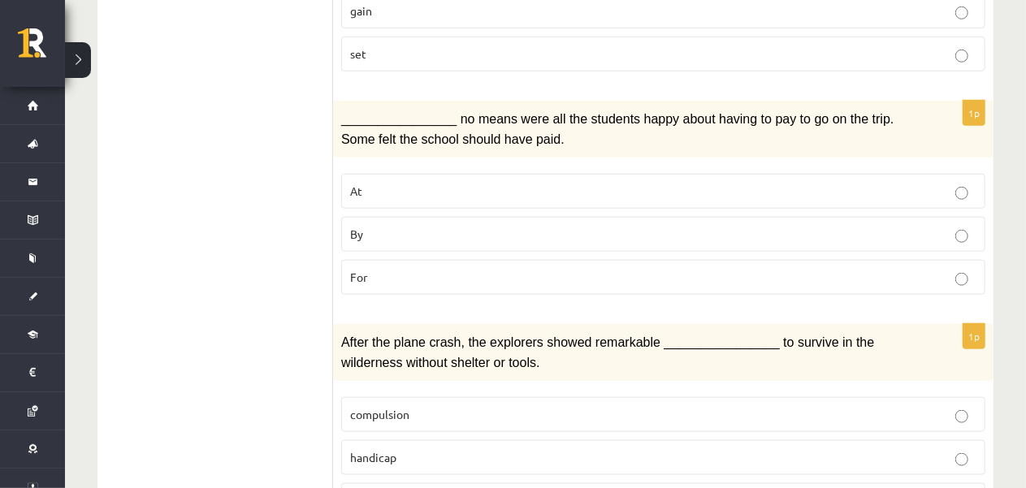
click at [459, 219] on label "By" at bounding box center [663, 234] width 644 height 35
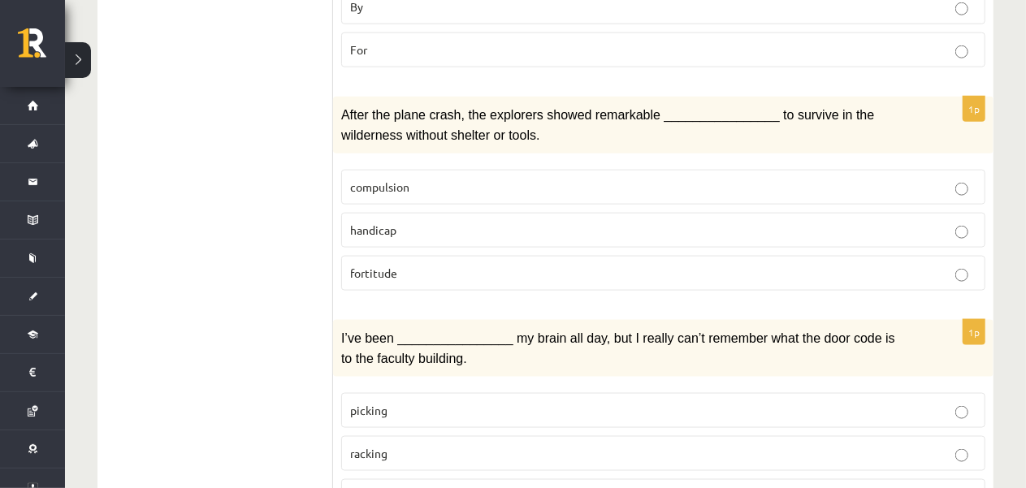
scroll to position [975, 0]
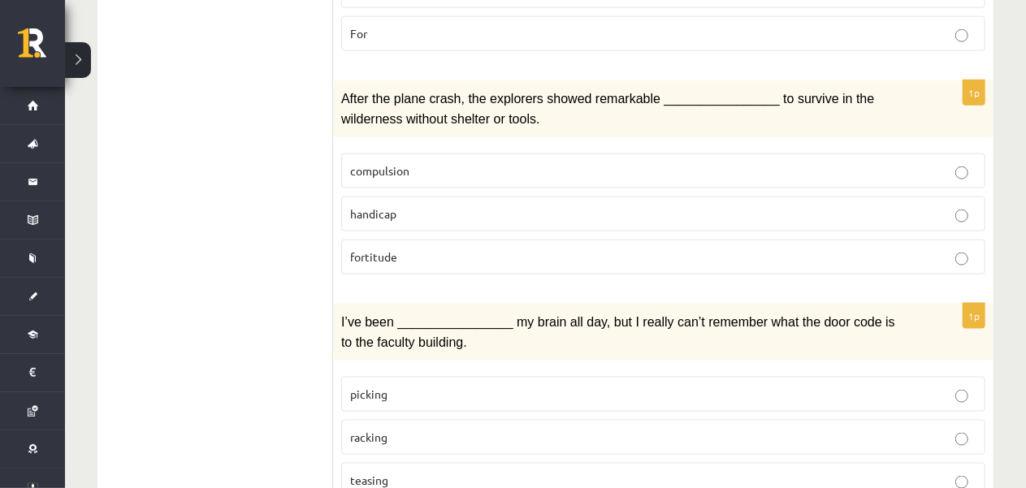
click at [561, 249] on p "fortitude" at bounding box center [663, 257] width 627 height 17
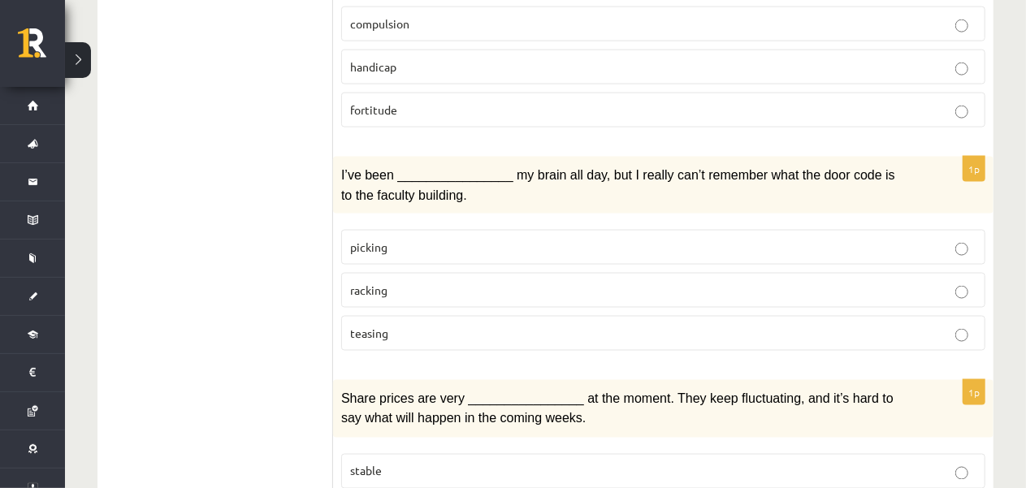
scroll to position [1138, 0]
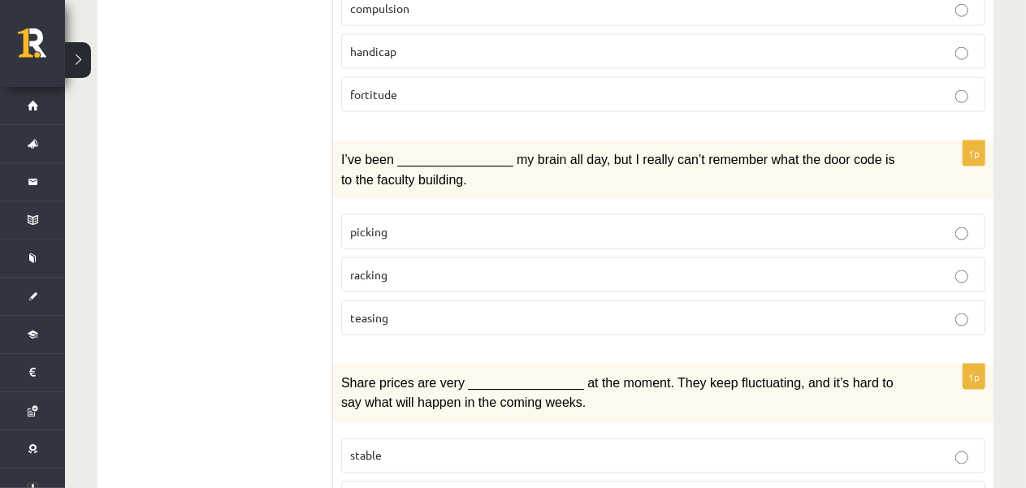
click at [805, 267] on p "racking" at bounding box center [663, 275] width 627 height 17
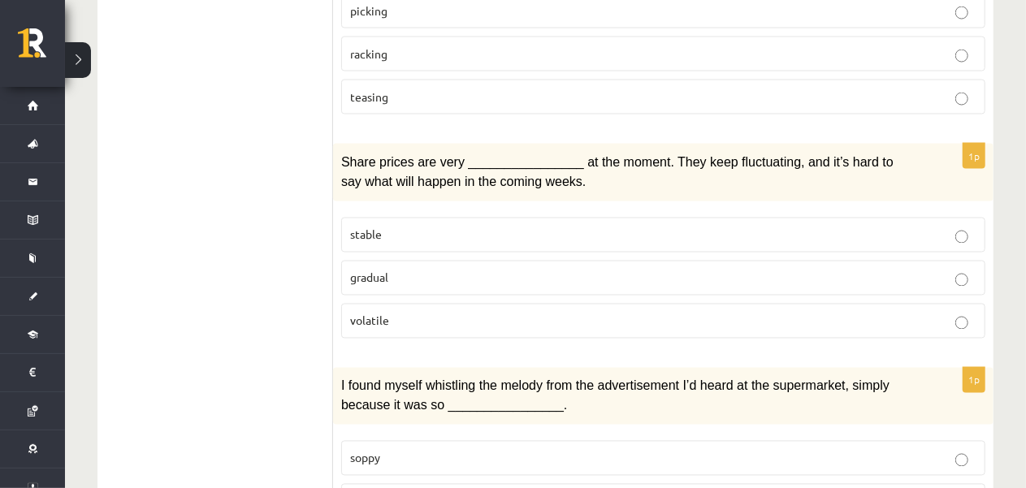
scroll to position [1382, 0]
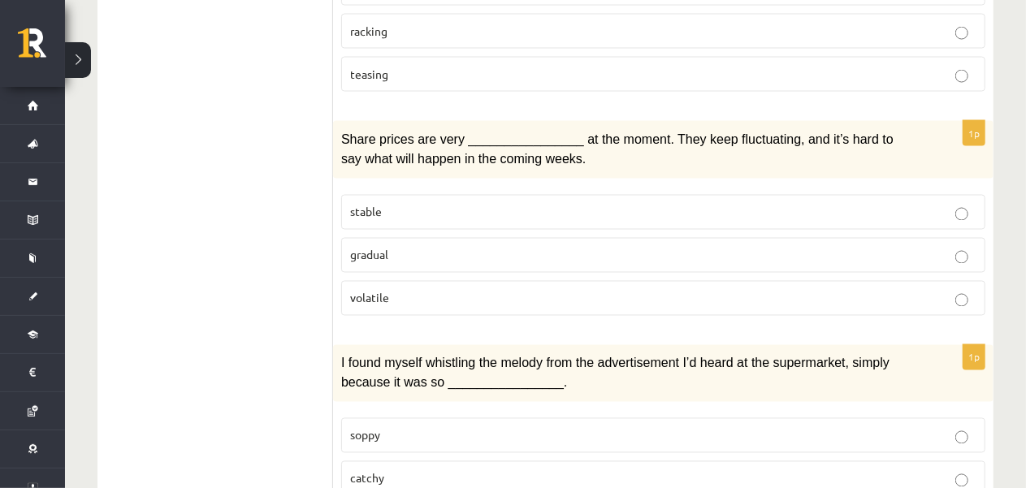
click at [527, 290] on p "volatile" at bounding box center [663, 298] width 627 height 17
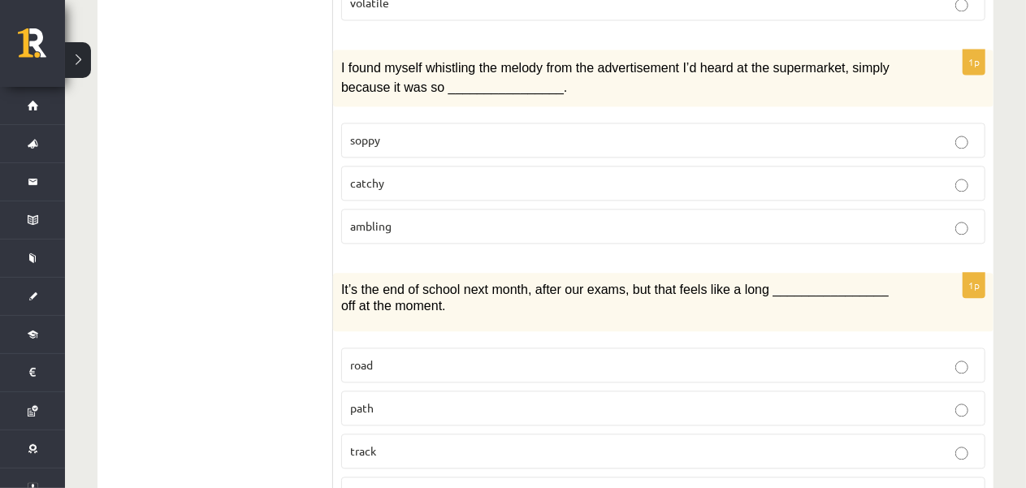
scroll to position [1674, 0]
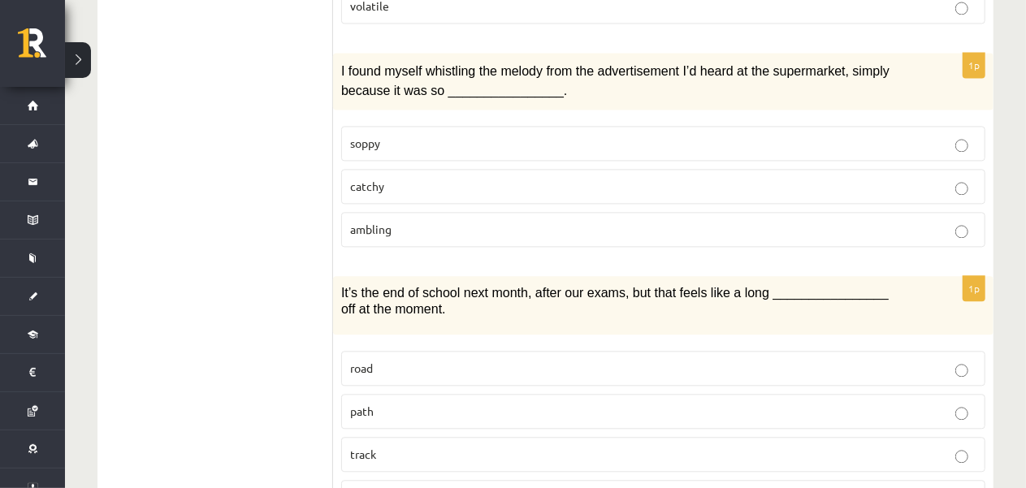
click at [541, 178] on p "catchy" at bounding box center [663, 186] width 627 height 17
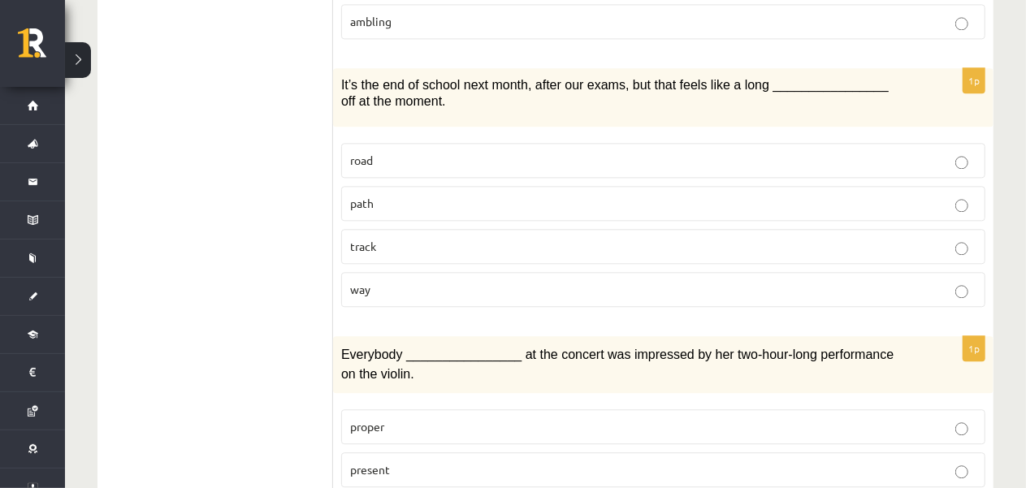
scroll to position [1897, 0]
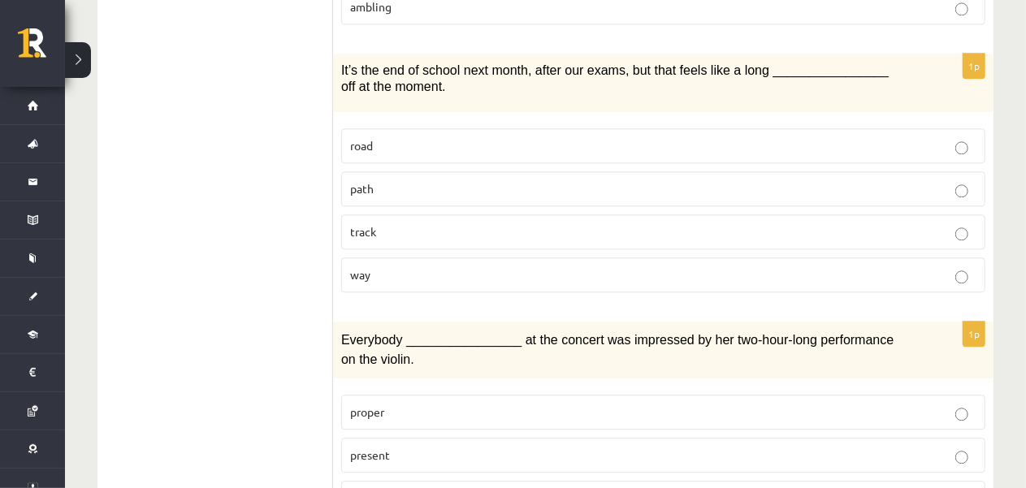
click at [923, 128] on label "road" at bounding box center [663, 145] width 644 height 35
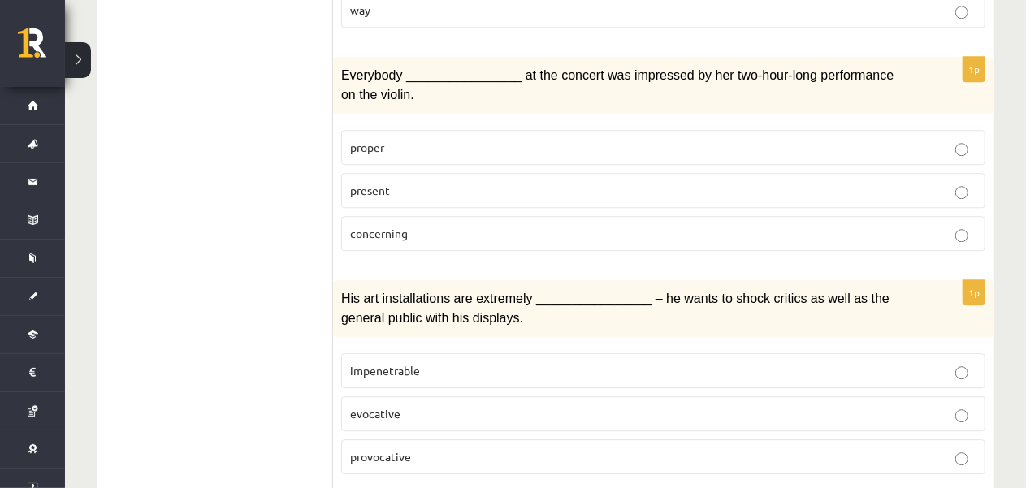
scroll to position [2141, 0]
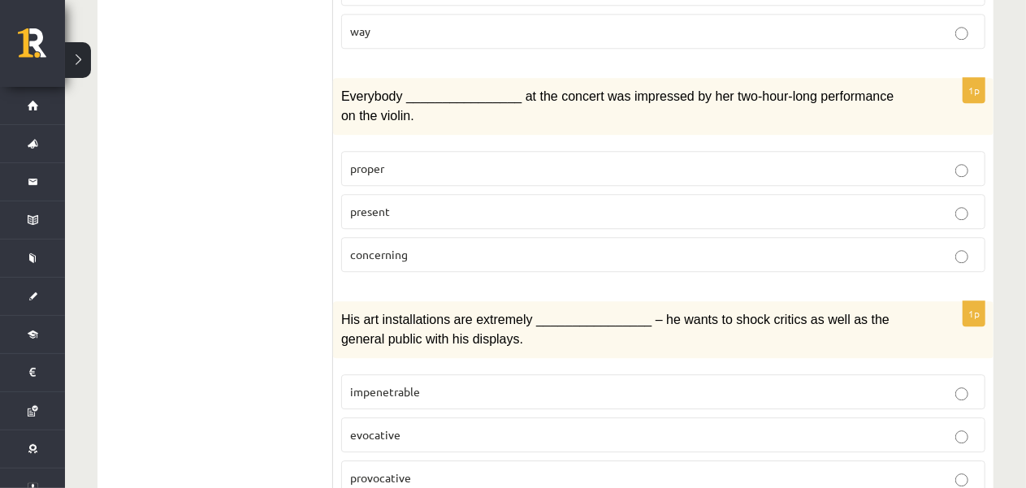
click at [722, 194] on label "present" at bounding box center [663, 211] width 644 height 35
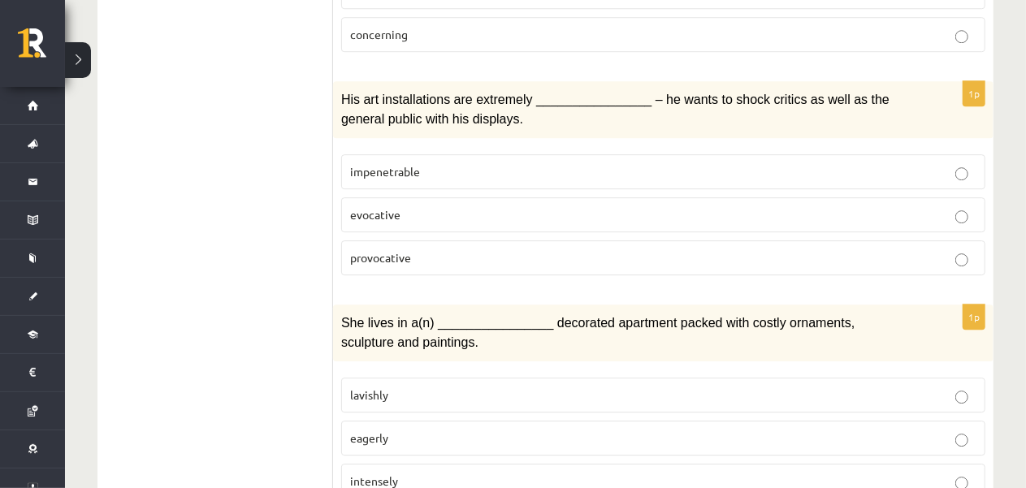
scroll to position [2385, 0]
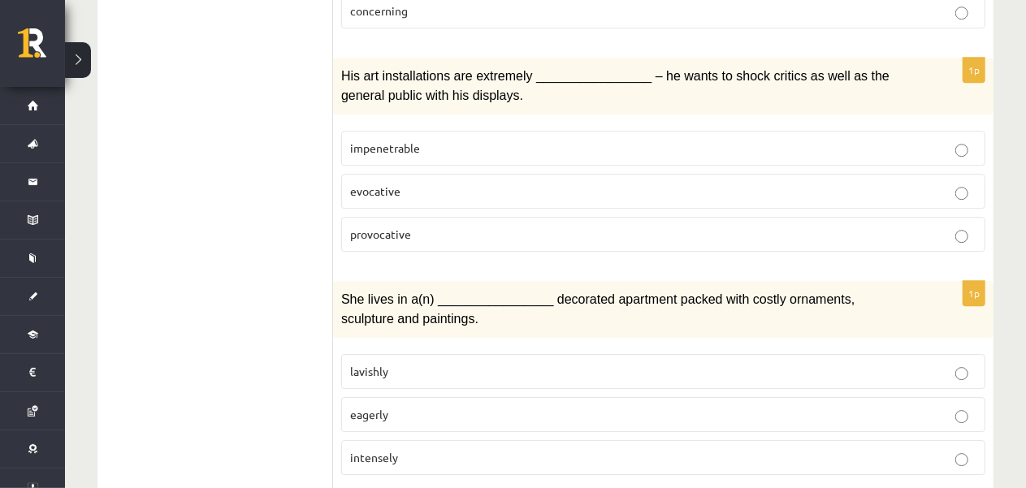
click at [587, 202] on fieldset "impenetrable evocative provocative" at bounding box center [663, 190] width 644 height 134
click at [585, 217] on label "provocative" at bounding box center [663, 234] width 644 height 35
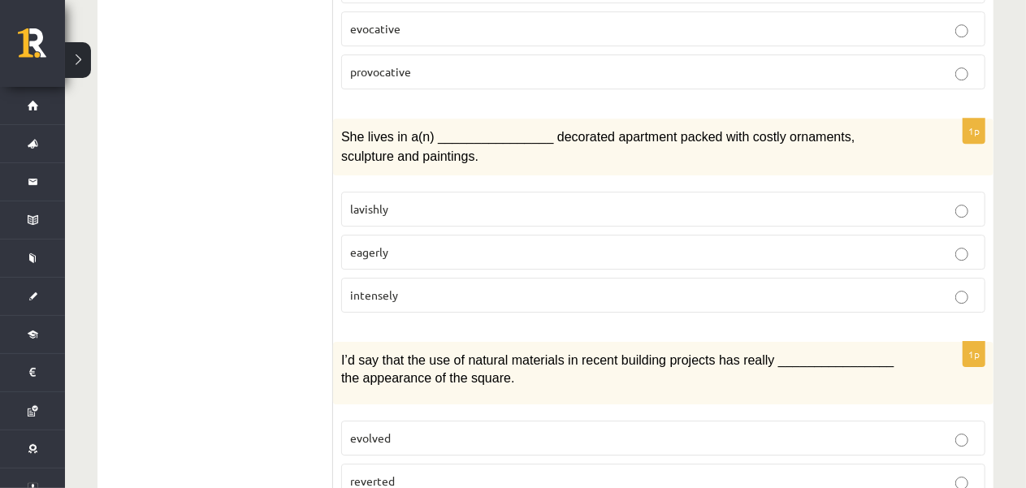
click at [505, 126] on div "1p She lives in a(n) ________________ decorated apartment packed with costly or…" at bounding box center [663, 222] width 661 height 207
click at [505, 184] on fieldset "lavishly eagerly intensely" at bounding box center [663, 251] width 644 height 134
click at [501, 201] on p "lavishly" at bounding box center [663, 209] width 627 height 17
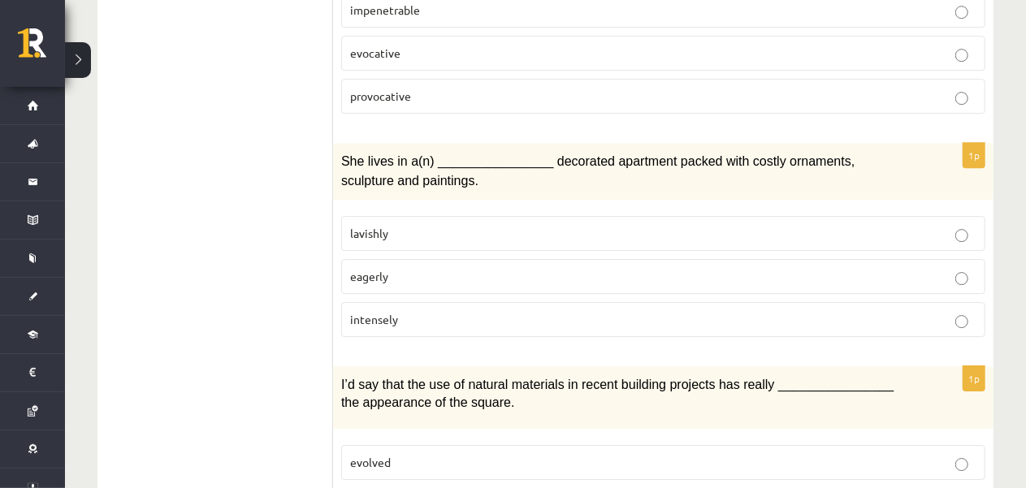
scroll to position [2604, 0]
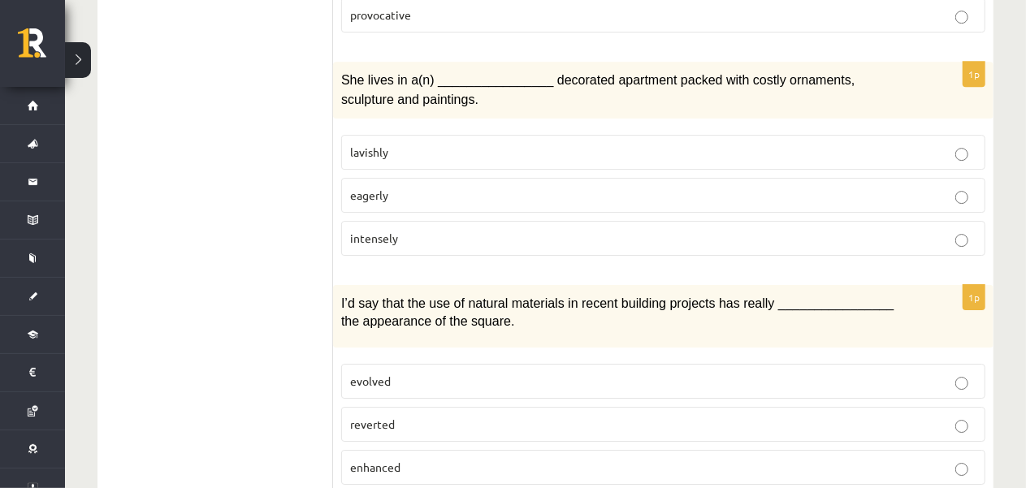
click at [824, 459] on p "enhanced" at bounding box center [663, 467] width 627 height 17
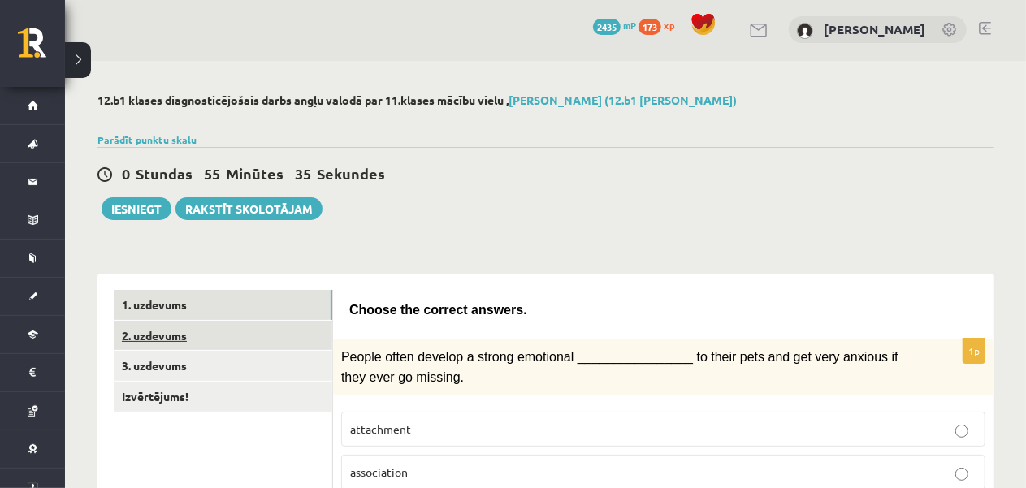
scroll to position [0, 0]
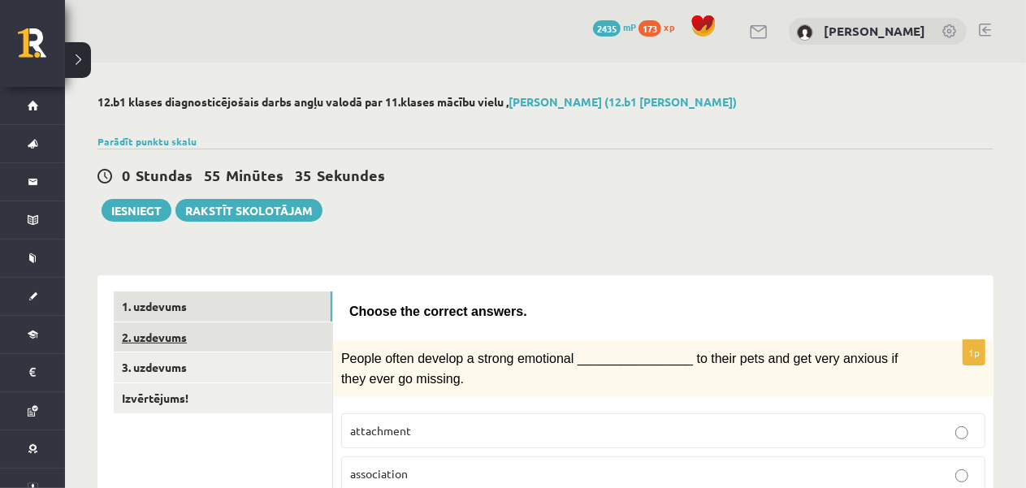
click at [287, 334] on link "2. uzdevums" at bounding box center [223, 338] width 219 height 30
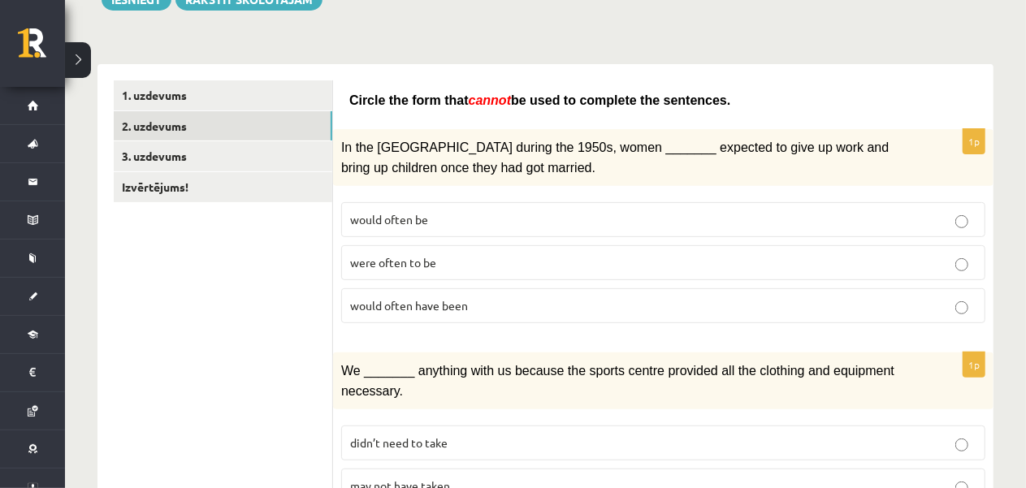
scroll to position [244, 0]
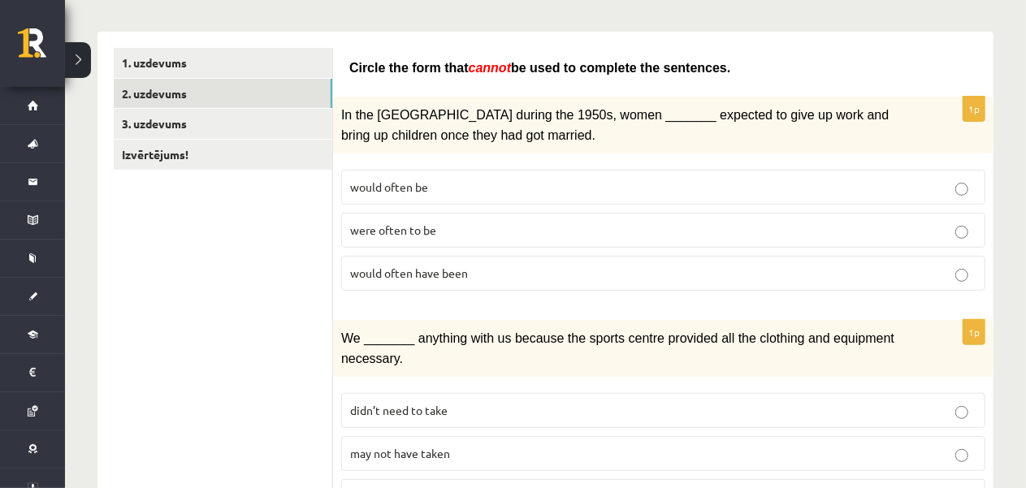
click at [463, 187] on p "would often be" at bounding box center [663, 187] width 627 height 17
click at [473, 269] on p "would often have been" at bounding box center [663, 273] width 627 height 17
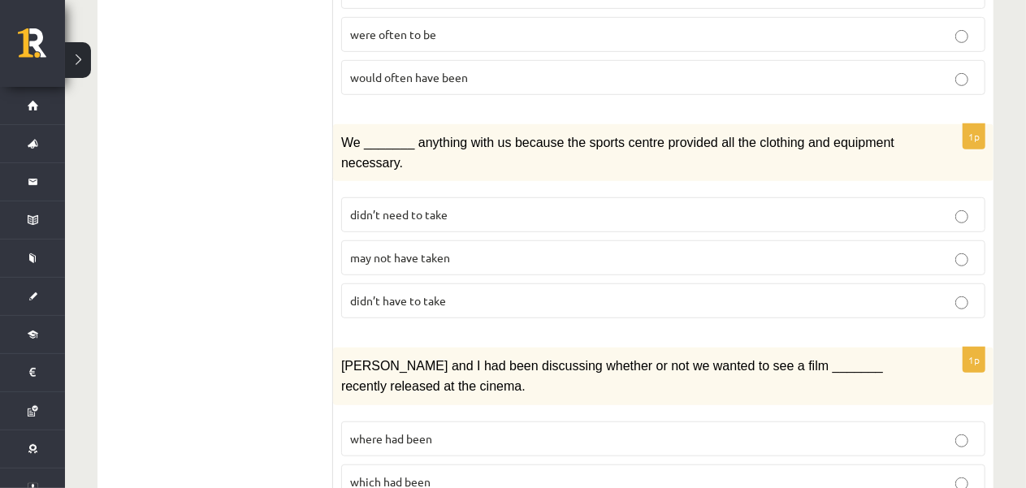
scroll to position [488, 0]
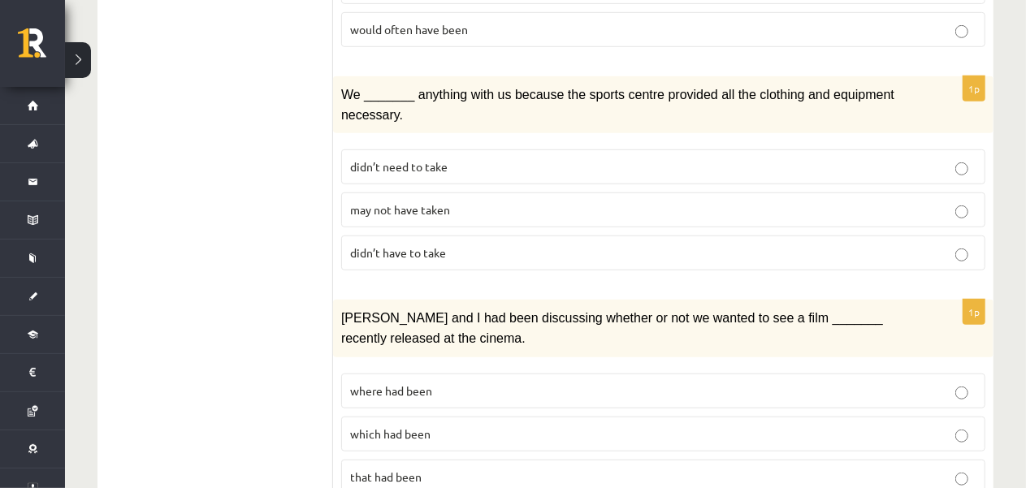
click at [501, 204] on p "may not have taken" at bounding box center [663, 210] width 627 height 17
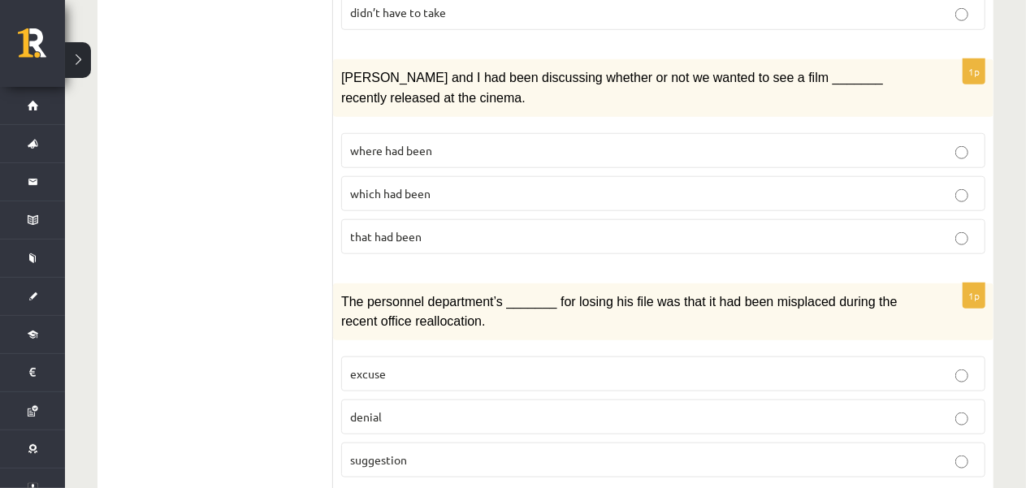
scroll to position [731, 0]
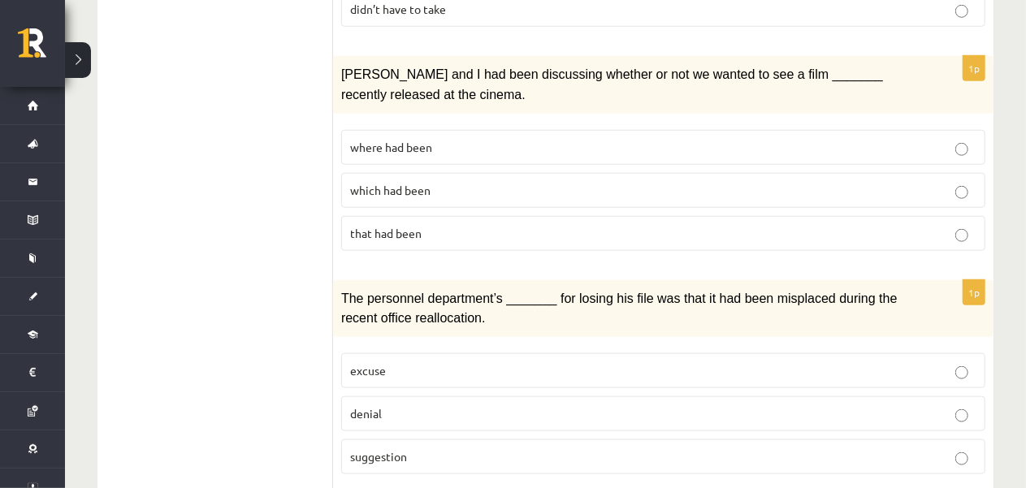
click at [484, 139] on p "where had been" at bounding box center [663, 147] width 627 height 17
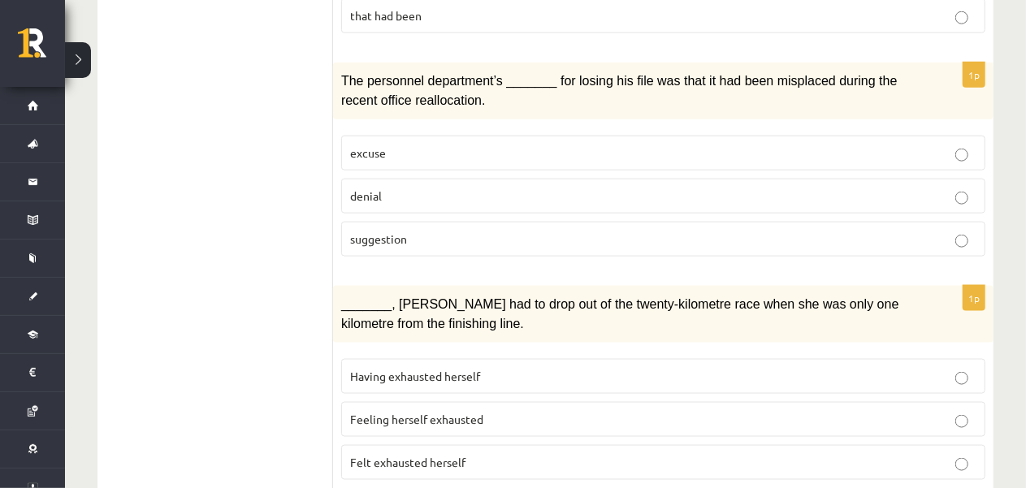
scroll to position [975, 0]
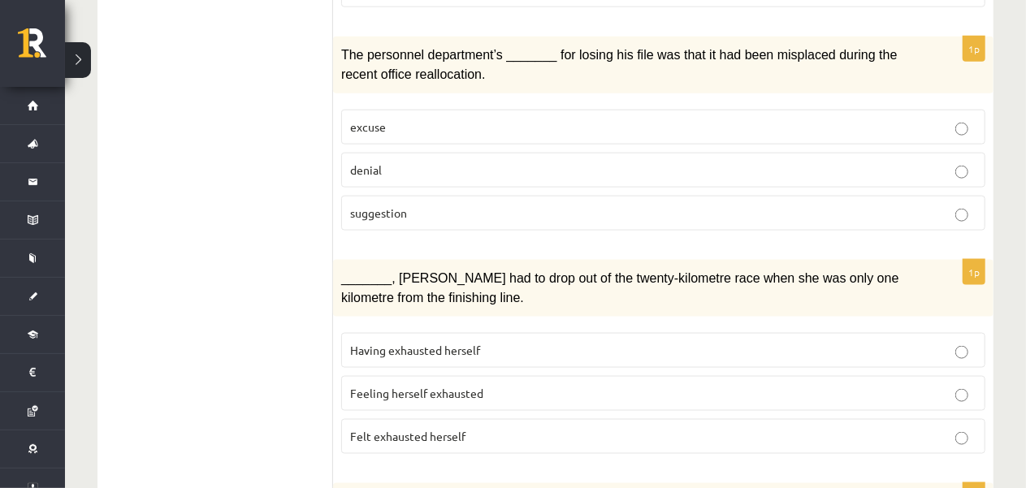
click at [640, 205] on p "suggestion" at bounding box center [663, 213] width 627 height 17
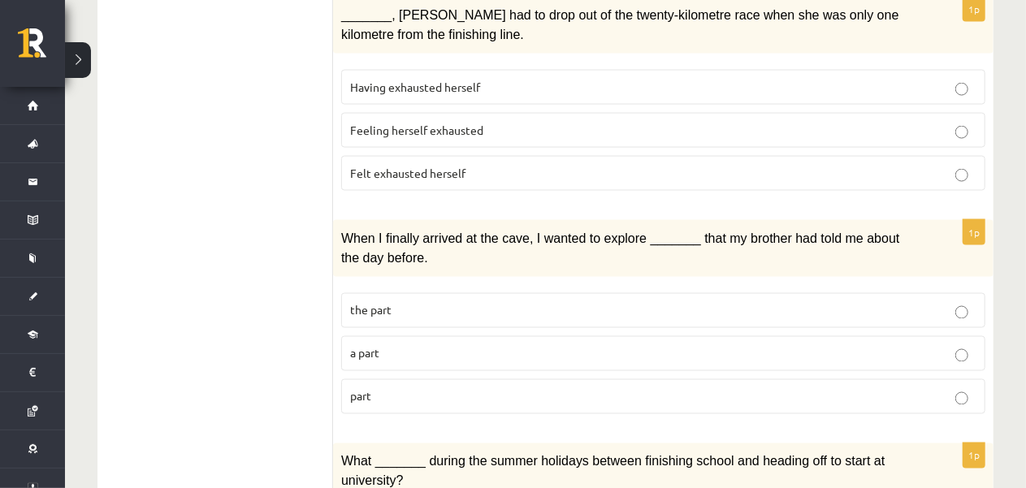
scroll to position [1219, 0]
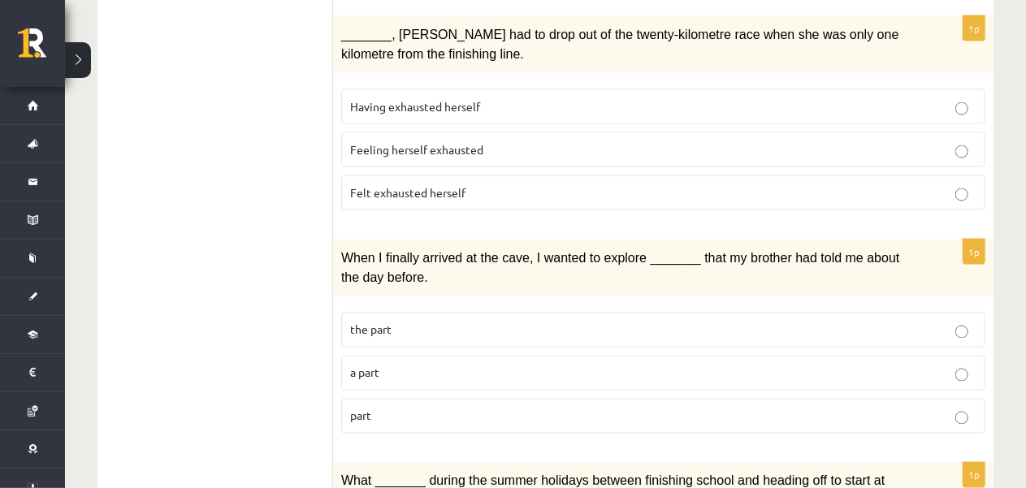
click at [499, 185] on label "Felt exhausted herself" at bounding box center [663, 193] width 644 height 35
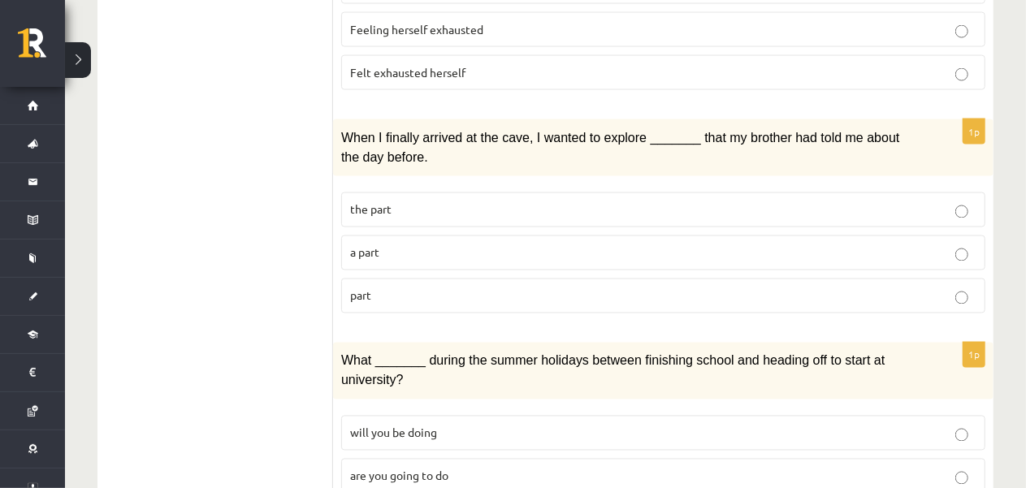
scroll to position [1382, 0]
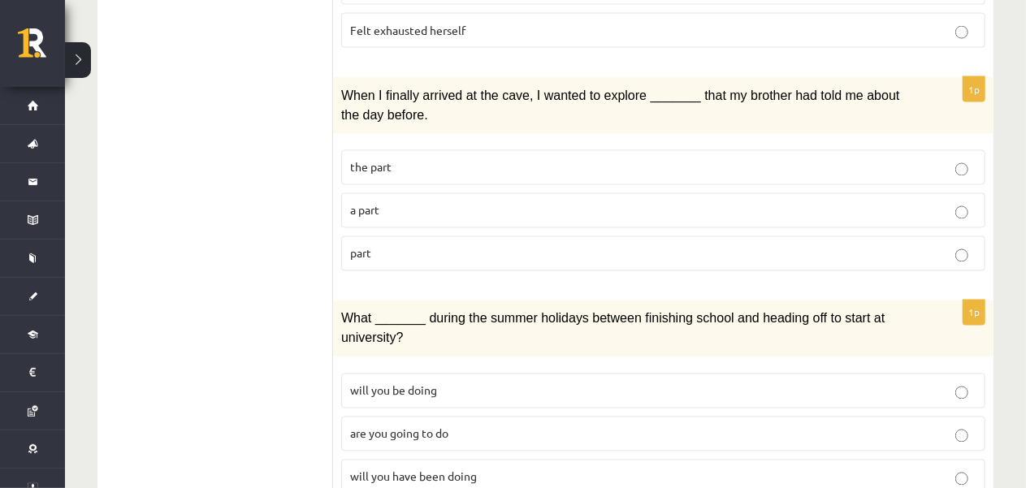
click at [504, 154] on label "the part" at bounding box center [663, 167] width 644 height 35
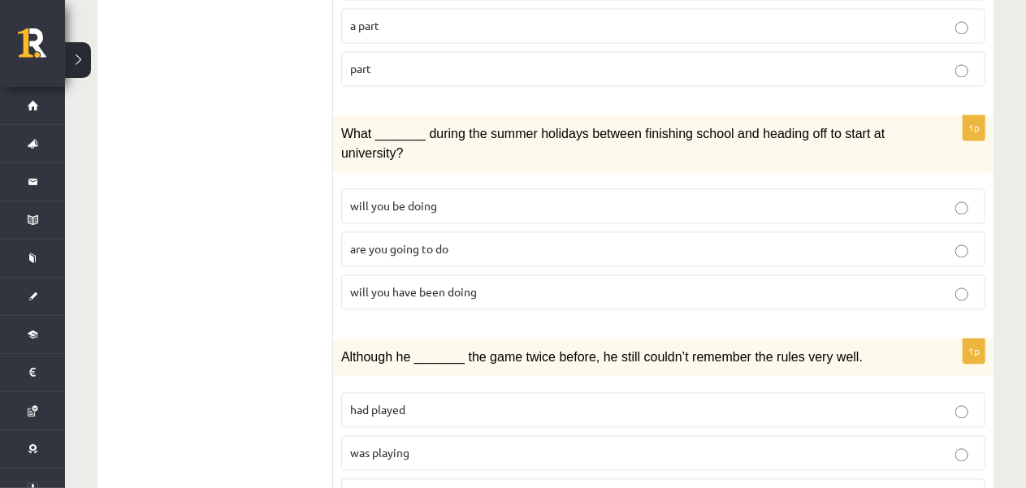
scroll to position [1625, 0]
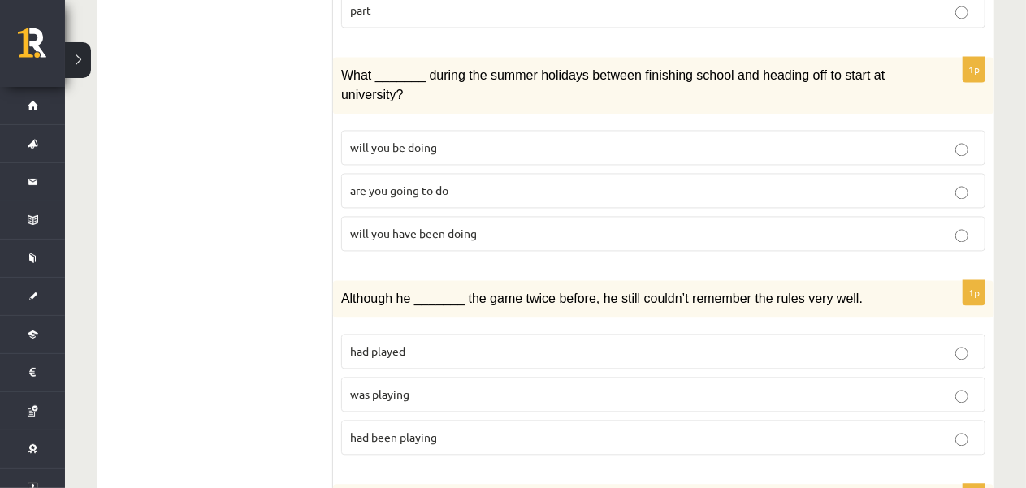
click at [754, 216] on label "will you have been doing" at bounding box center [663, 233] width 644 height 35
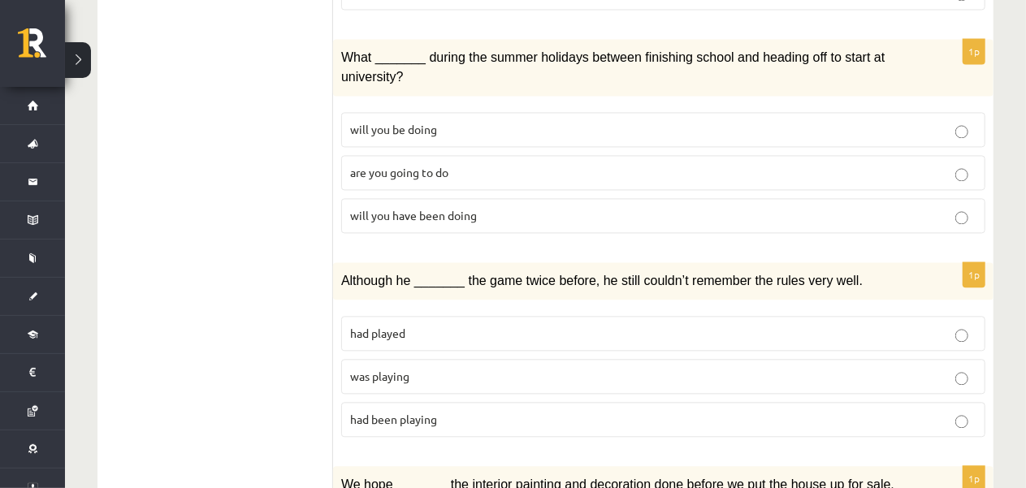
scroll to position [1707, 0]
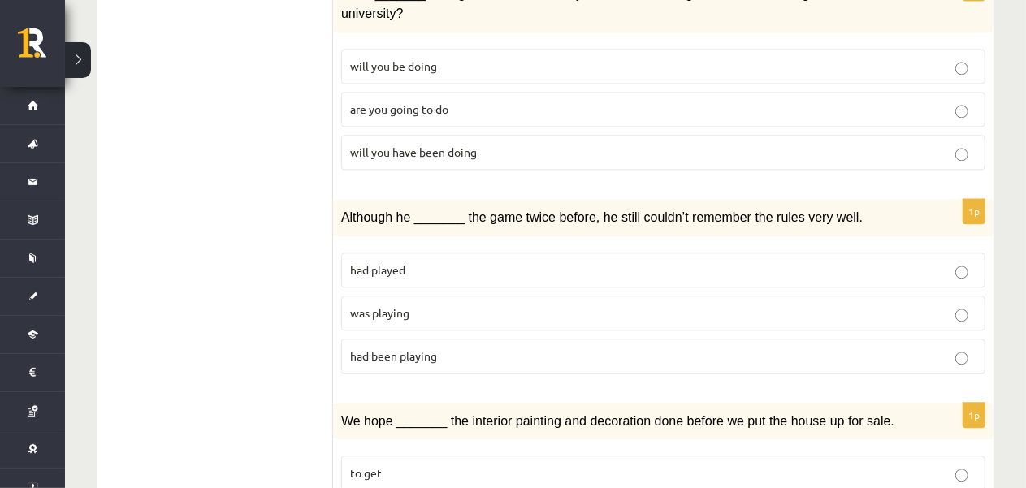
click at [519, 348] on p "had been playing" at bounding box center [663, 356] width 627 height 17
click at [925, 305] on p "was playing" at bounding box center [663, 313] width 627 height 17
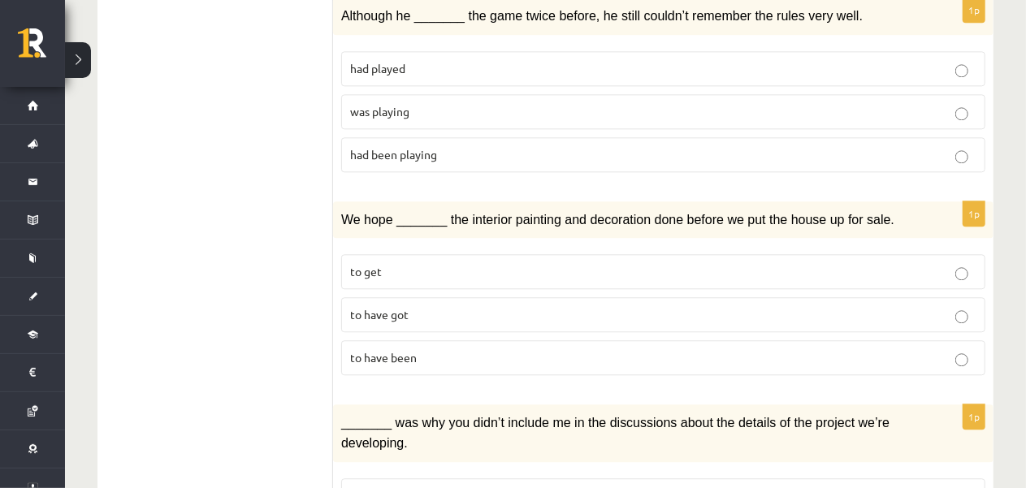
scroll to position [1951, 0]
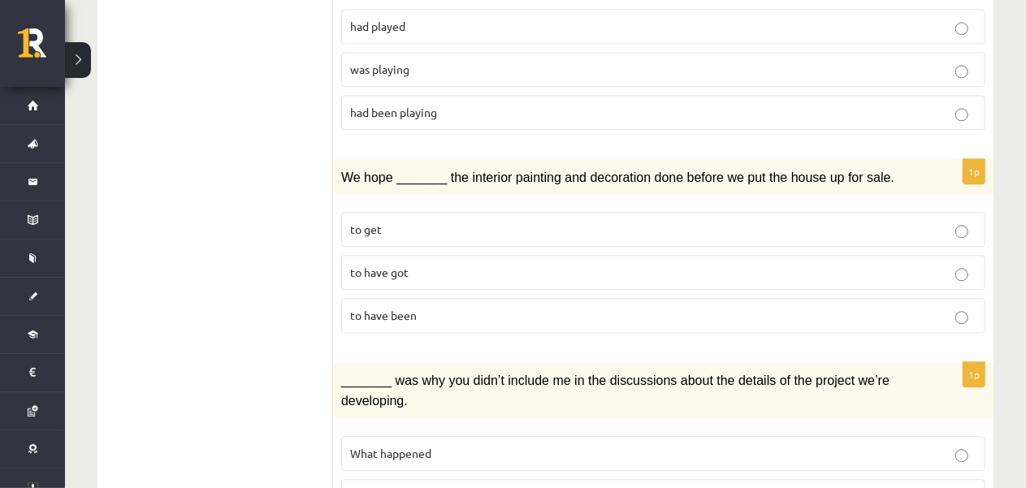
click at [577, 298] on label "to have been" at bounding box center [663, 315] width 644 height 35
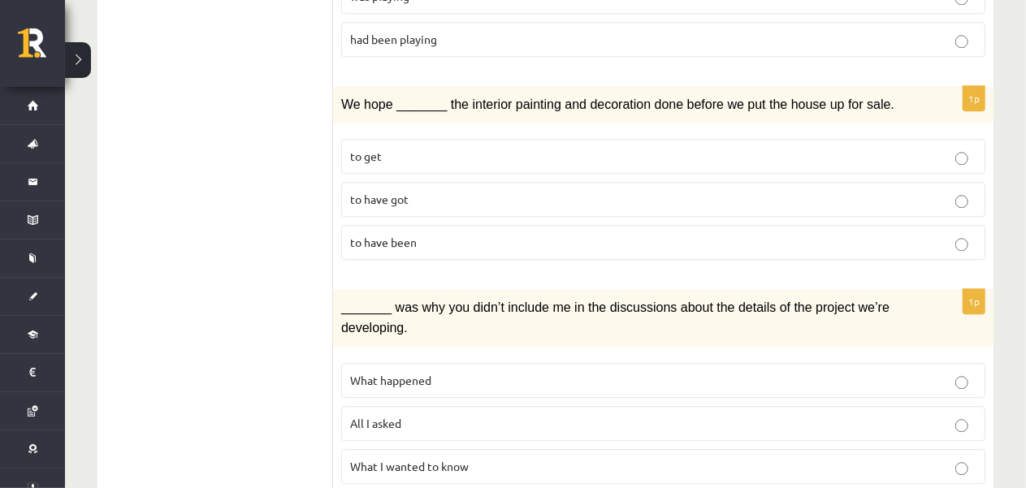
scroll to position [2024, 0]
click at [559, 414] on p "All I asked" at bounding box center [663, 422] width 627 height 17
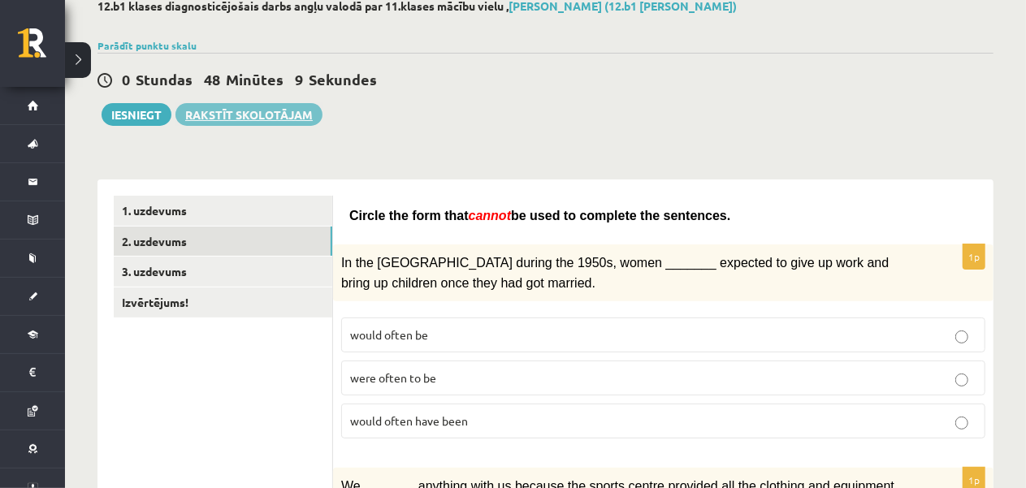
scroll to position [0, 0]
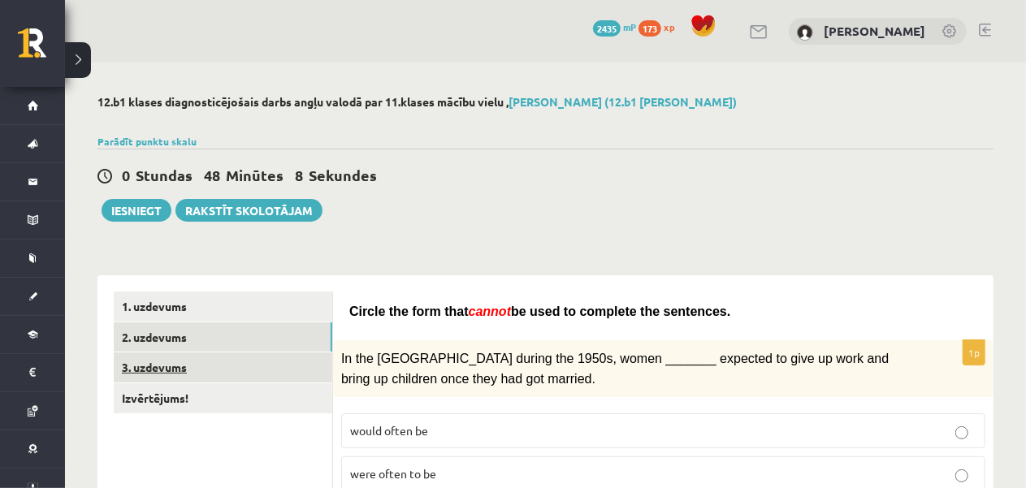
click at [276, 364] on link "3. uzdevums" at bounding box center [223, 368] width 219 height 30
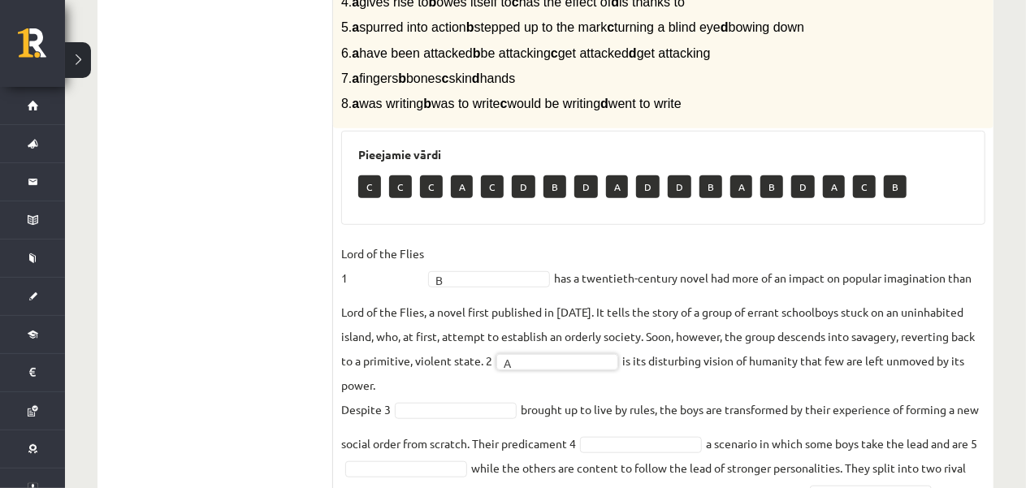
scroll to position [571, 0]
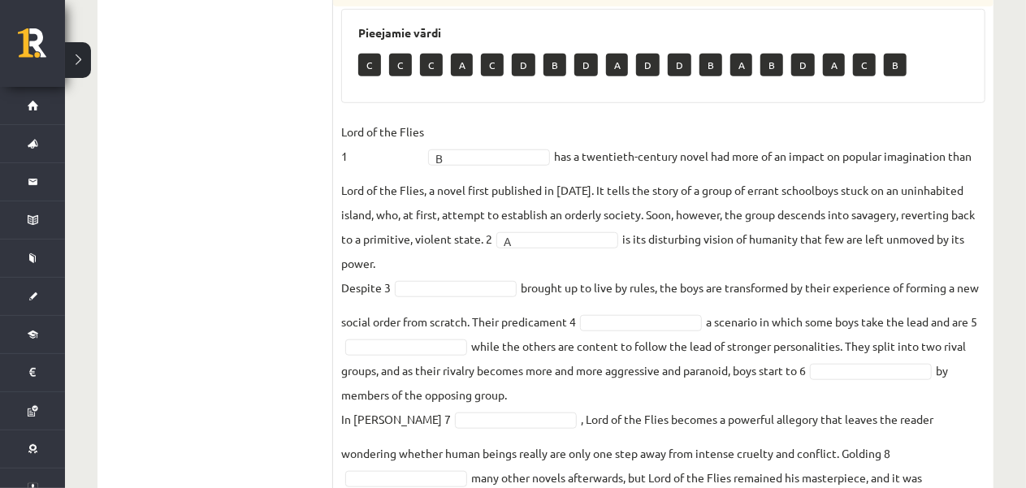
click at [502, 297] on fieldset "Lord of the Flies 1 B * has a twentieth-century novel had more of an impact on …" at bounding box center [663, 316] width 644 height 395
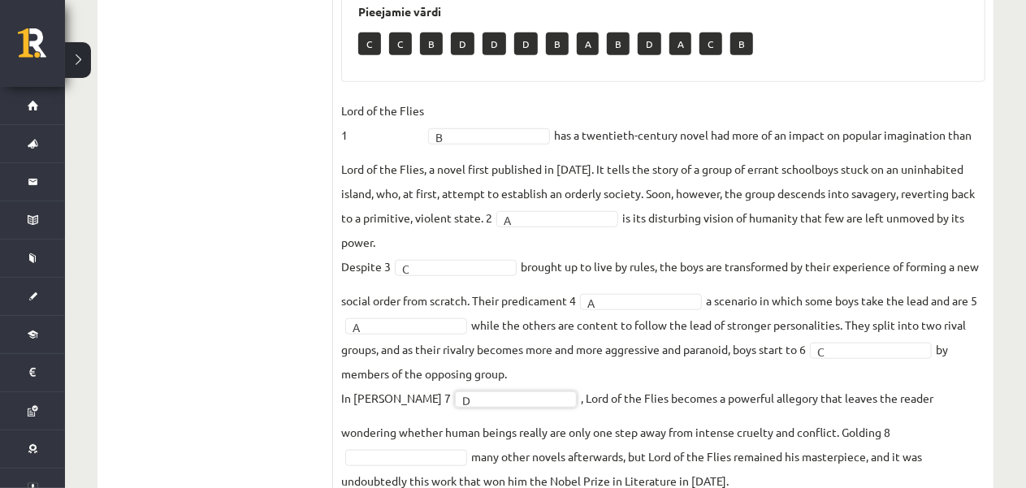
scroll to position [652, 0]
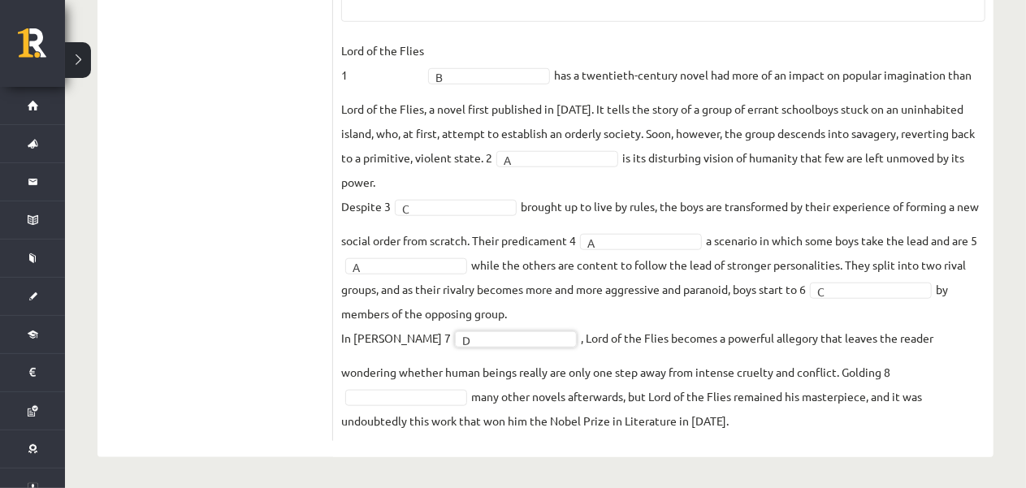
click at [461, 386] on fieldset "Lord of the Flies 1 B * has a twentieth-century novel had more of an impact on …" at bounding box center [663, 235] width 644 height 395
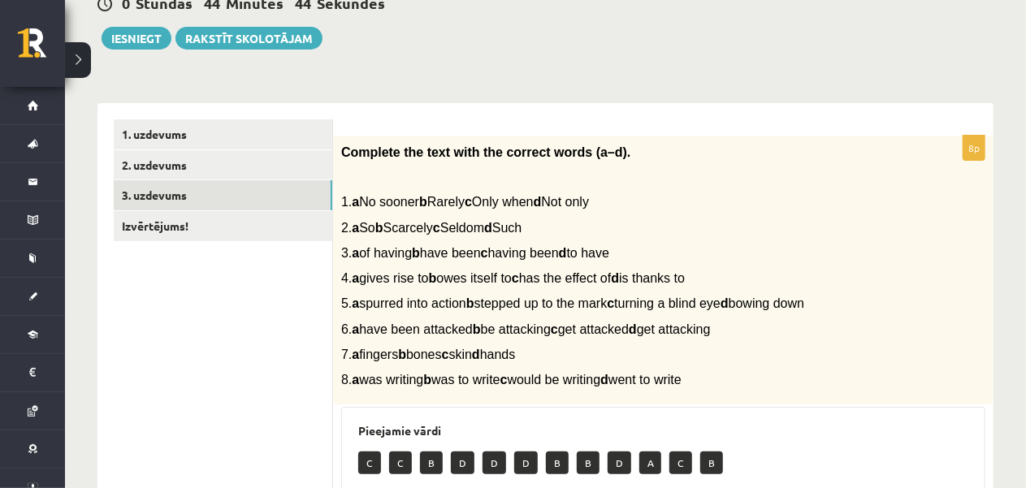
scroll to position [164, 0]
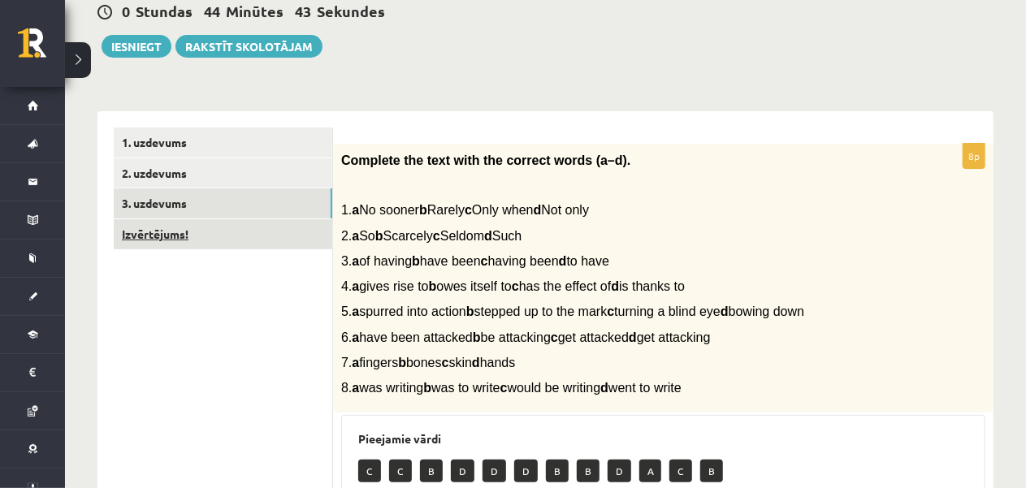
click at [193, 233] on link "Izvērtējums!" at bounding box center [223, 234] width 219 height 30
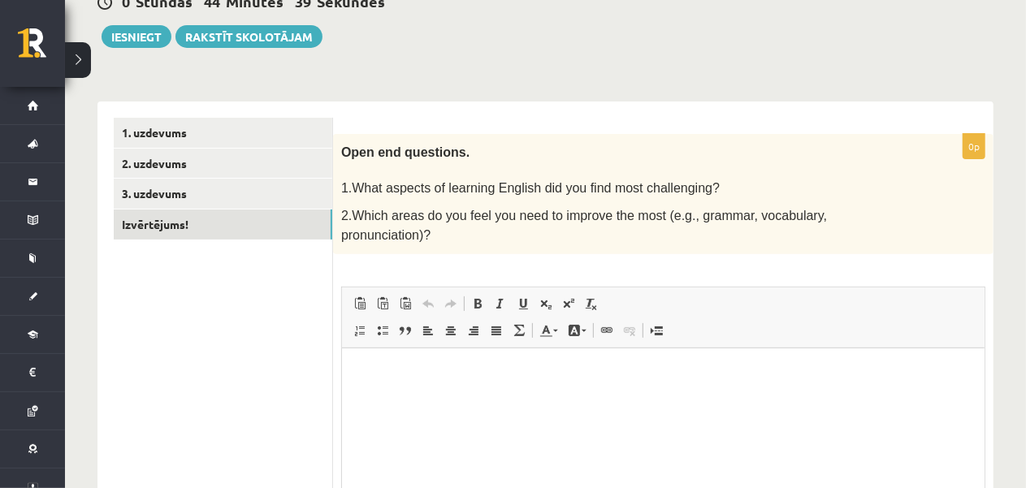
scroll to position [0, 0]
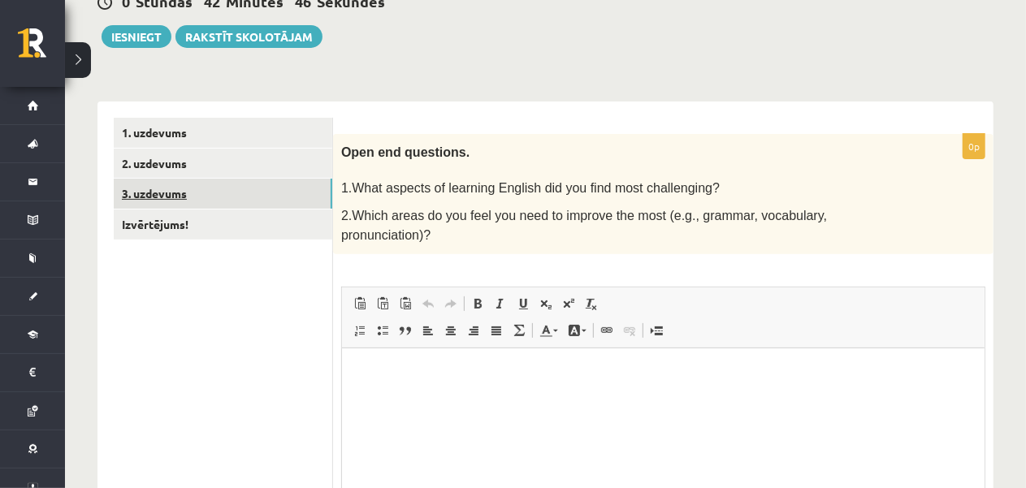
click at [264, 193] on link "3. uzdevums" at bounding box center [223, 194] width 219 height 30
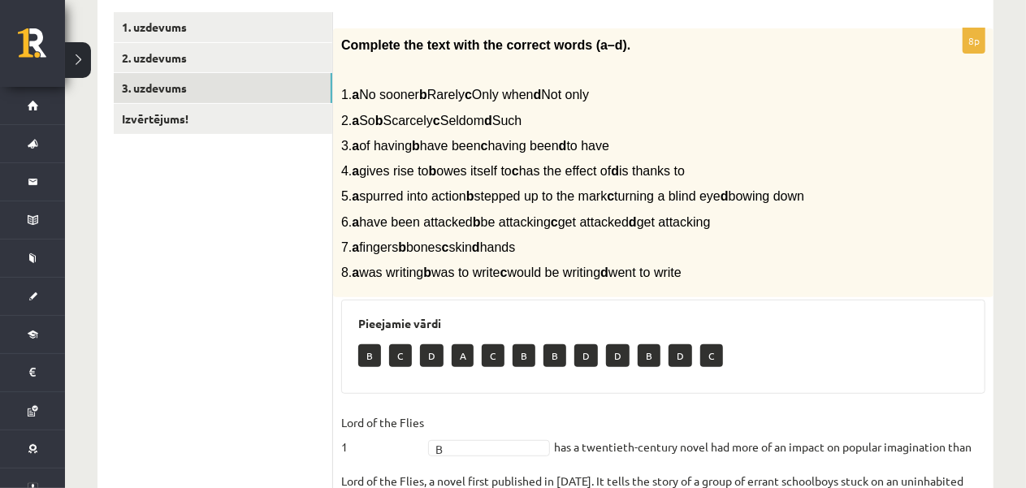
scroll to position [165, 0]
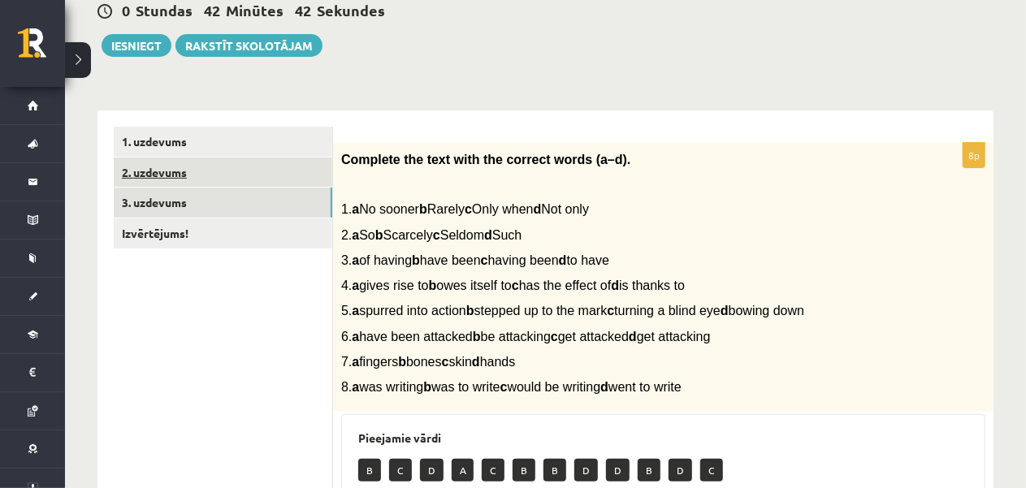
click at [277, 165] on link "2. uzdevums" at bounding box center [223, 173] width 219 height 30
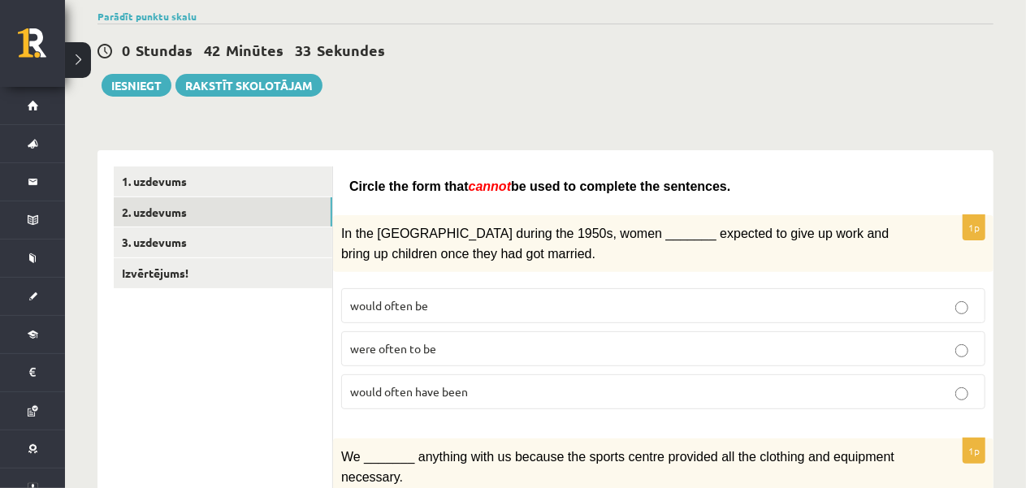
scroll to position [75, 0]
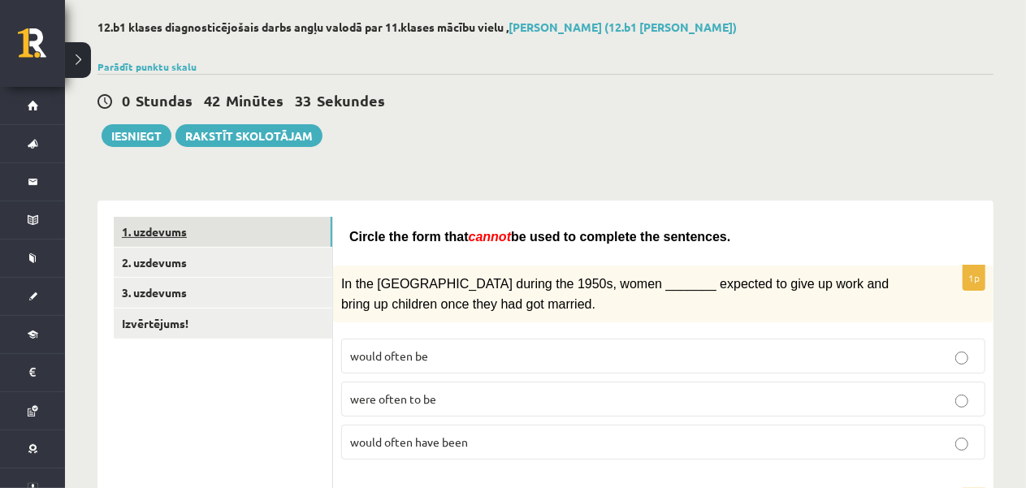
click at [298, 217] on link "1. uzdevums" at bounding box center [223, 232] width 219 height 30
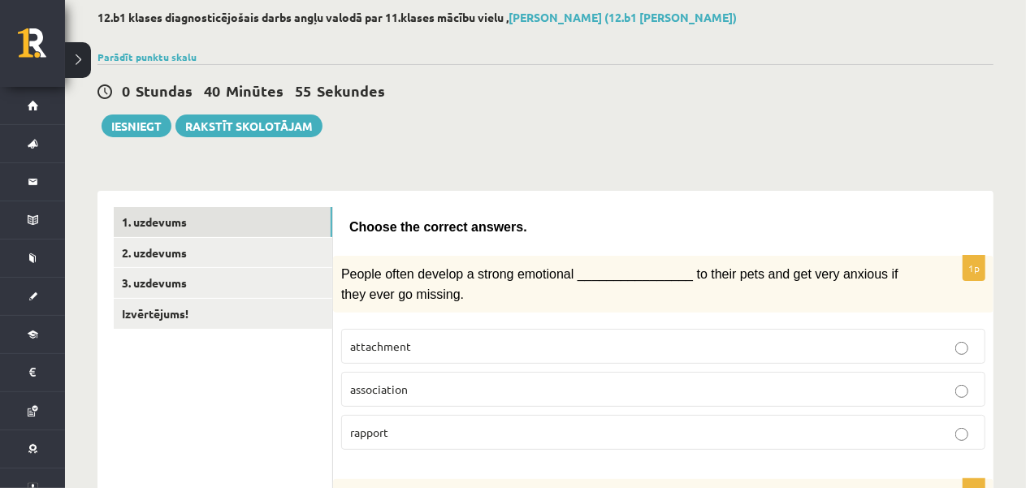
scroll to position [166, 0]
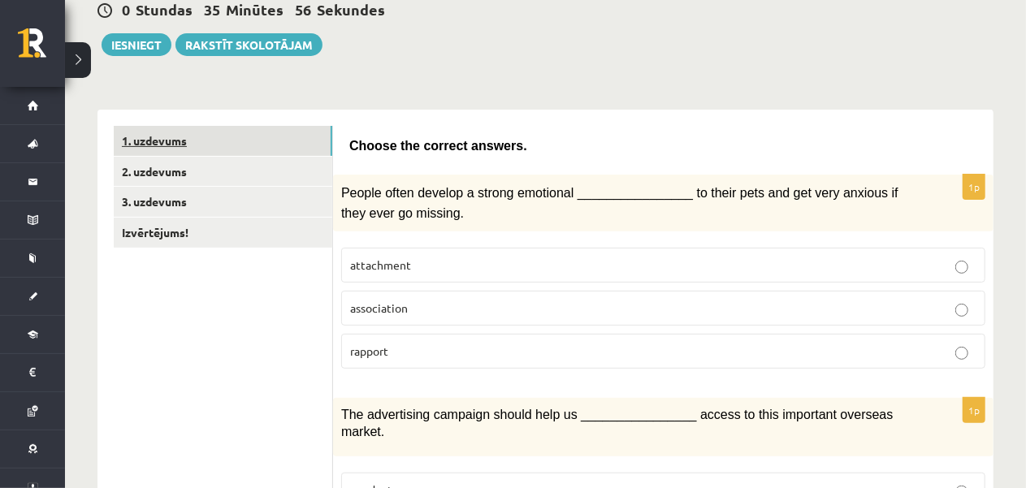
click at [281, 145] on link "1. uzdevums" at bounding box center [223, 141] width 219 height 30
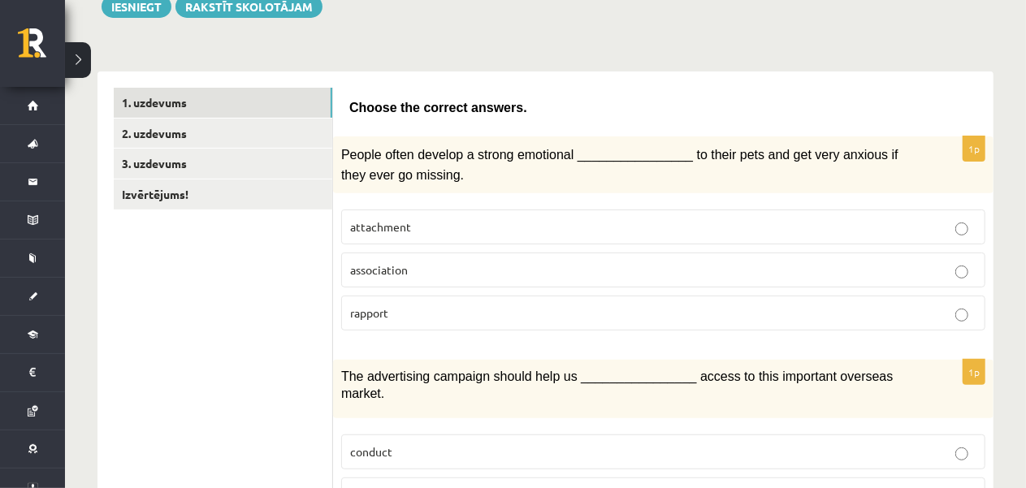
scroll to position [0, 0]
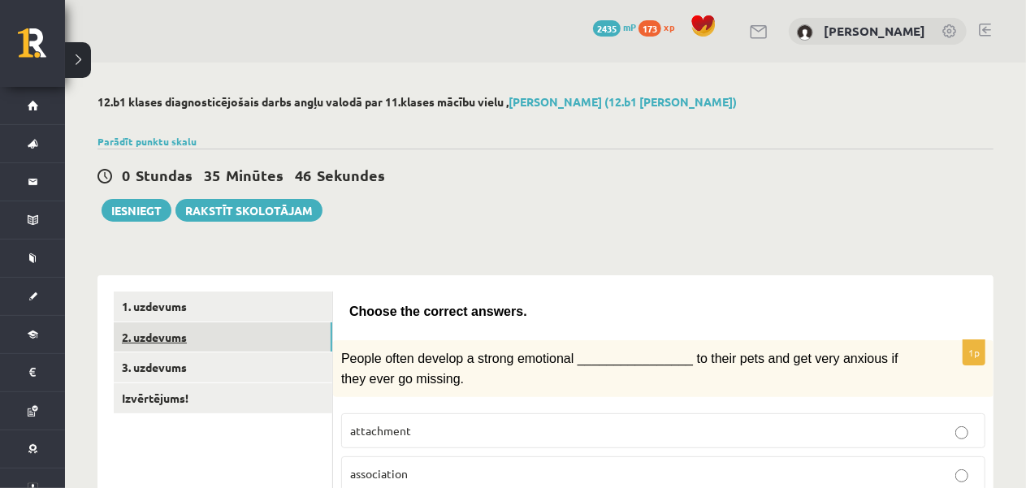
click at [263, 341] on link "2. uzdevums" at bounding box center [223, 338] width 219 height 30
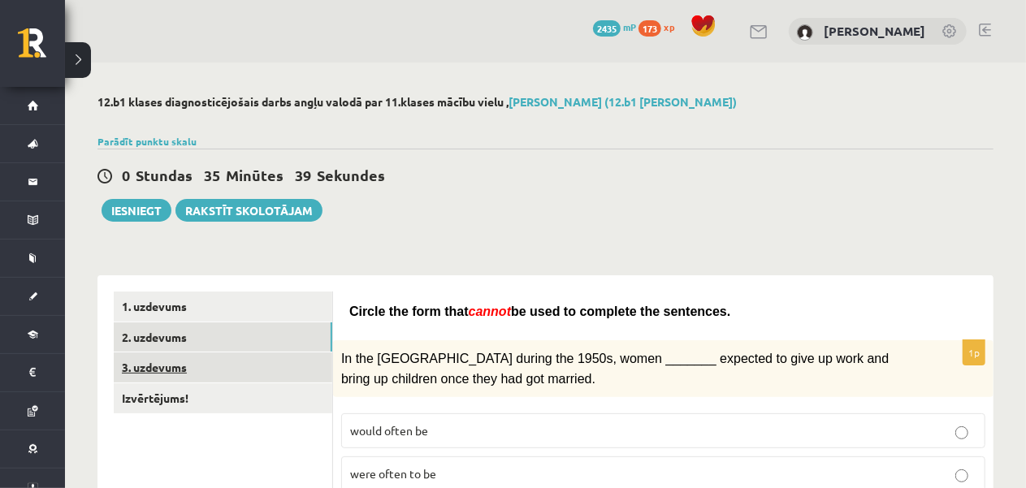
click at [302, 380] on link "3. uzdevums" at bounding box center [223, 368] width 219 height 30
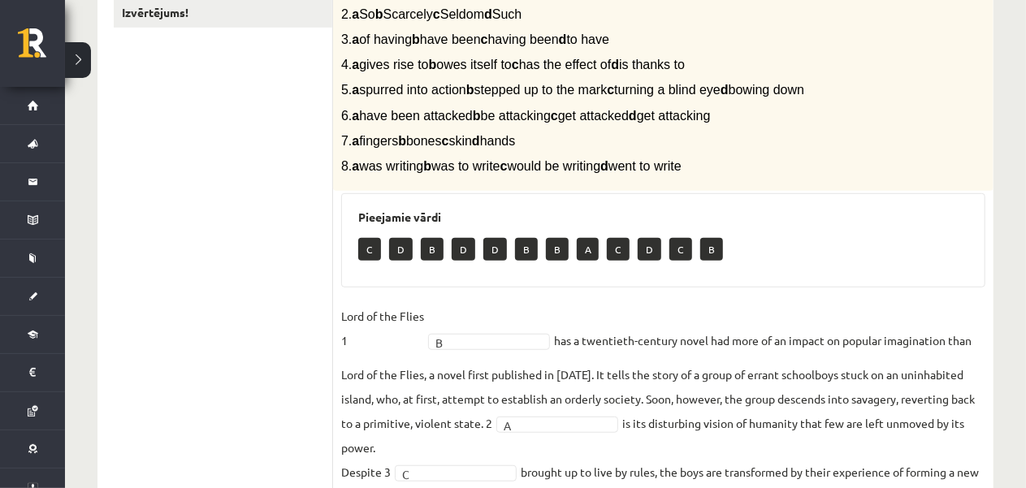
scroll to position [165, 0]
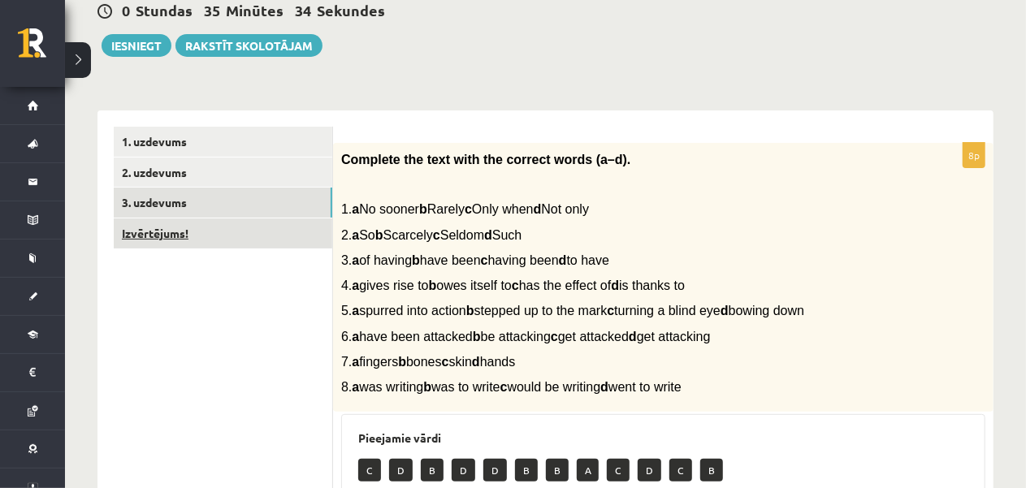
click at [213, 235] on link "Izvērtējums!" at bounding box center [223, 234] width 219 height 30
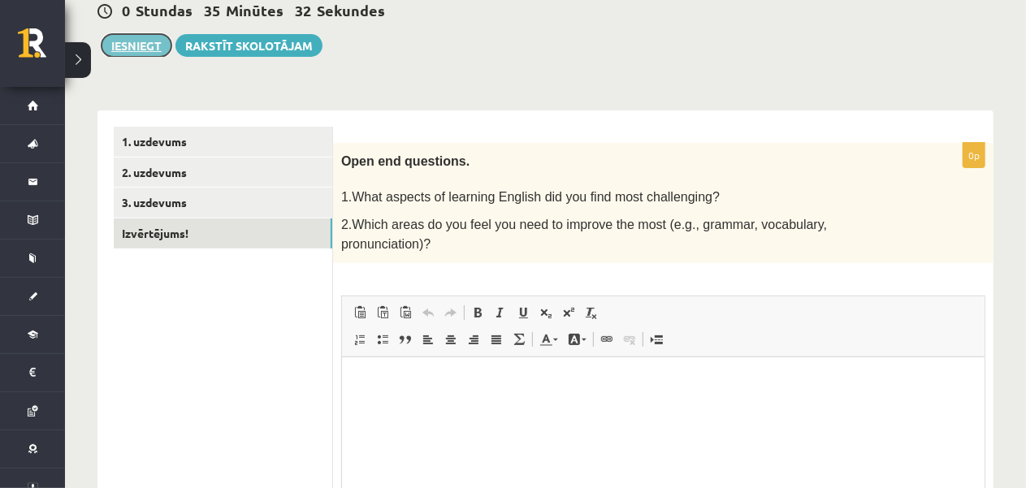
click at [126, 48] on button "Iesniegt" at bounding box center [137, 45] width 70 height 23
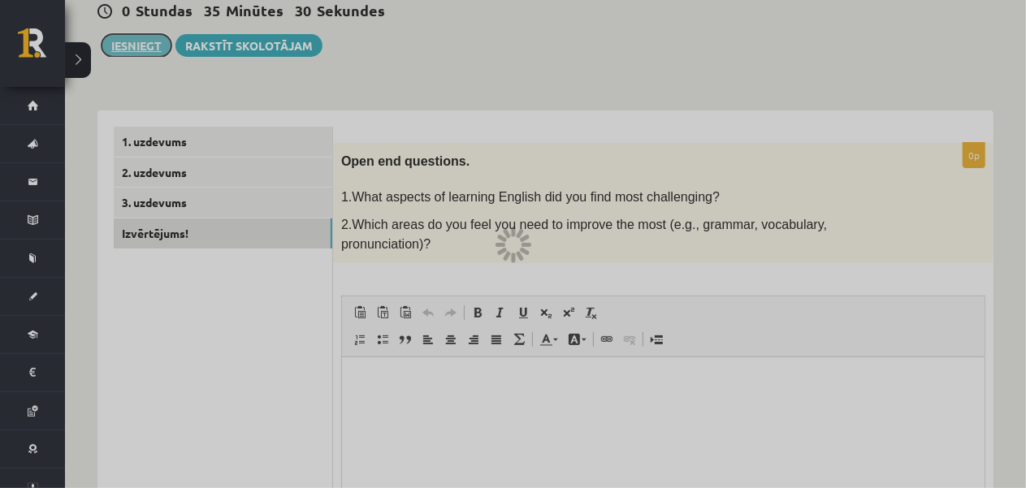
scroll to position [0, 0]
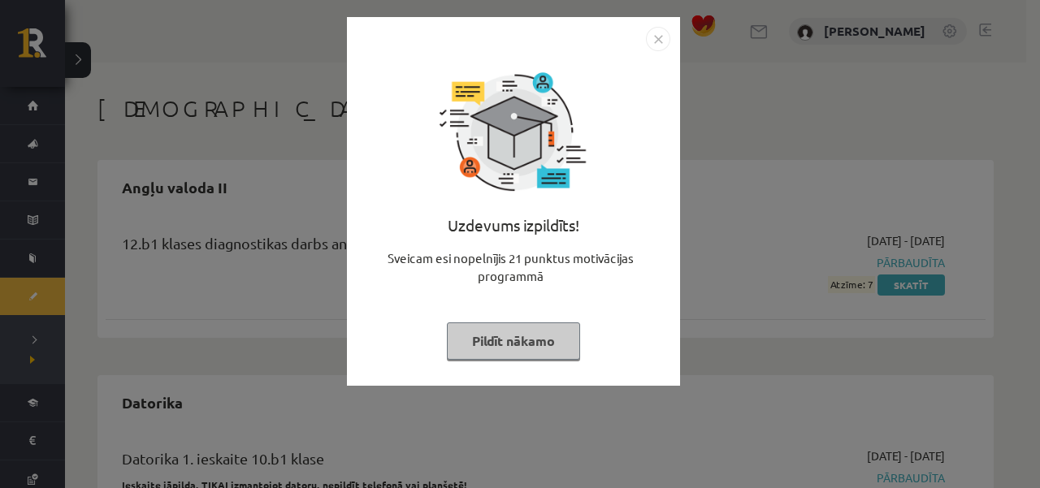
click at [528, 338] on button "Pildīt nākamo" at bounding box center [513, 341] width 133 height 37
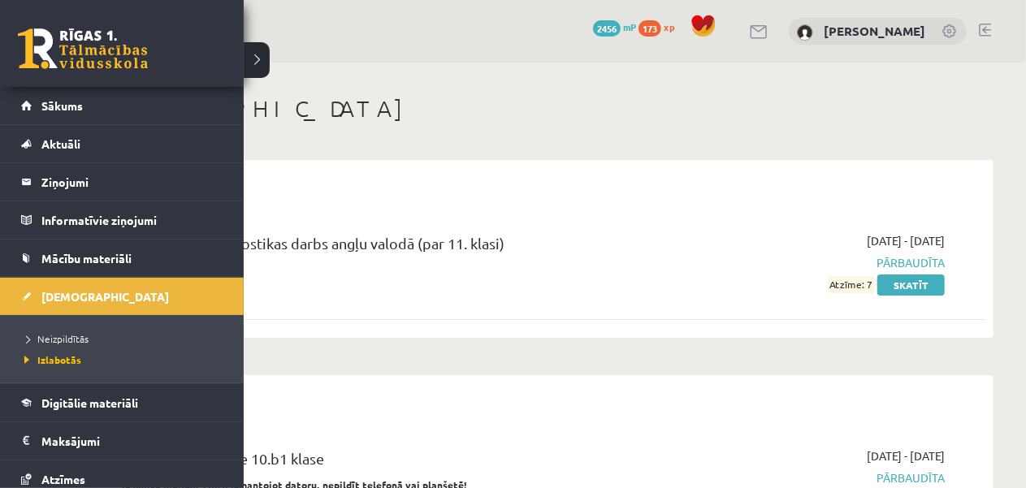
click at [41, 58] on link at bounding box center [83, 48] width 130 height 41
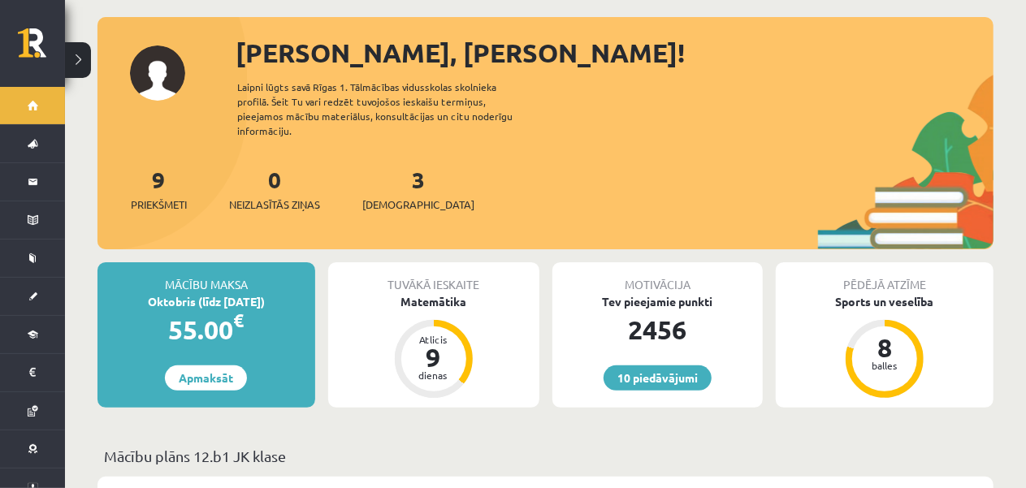
scroll to position [81, 0]
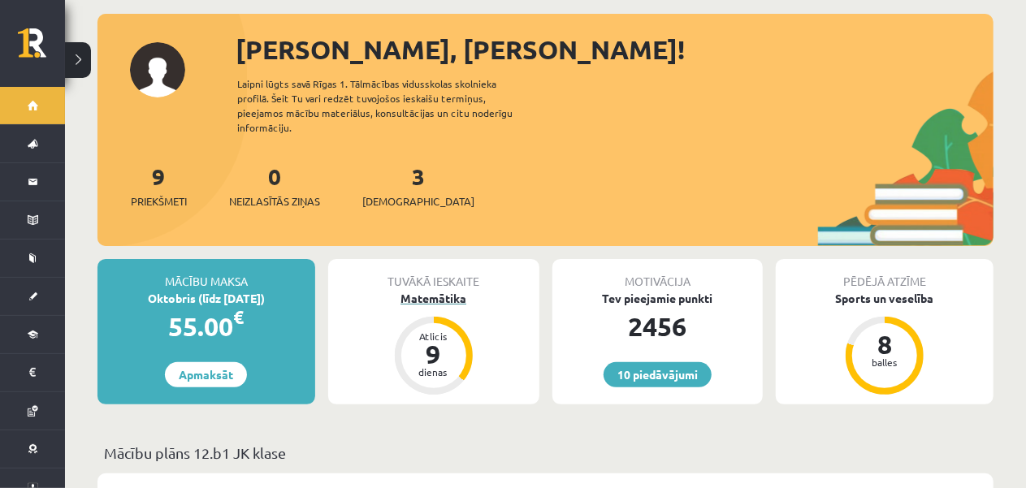
click at [445, 290] on div "Matemātika" at bounding box center [433, 298] width 211 height 17
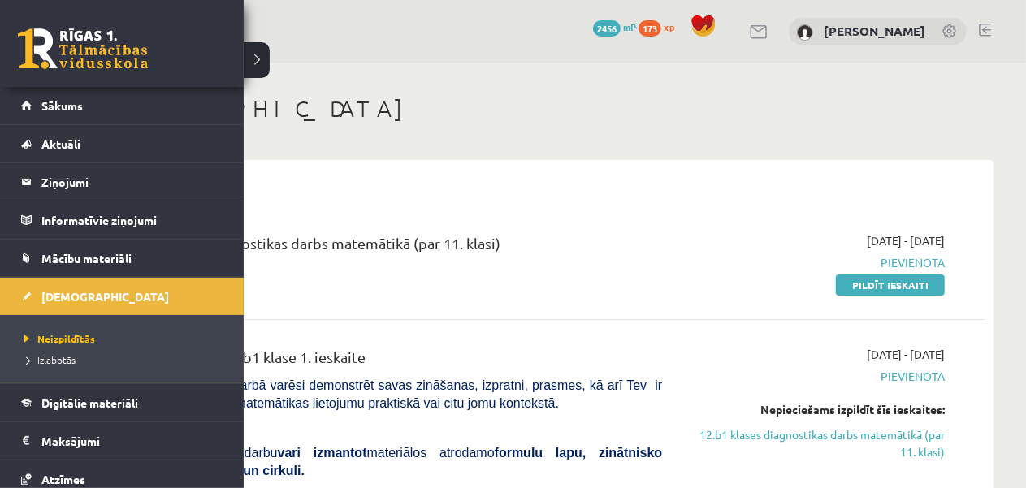
click at [39, 50] on link at bounding box center [83, 48] width 130 height 41
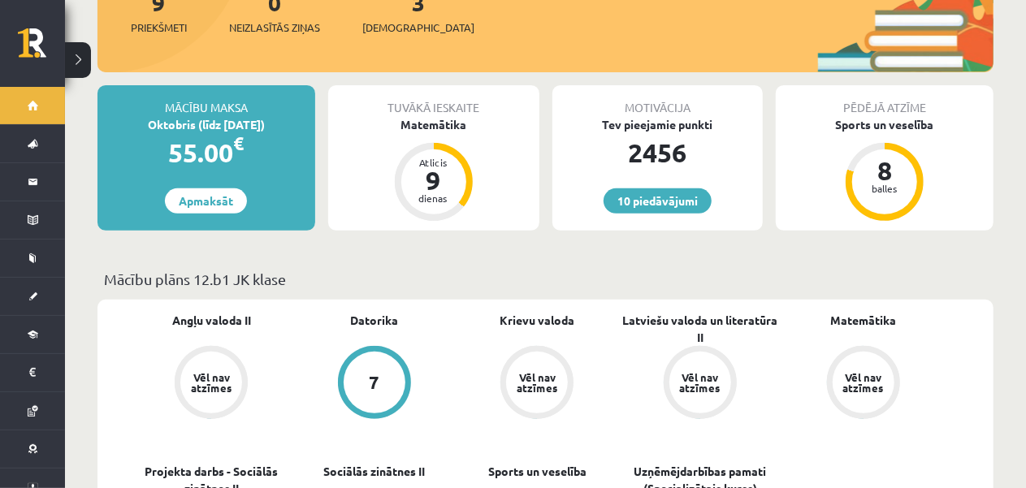
scroll to position [325, 0]
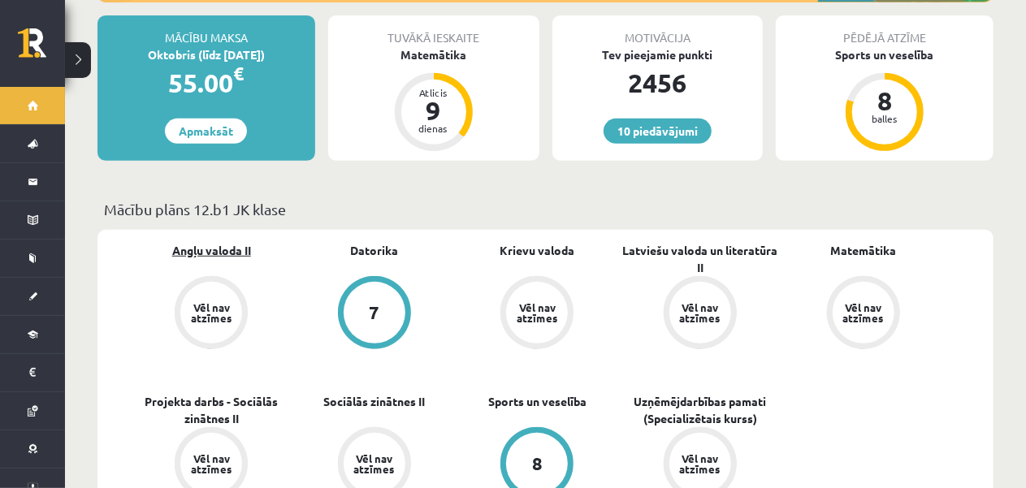
click at [189, 242] on link "Angļu valoda II" at bounding box center [211, 250] width 79 height 17
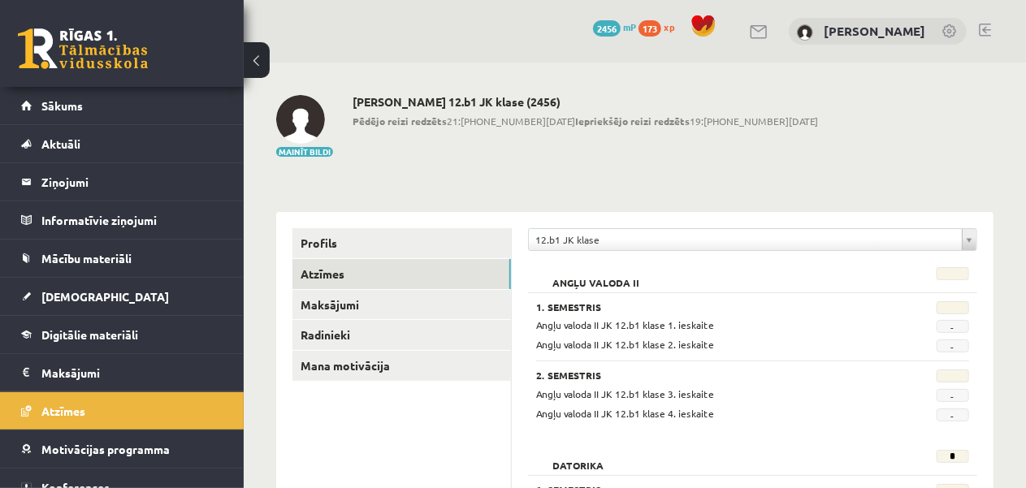
scroll to position [81, 0]
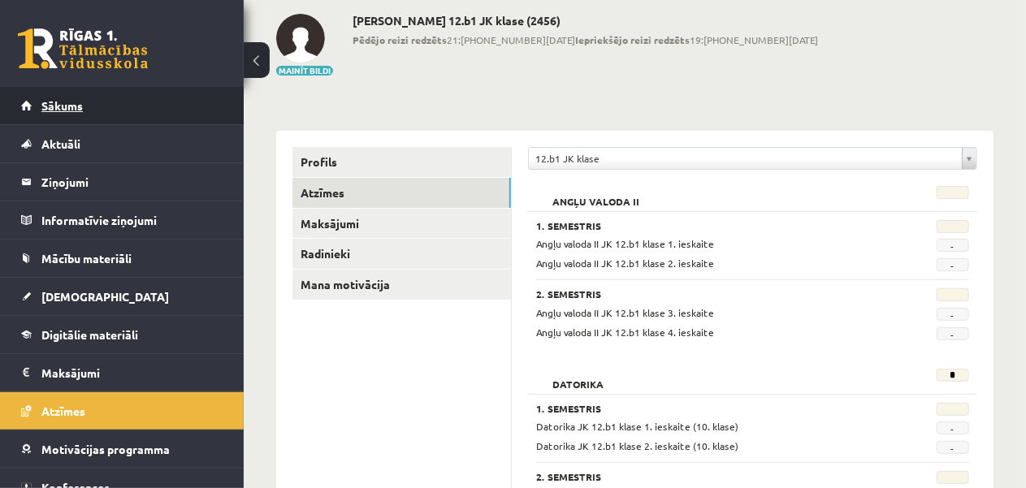
click at [93, 115] on link "Sākums" at bounding box center [122, 105] width 202 height 37
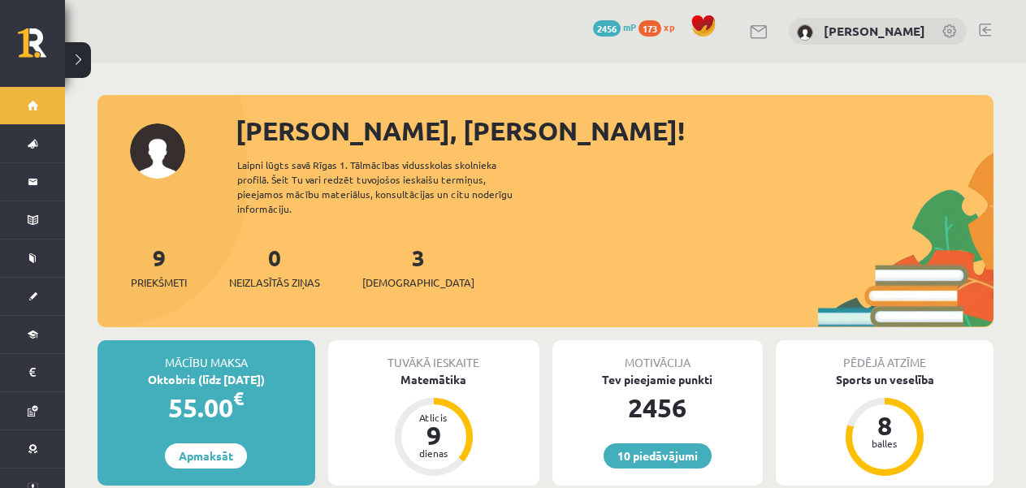
scroll to position [81, 0]
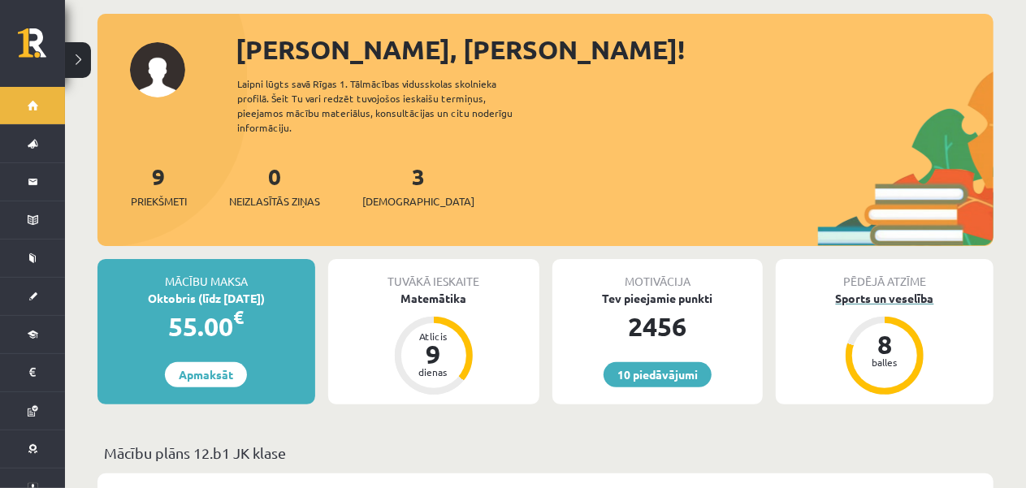
click at [884, 290] on div "Sports un veselība" at bounding box center [885, 298] width 218 height 17
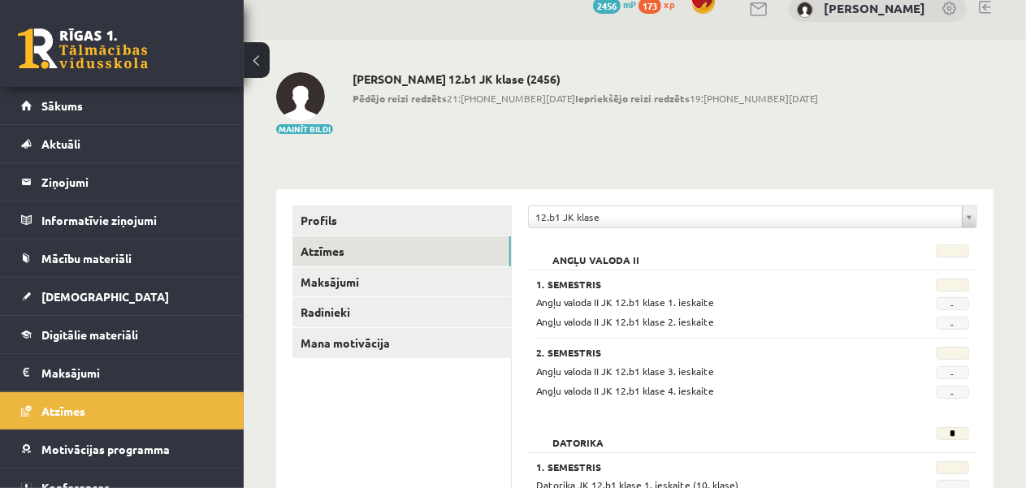
scroll to position [81, 0]
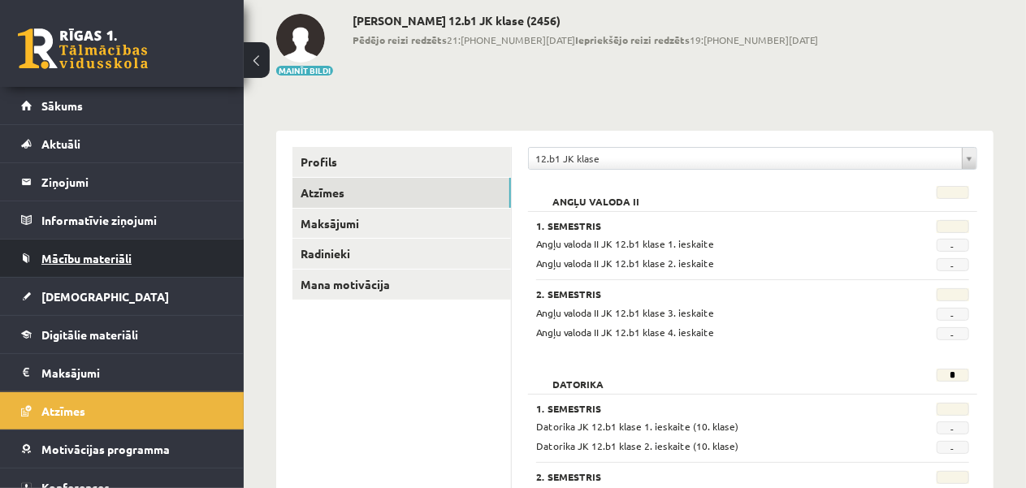
click at [115, 269] on link "Mācību materiāli" at bounding box center [122, 258] width 202 height 37
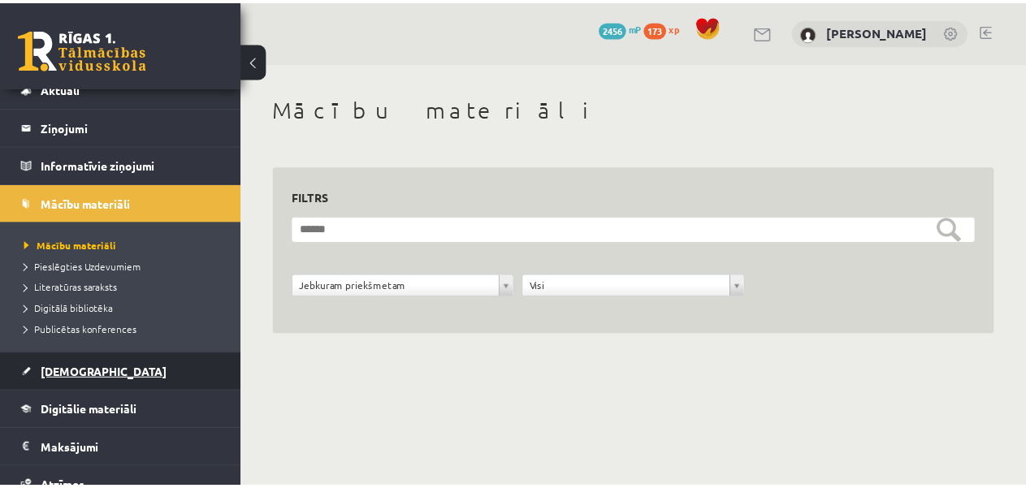
scroll to position [81, 0]
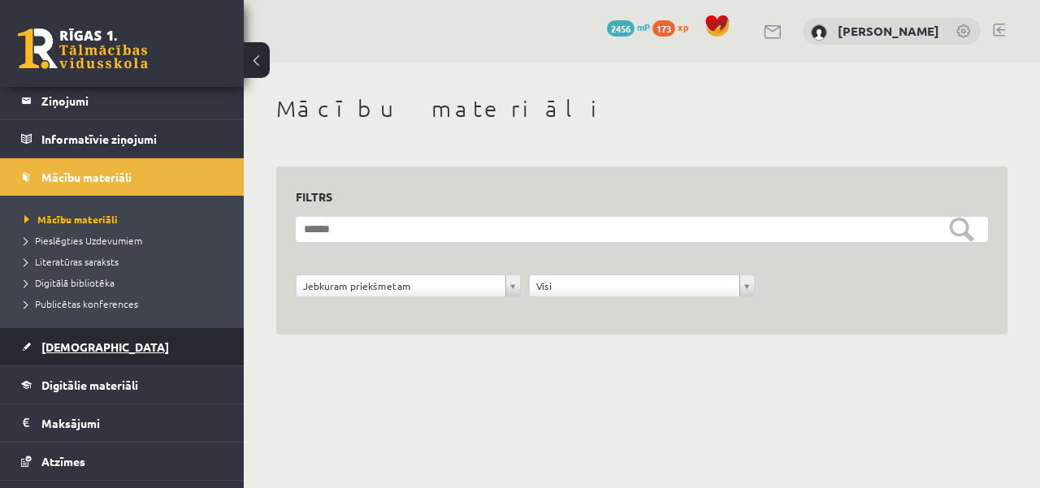
click at [106, 354] on link "[DEMOGRAPHIC_DATA]" at bounding box center [122, 346] width 202 height 37
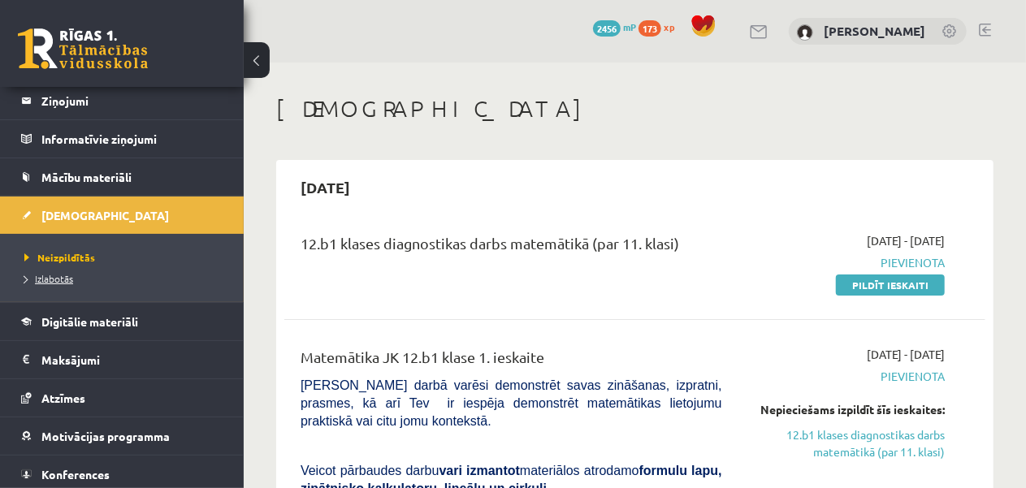
click at [63, 281] on span "Izlabotās" at bounding box center [48, 278] width 49 height 13
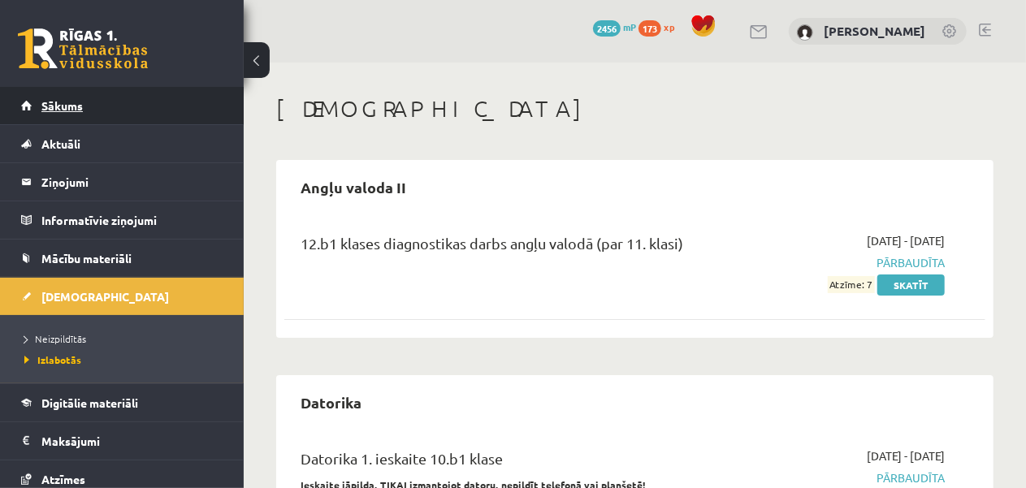
click at [96, 116] on link "Sākums" at bounding box center [122, 105] width 202 height 37
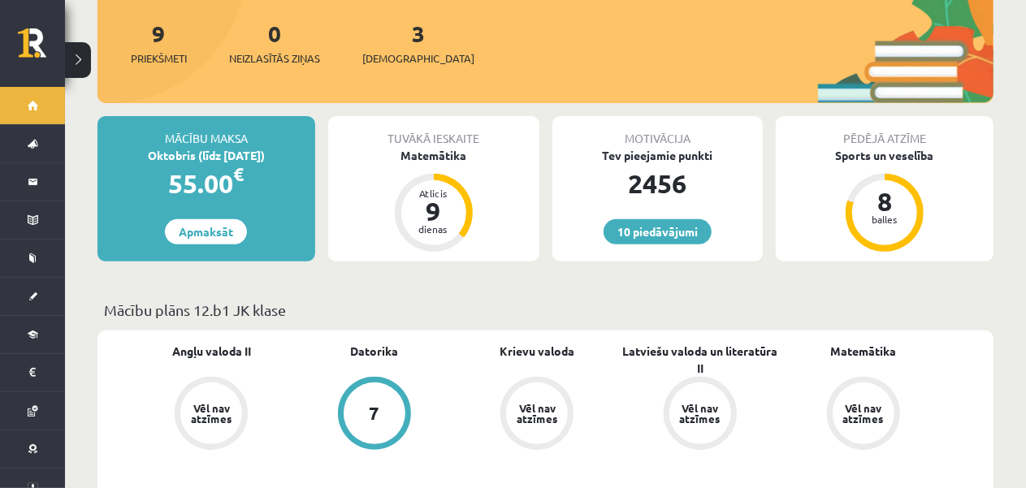
scroll to position [163, 0]
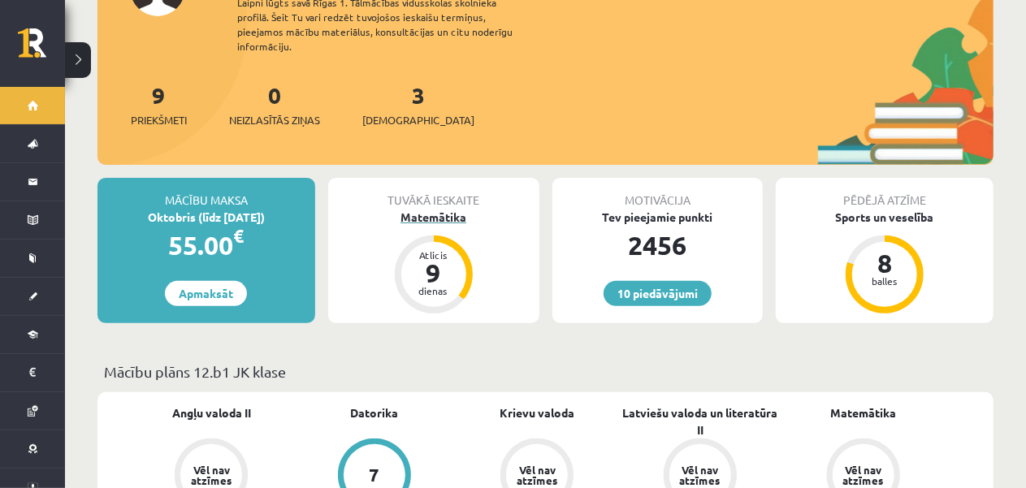
click at [432, 209] on div "Matemātika" at bounding box center [433, 217] width 211 height 17
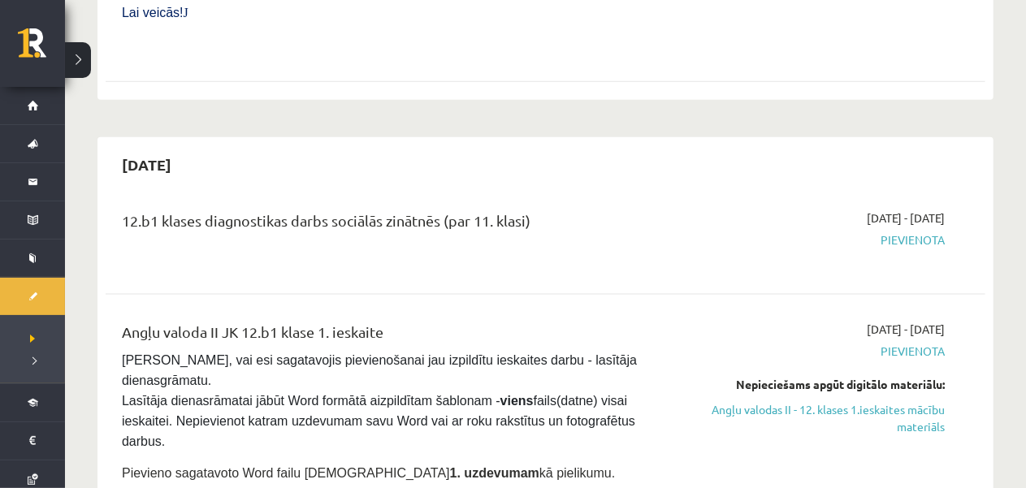
scroll to position [975, 0]
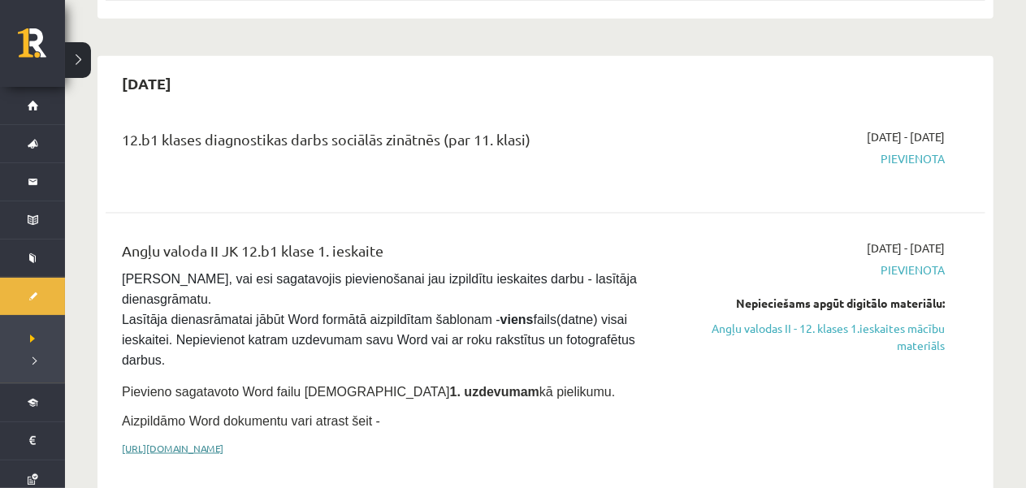
click at [223, 442] on link "[URL][DOMAIN_NAME]" at bounding box center [173, 448] width 102 height 13
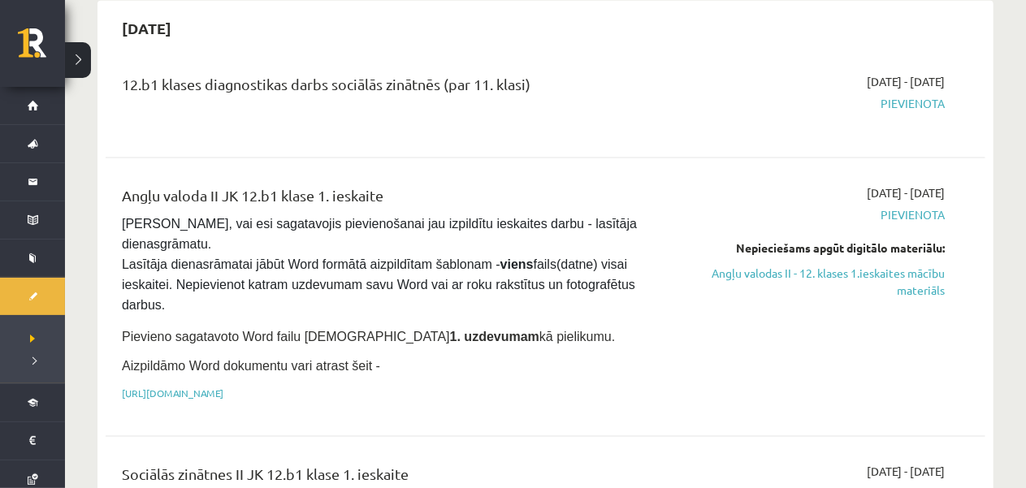
scroll to position [1057, 0]
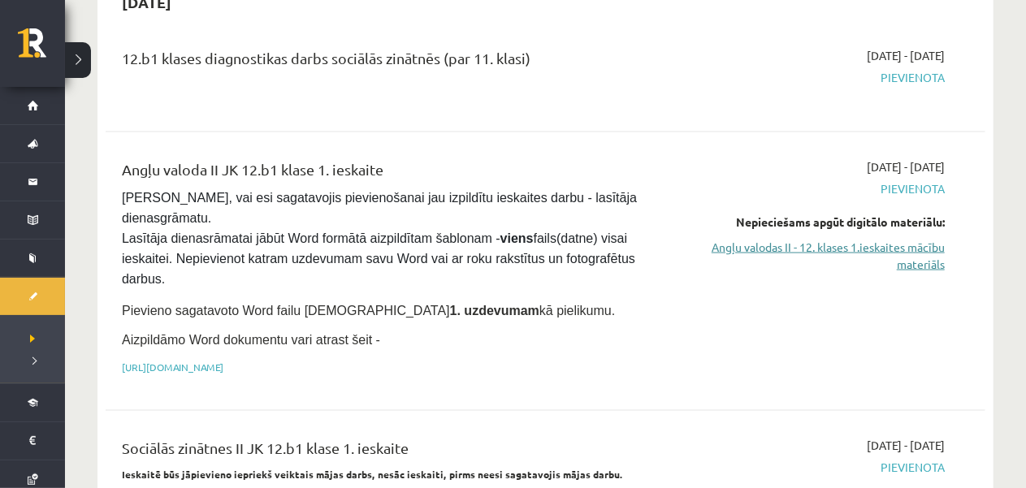
click at [762, 239] on link "Angļu valodas II - 12. klases 1.ieskaites mācību materiāls" at bounding box center [816, 256] width 258 height 34
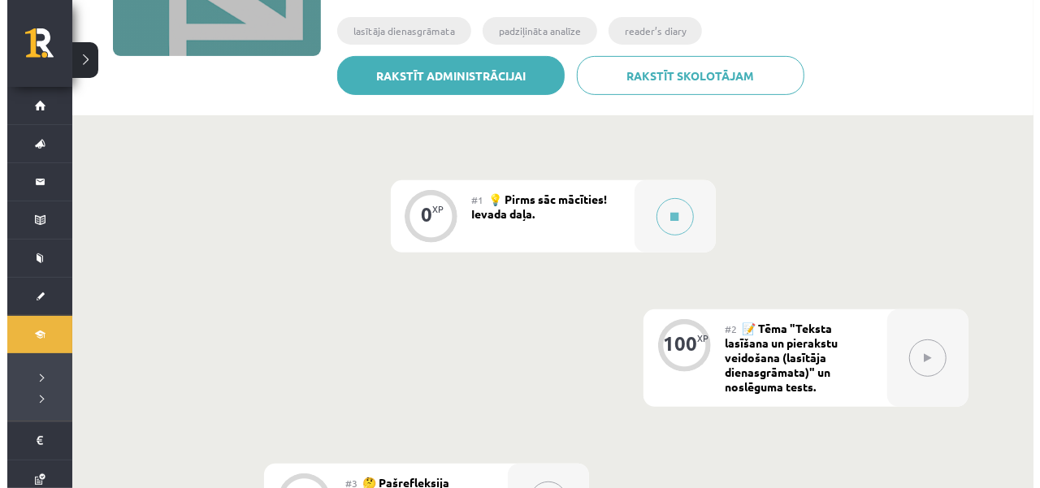
scroll to position [325, 0]
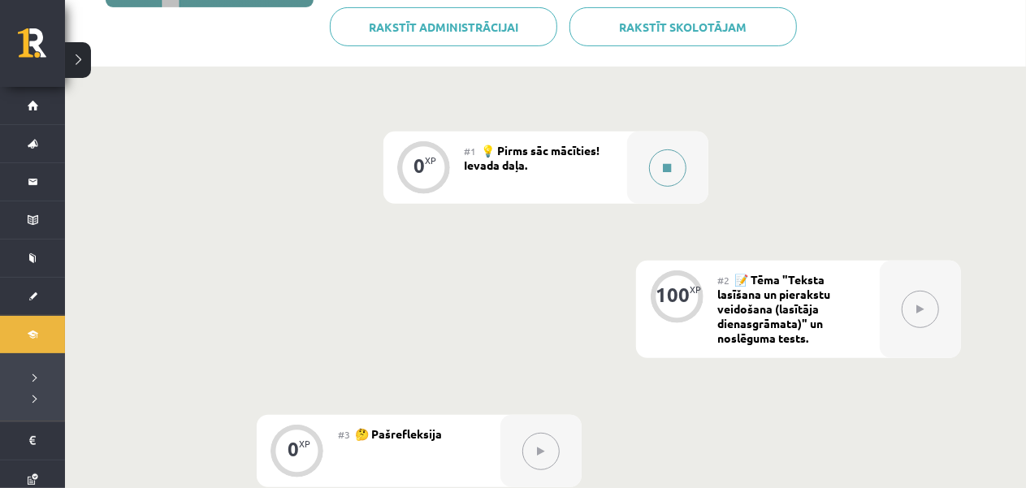
click at [689, 171] on div at bounding box center [667, 168] width 81 height 72
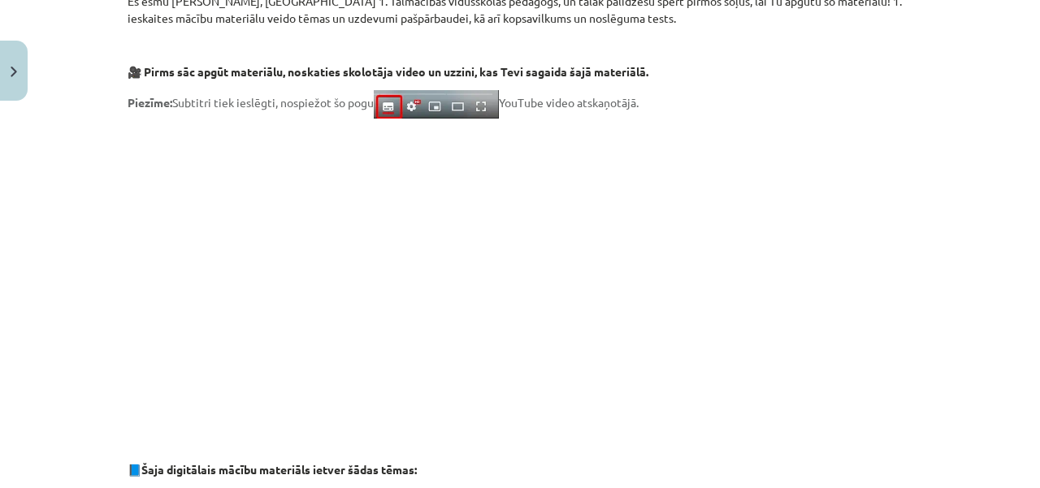
scroll to position [157, 0]
